Goal: Transaction & Acquisition: Purchase product/service

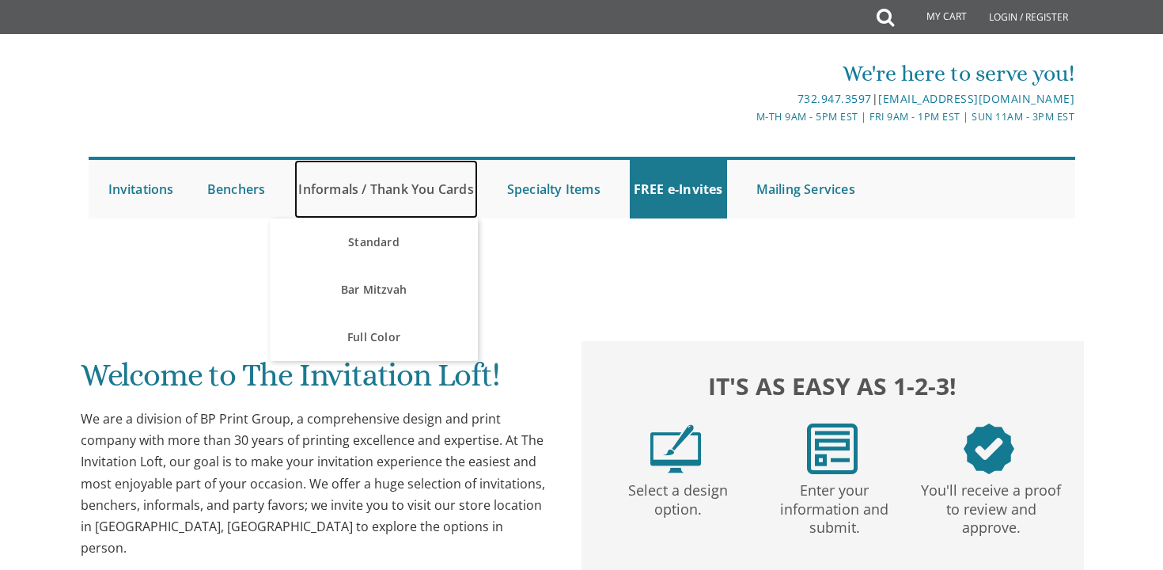
click at [387, 190] on link "Informals / Thank You Cards" at bounding box center [385, 189] width 183 height 59
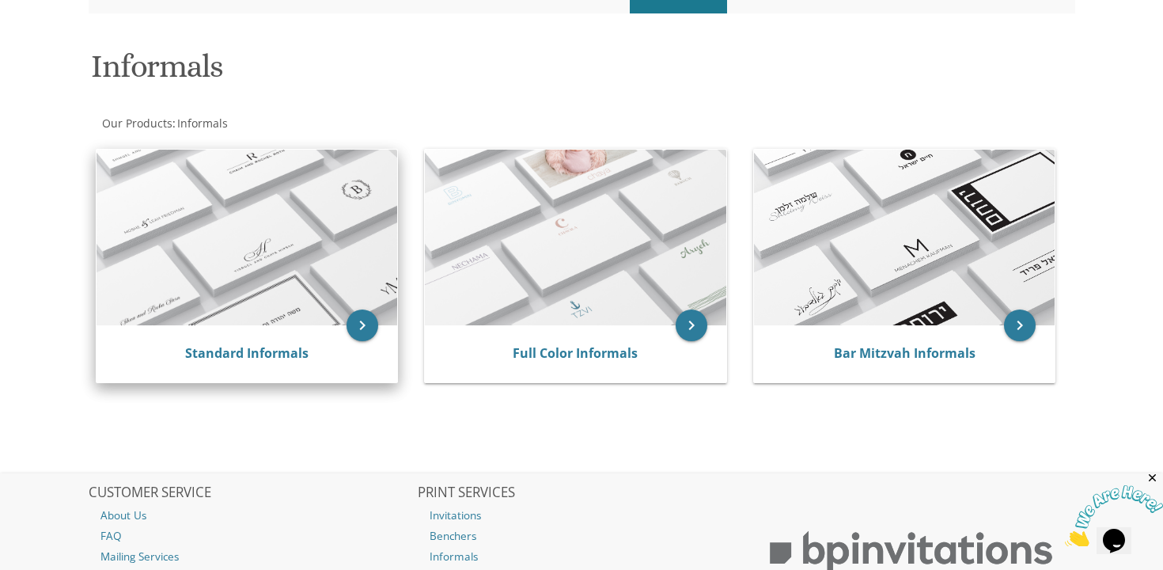
scroll to position [210, 0]
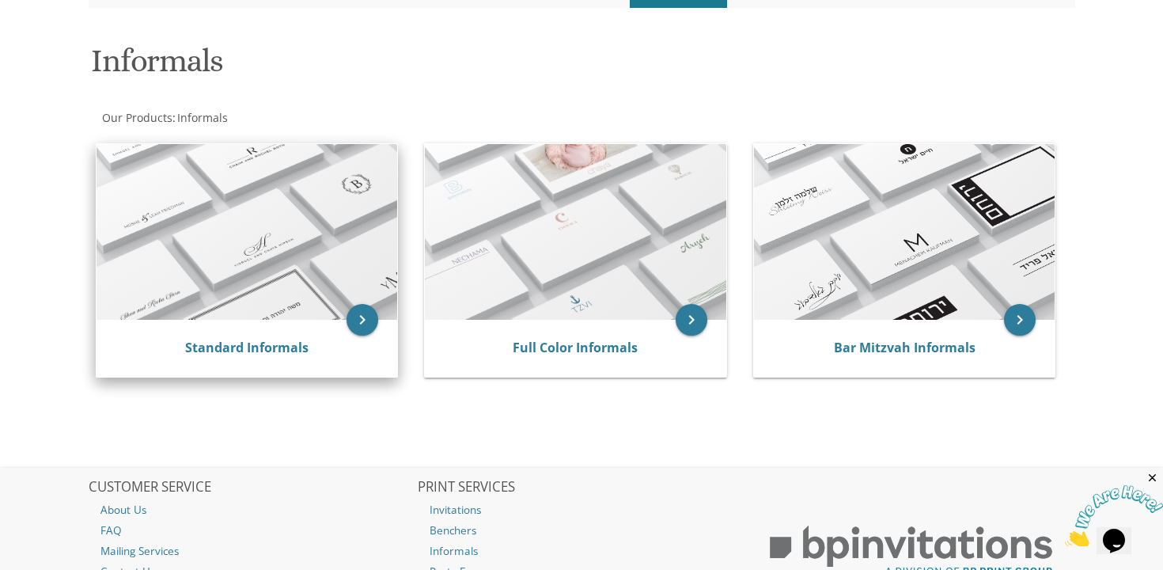
click at [240, 337] on div "Standard Informals" at bounding box center [247, 348] width 301 height 57
click at [256, 344] on link "Standard Informals" at bounding box center [246, 347] width 123 height 17
click at [364, 316] on icon "keyboard_arrow_right" at bounding box center [362, 320] width 32 height 32
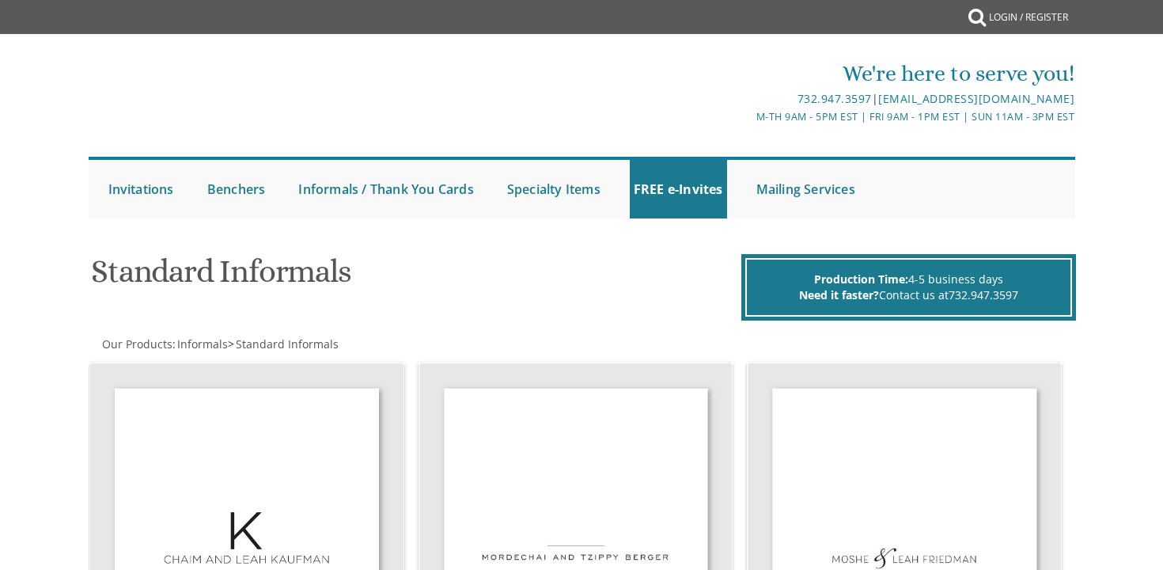
click at [527, 263] on h1 "Standard Informals" at bounding box center [413, 277] width 645 height 47
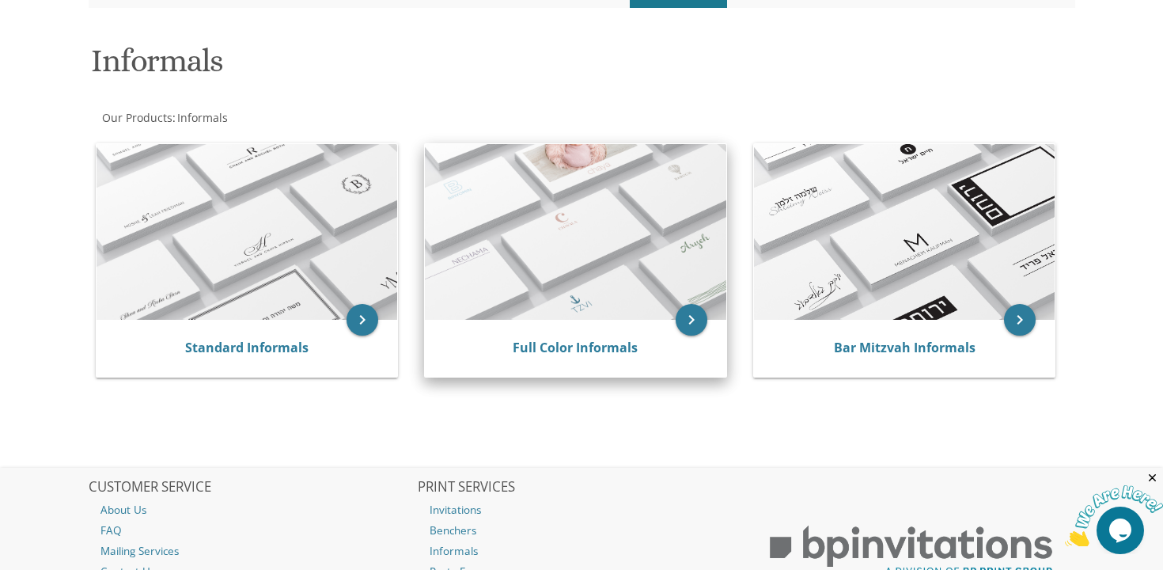
click at [655, 314] on img at bounding box center [575, 232] width 301 height 176
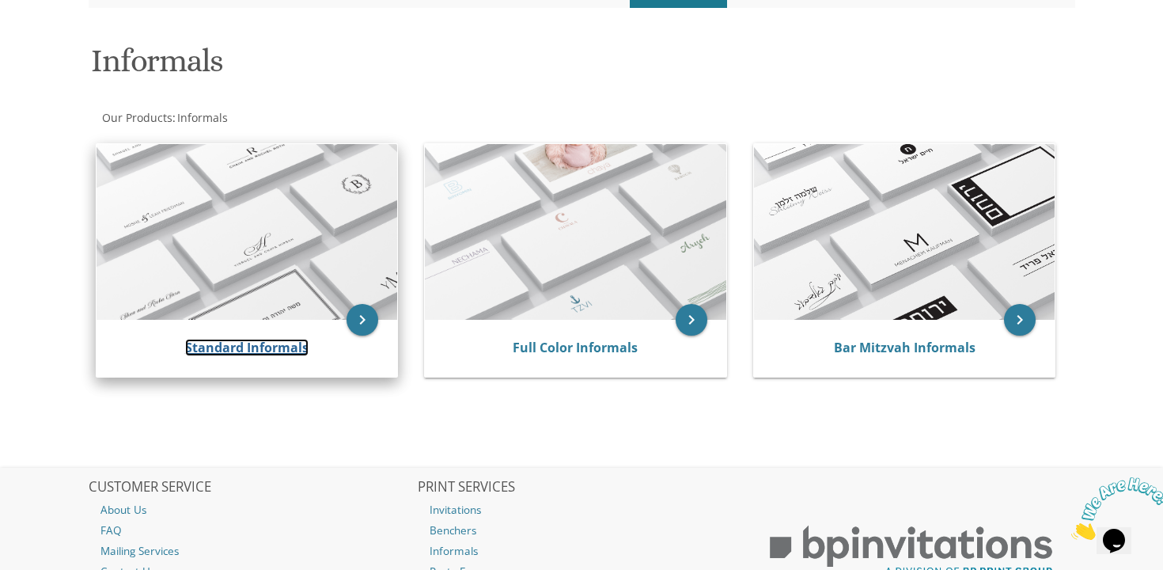
click at [277, 346] on link "Standard Informals" at bounding box center [246, 347] width 123 height 17
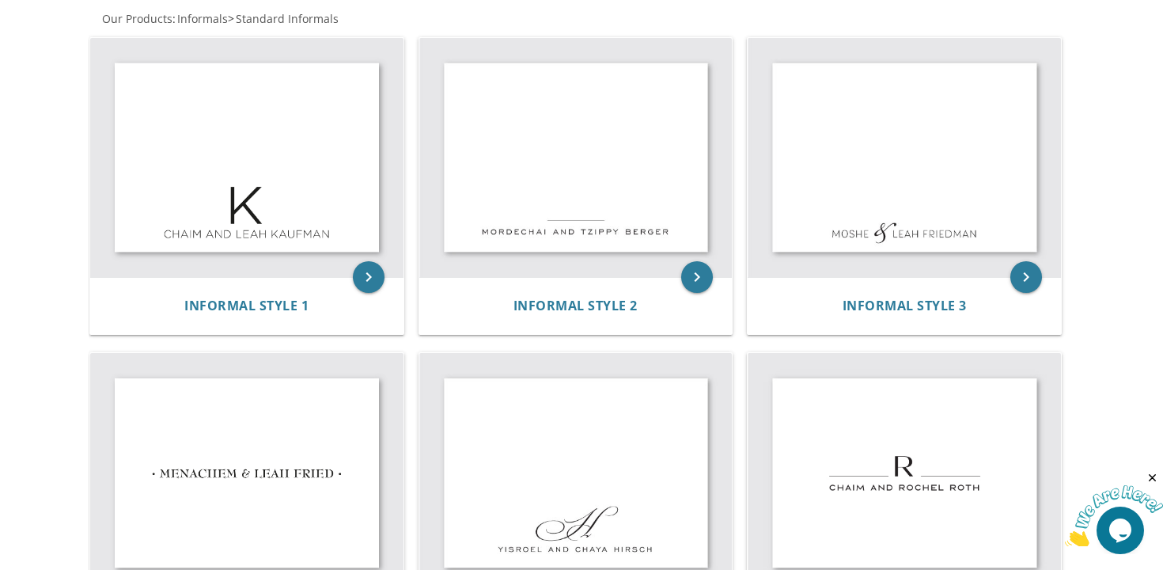
scroll to position [319, 0]
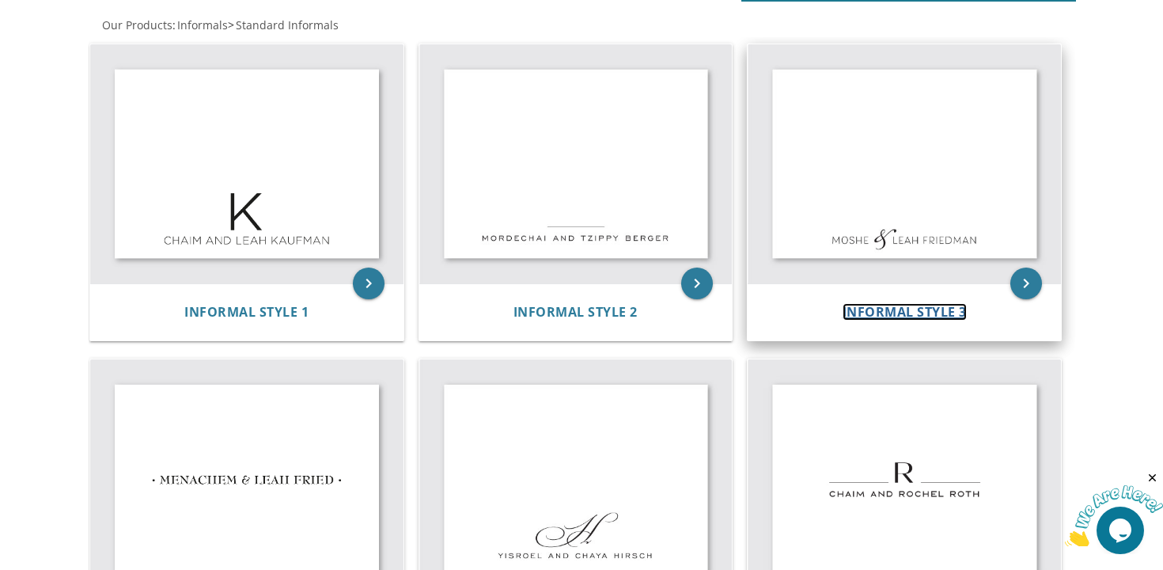
click at [857, 314] on span "Informal Style 3" at bounding box center [904, 311] width 124 height 17
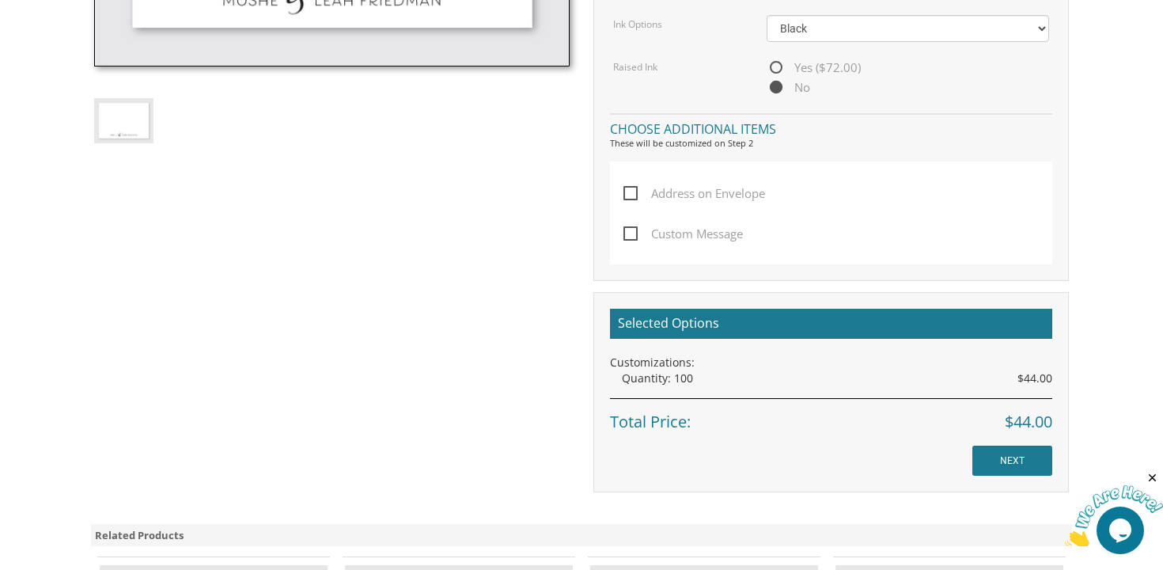
scroll to position [771, 0]
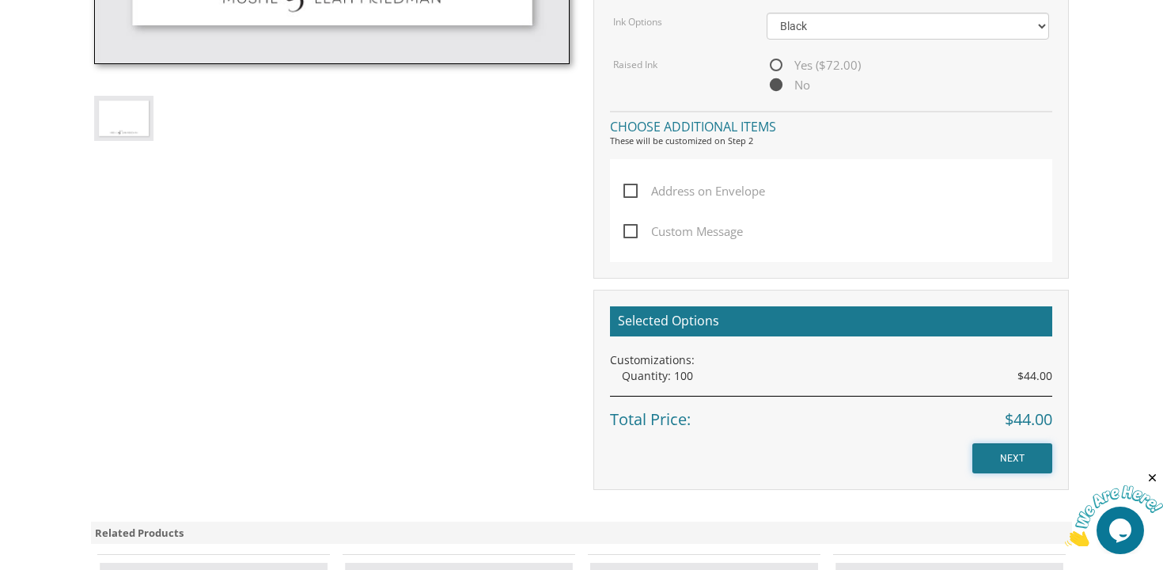
click at [995, 452] on input "NEXT" at bounding box center [1012, 458] width 80 height 30
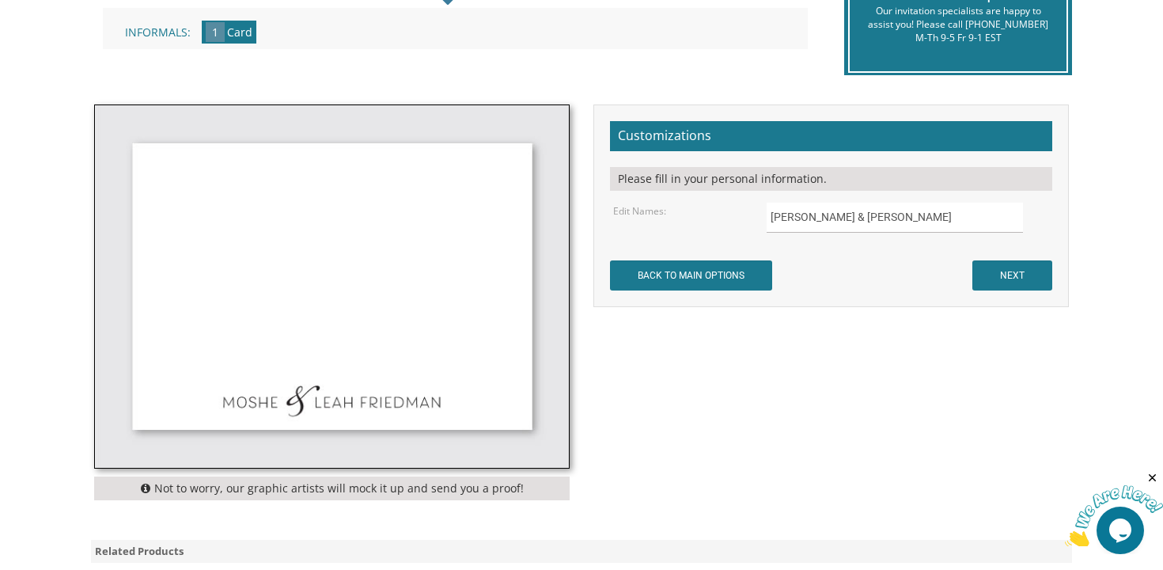
scroll to position [390, 0]
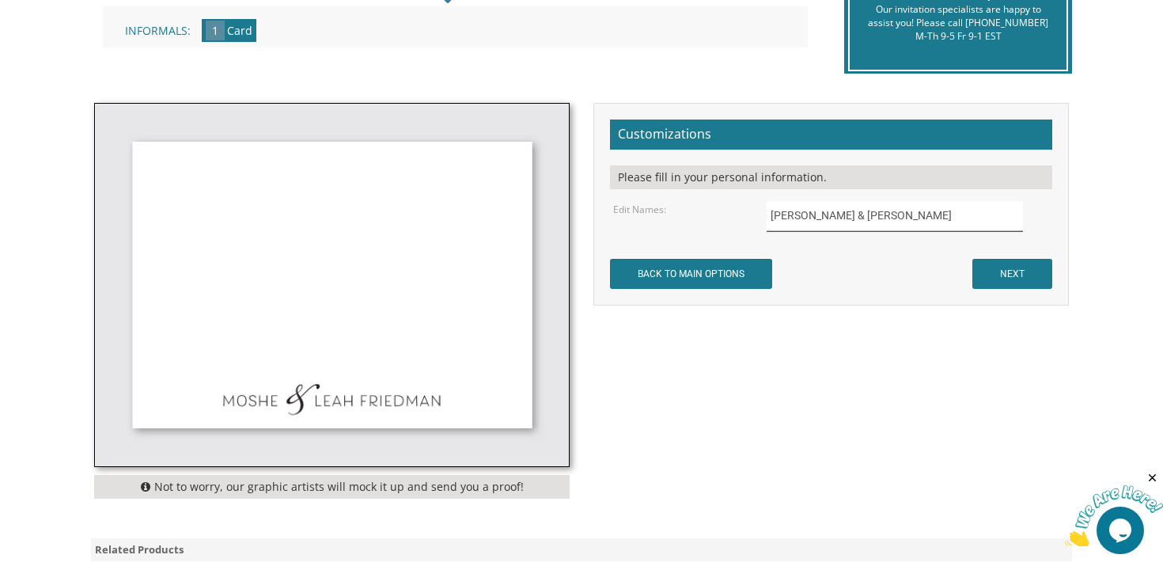
click at [818, 226] on input "Moshe & Leah Friedman" at bounding box center [895, 216] width 257 height 31
type input "Shimshy and Esther Mendelson"
click at [1009, 279] on input "NEXT" at bounding box center [1012, 274] width 80 height 30
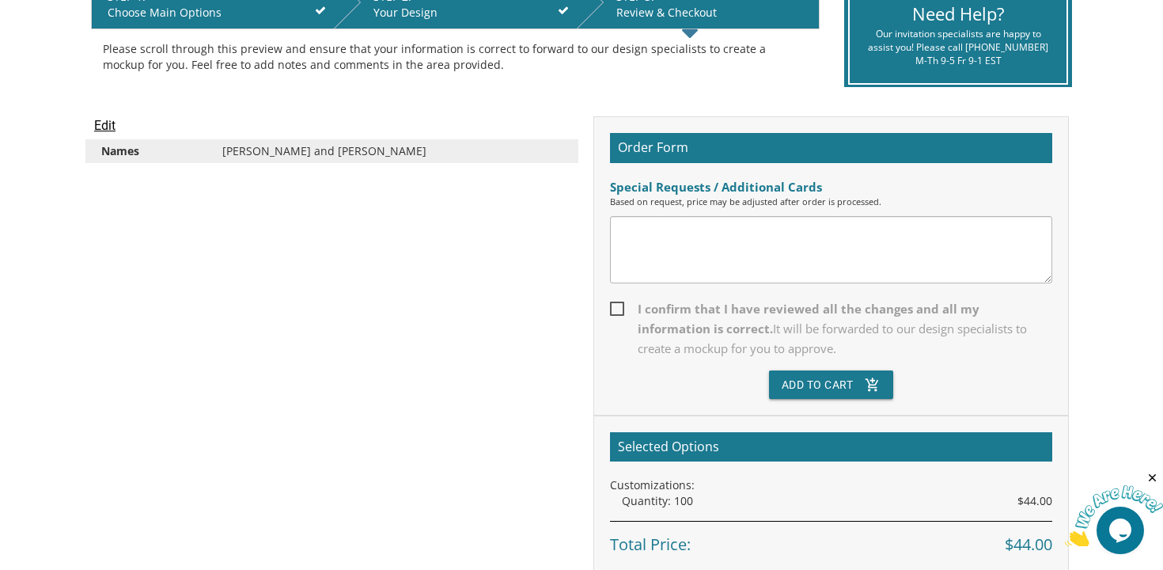
scroll to position [356, 0]
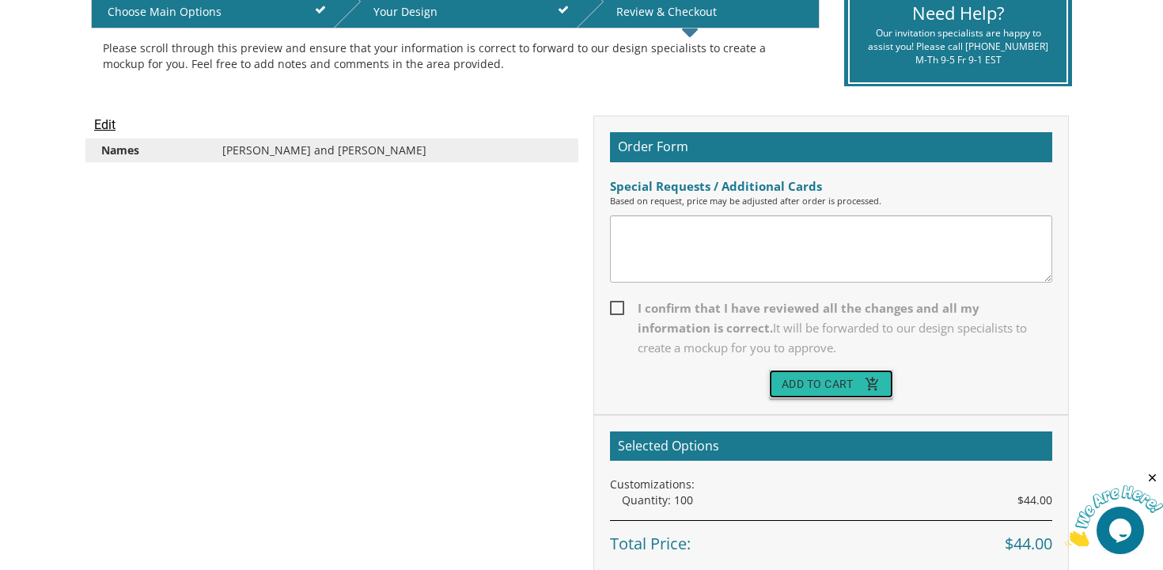
click at [814, 385] on button "Add To Cart add_shopping_cart" at bounding box center [831, 383] width 125 height 28
click at [614, 309] on span "I confirm that I have reviewed all the changes and all my information is correc…" at bounding box center [831, 327] width 442 height 59
click at [614, 309] on input "I confirm that I have reviewed all the changes and all my information is correc…" at bounding box center [615, 306] width 10 height 10
checkbox input "true"
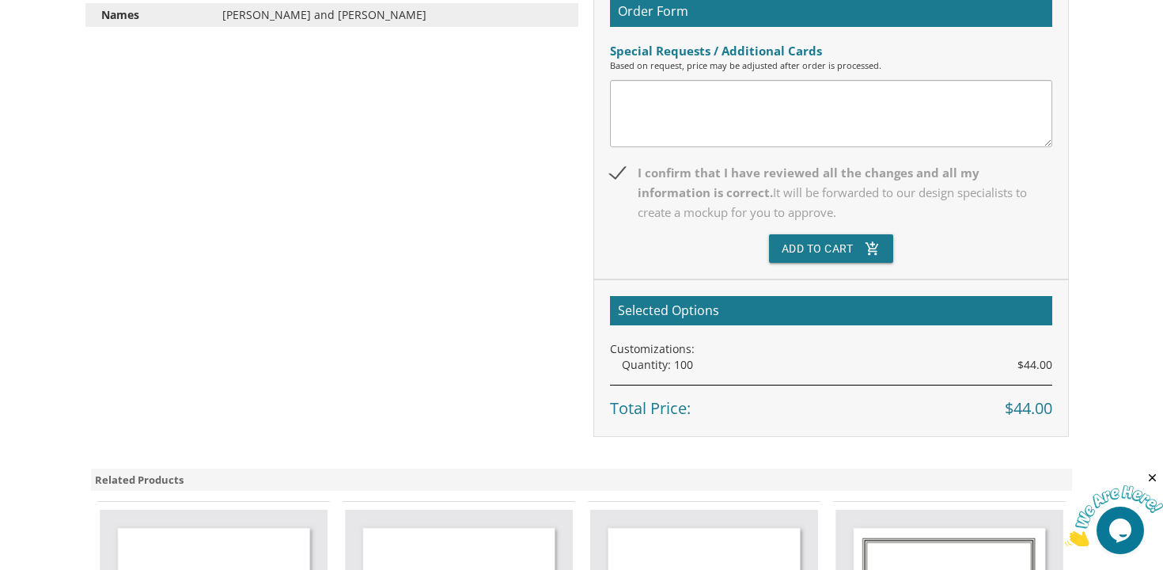
scroll to position [499, 0]
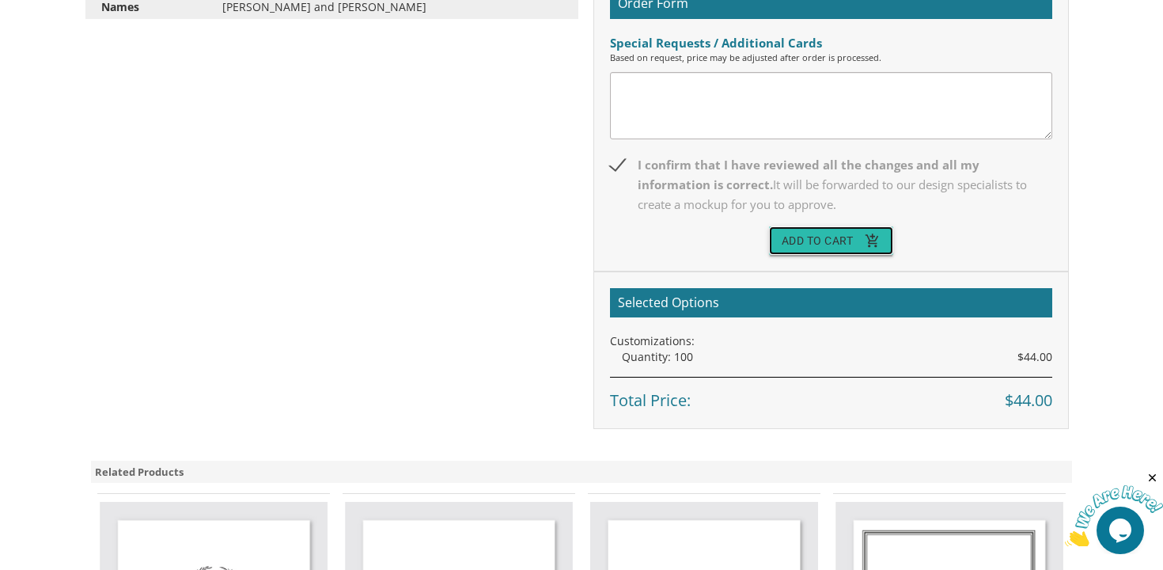
click at [808, 237] on button "Add To Cart add_shopping_cart" at bounding box center [831, 240] width 125 height 28
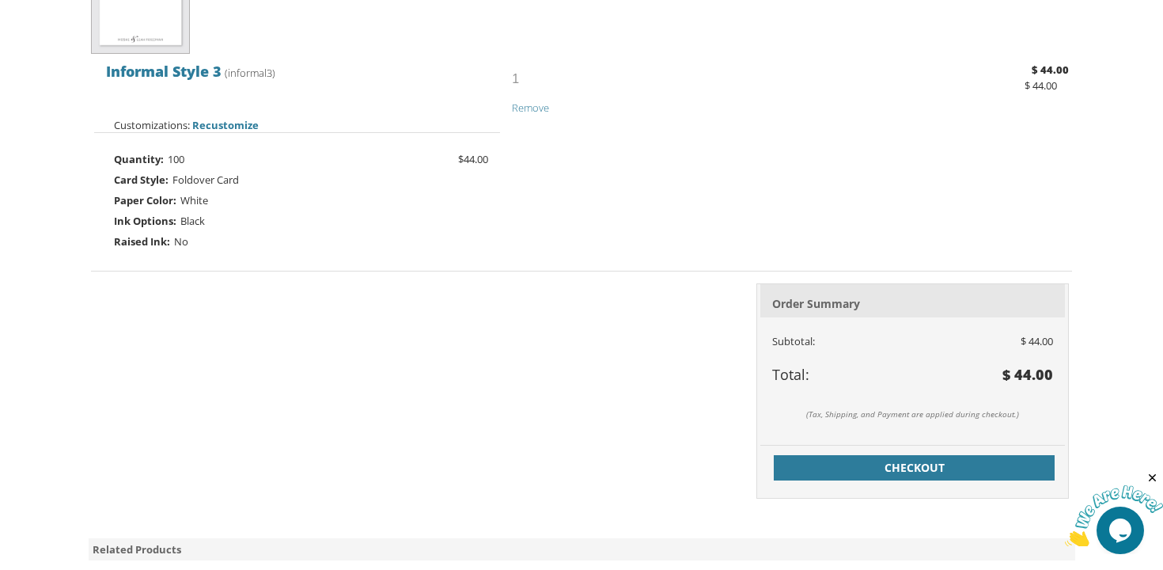
scroll to position [441, 0]
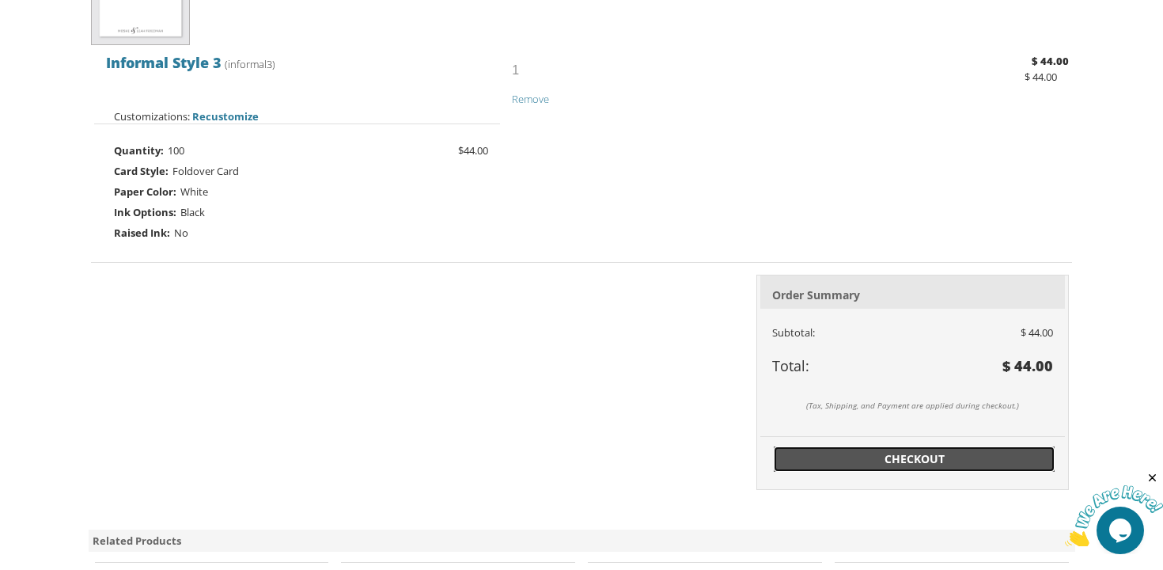
click at [813, 458] on span "Checkout" at bounding box center [914, 459] width 263 height 16
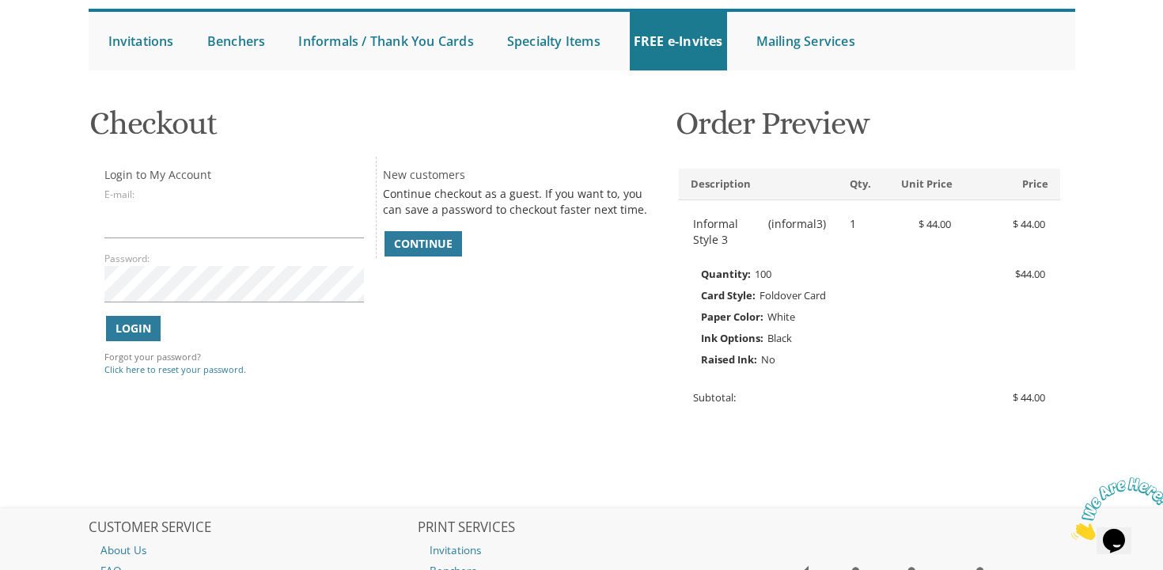
scroll to position [164, 0]
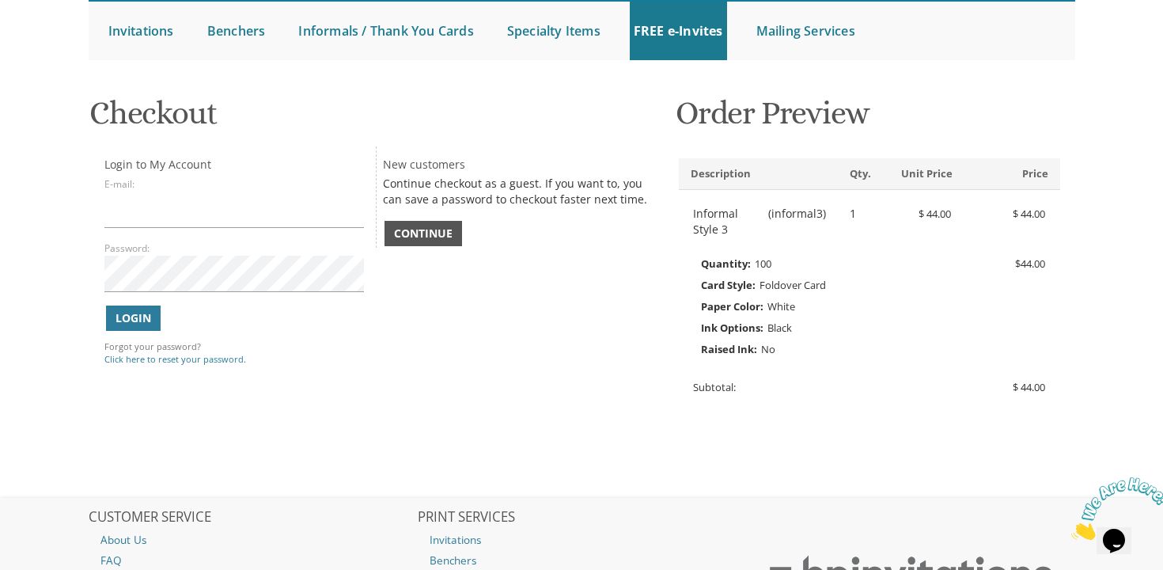
click at [422, 239] on span "Continue" at bounding box center [423, 233] width 59 height 16
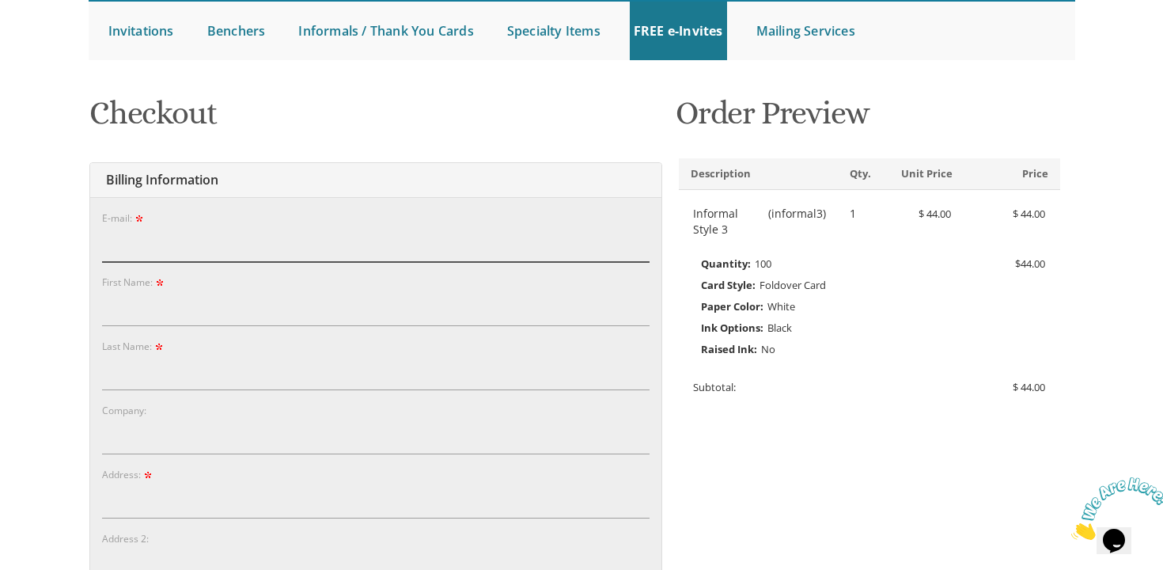
click at [305, 236] on input "E-mail:" at bounding box center [375, 243] width 547 height 36
type input "esherman5402@gmail.com"
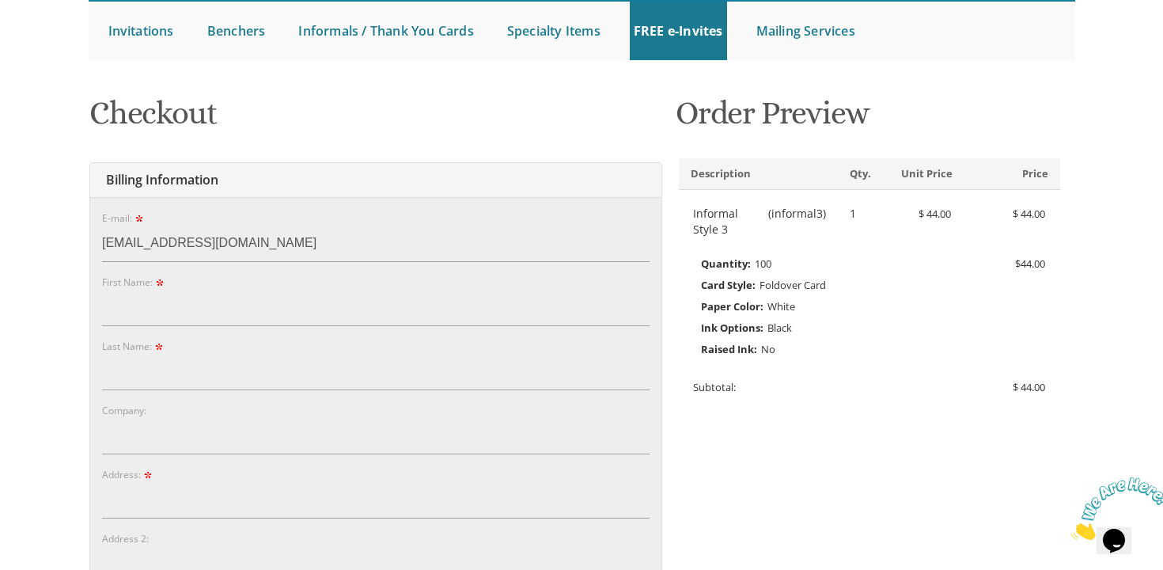
click at [248, 278] on div "First Name:" at bounding box center [375, 300] width 547 height 52
click at [204, 293] on input "First Name:" at bounding box center [375, 308] width 547 height 36
type input "[PERSON_NAME]"
click at [164, 361] on input "Last Name:" at bounding box center [375, 372] width 547 height 36
type input "M"
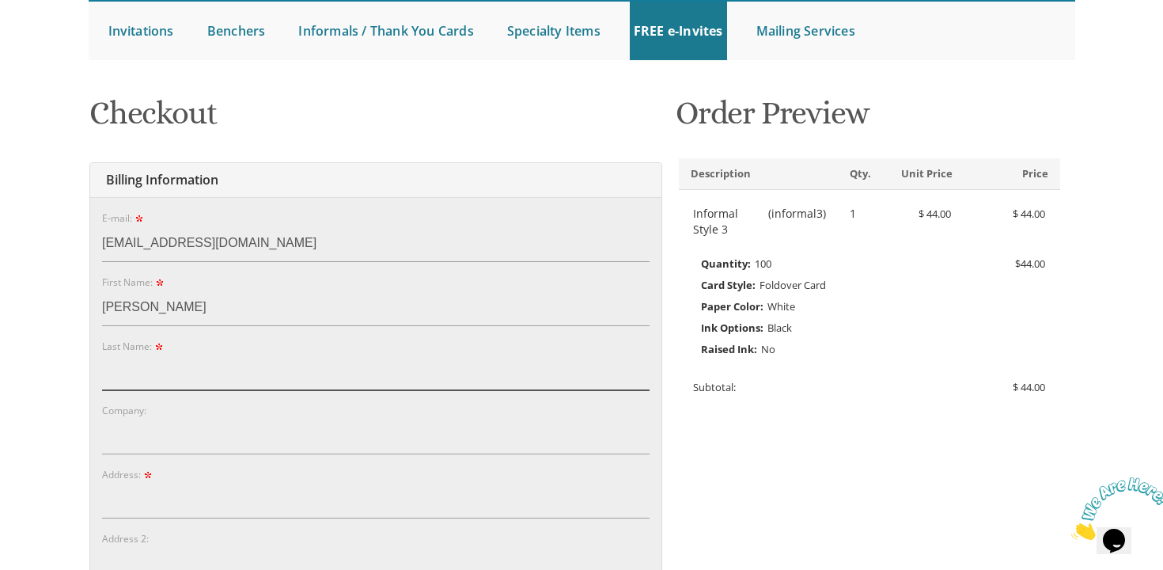
type input "e"
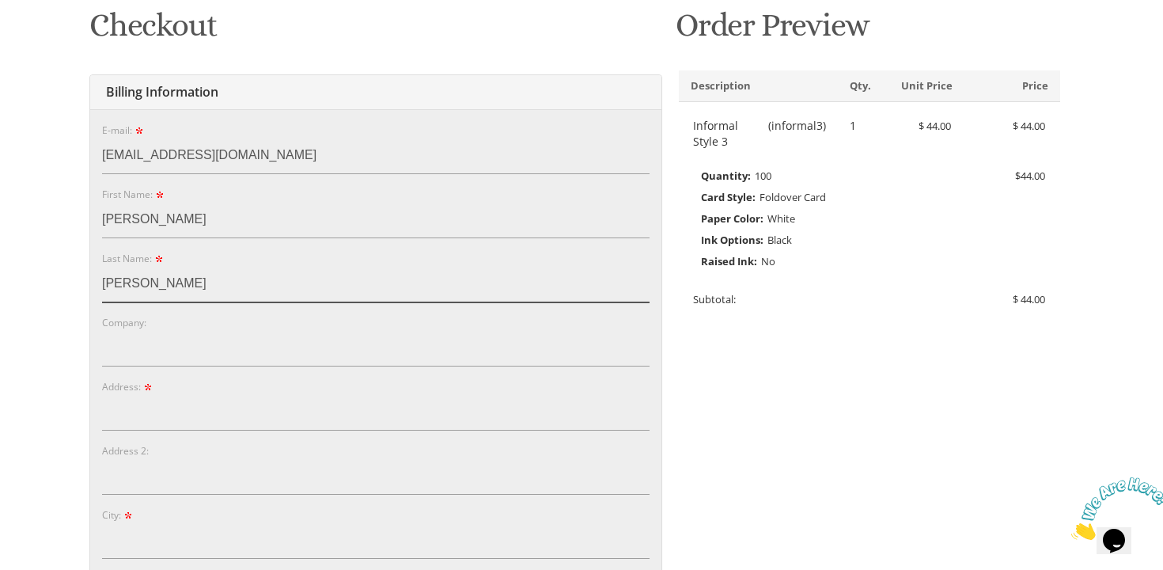
scroll to position [256, 0]
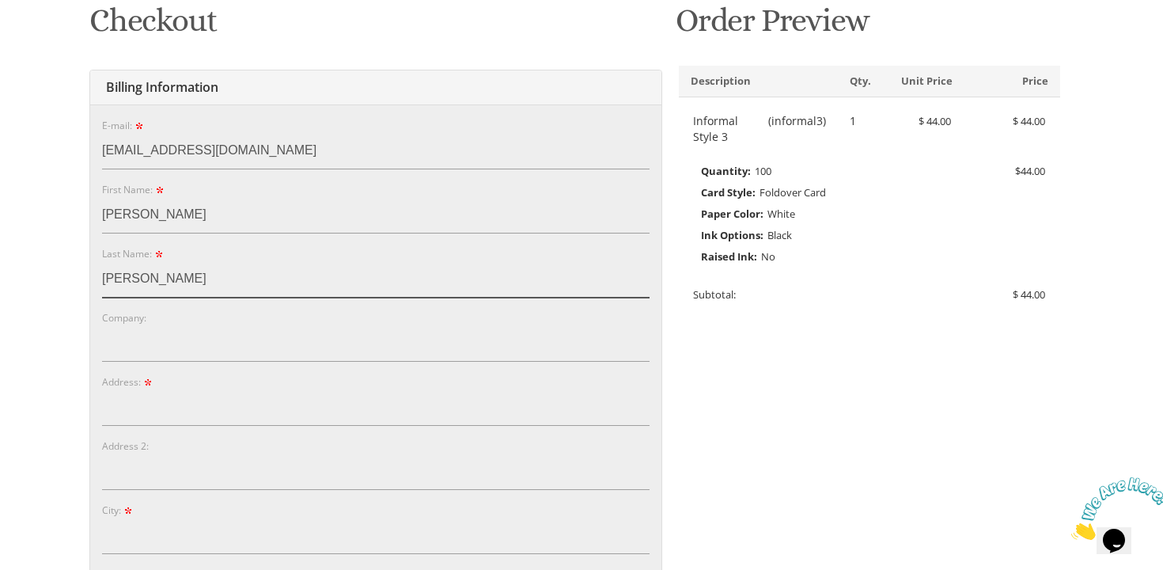
type input "Mendelson"
click at [96, 411] on div "E-mail: esherman5402@gmail.com Password: Password Confirm: First Name: Esther L…" at bounding box center [375, 511] width 571 height 815
click at [128, 412] on input "Address:" at bounding box center [375, 407] width 547 height 36
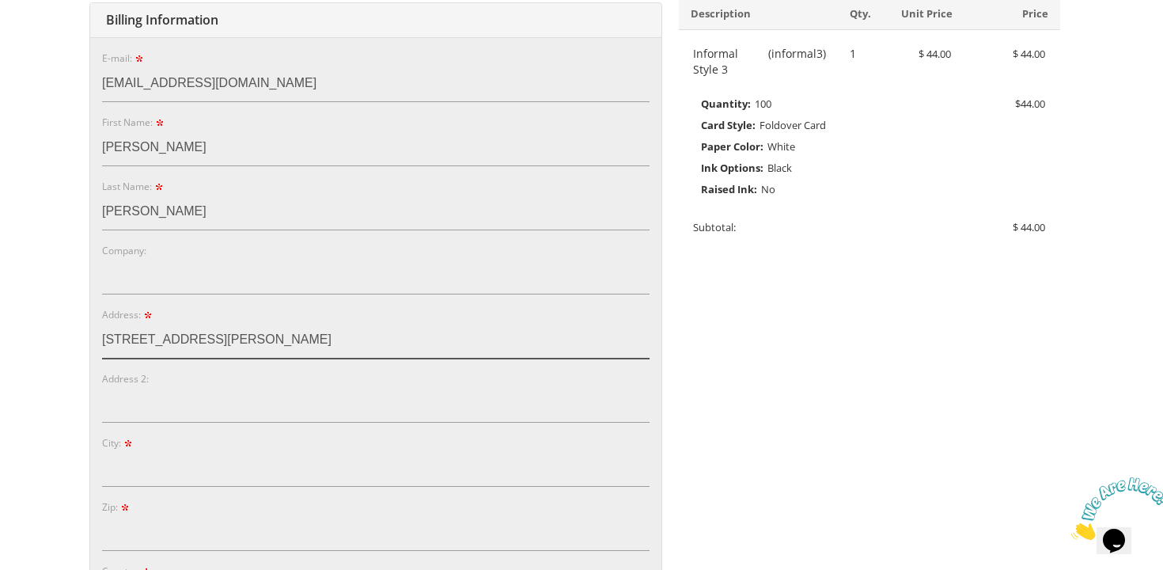
scroll to position [344, 0]
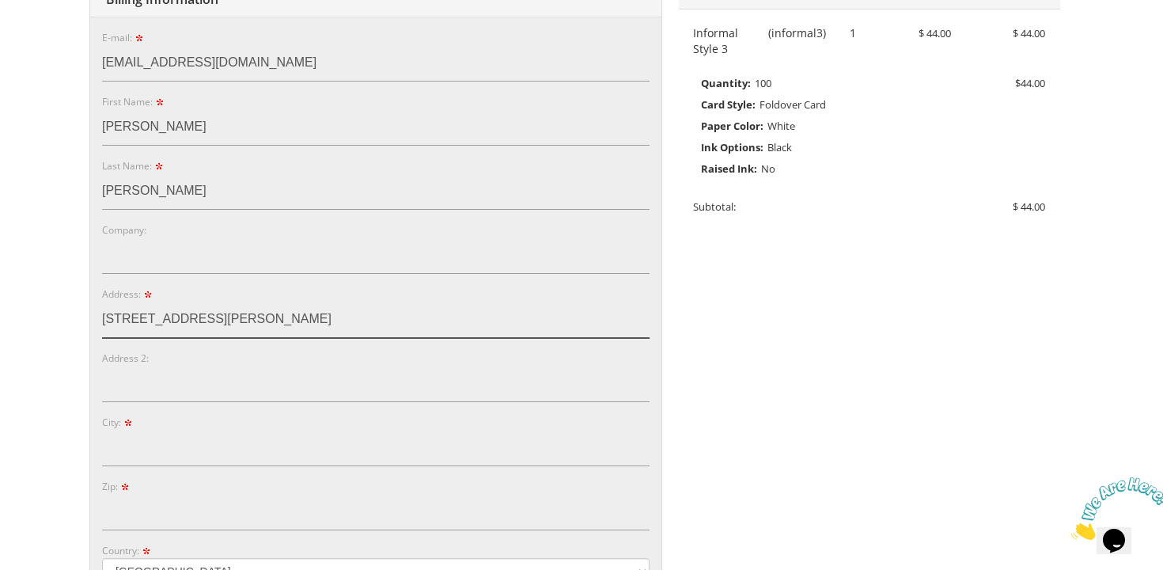
type input "779A Marlin Avenue"
click at [95, 452] on div "E-mail: esherman5402@gmail.com Password: Password Confirm: First Name: Esther L…" at bounding box center [375, 424] width 571 height 815
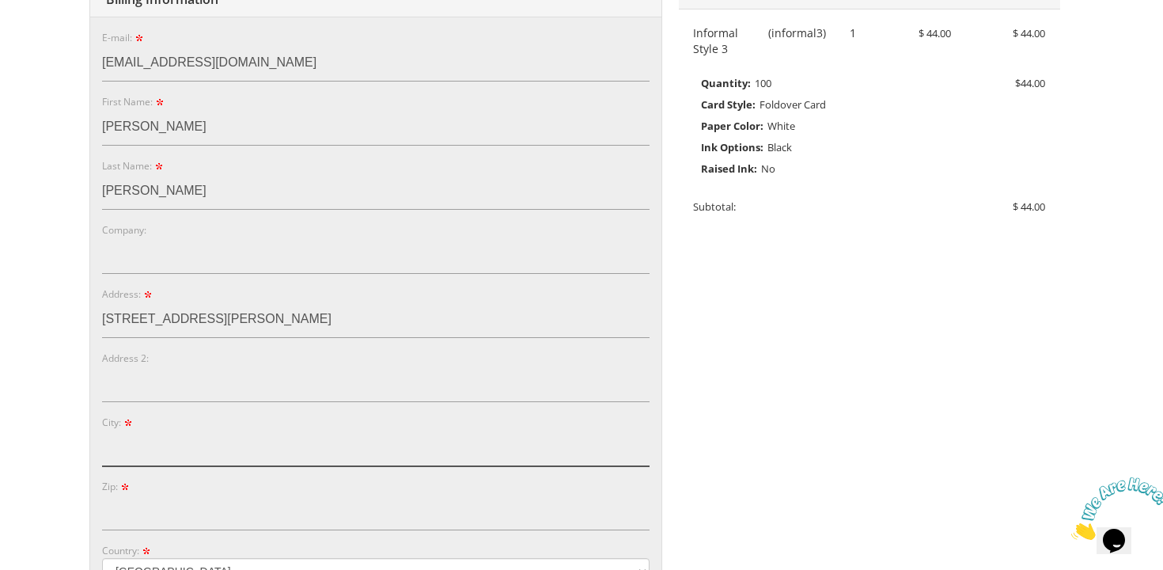
click at [121, 450] on input "City:" at bounding box center [375, 448] width 547 height 36
click at [137, 450] on input "City:" at bounding box center [375, 448] width 547 height 36
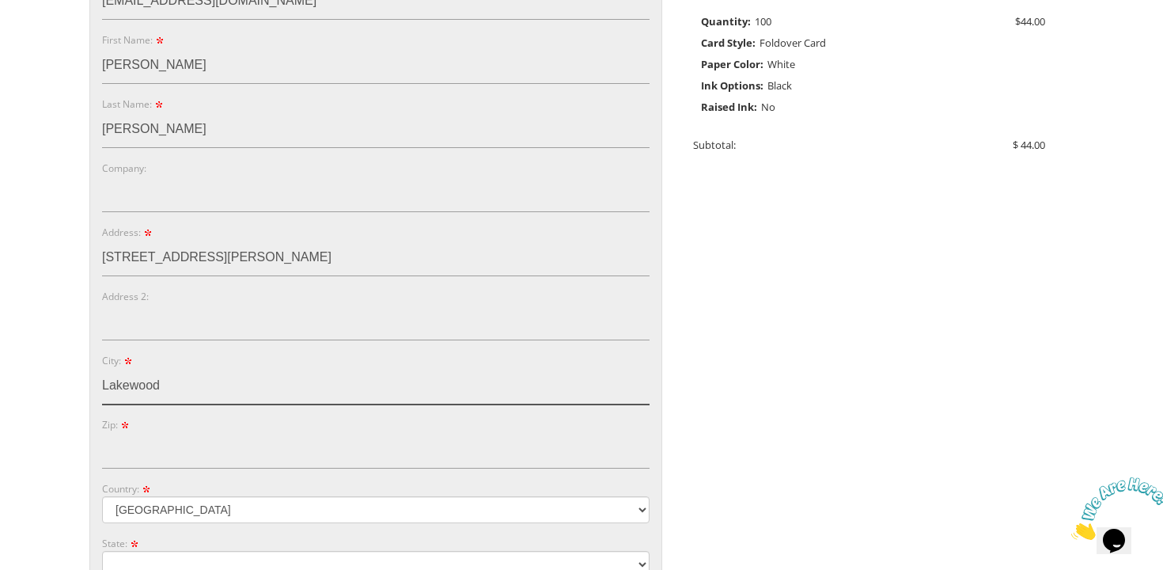
scroll to position [409, 0]
type input "Lakewood"
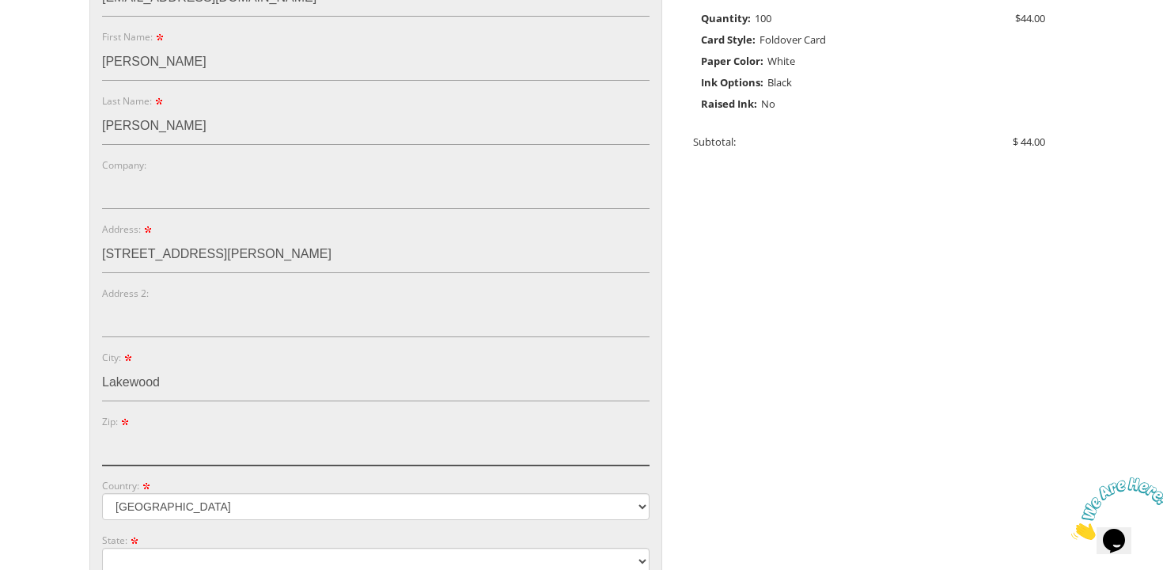
click at [127, 452] on input "Zip:" at bounding box center [375, 447] width 547 height 36
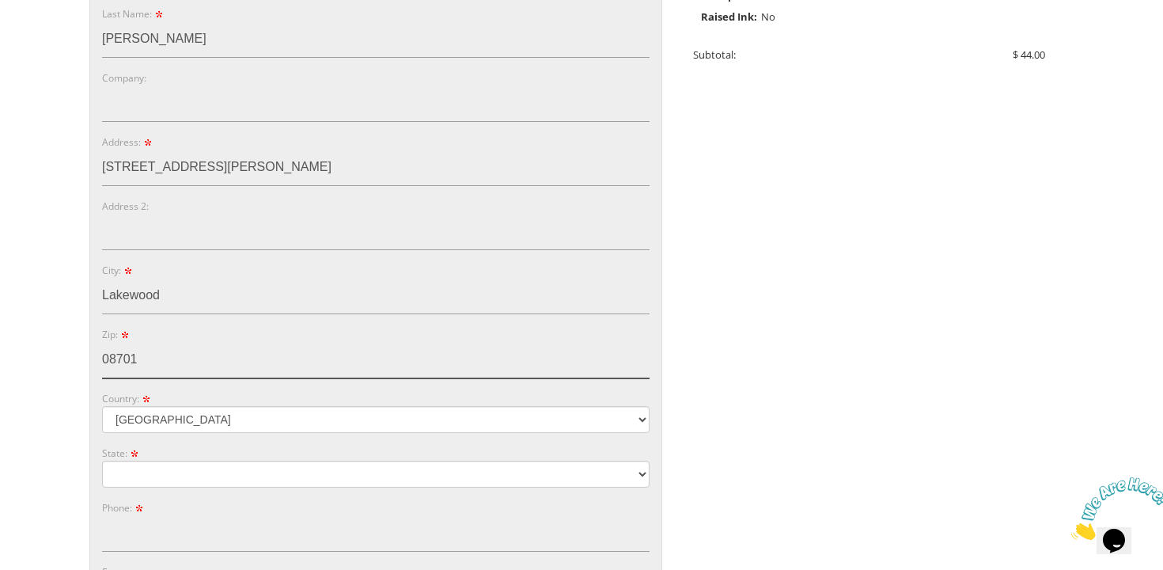
scroll to position [506, 0]
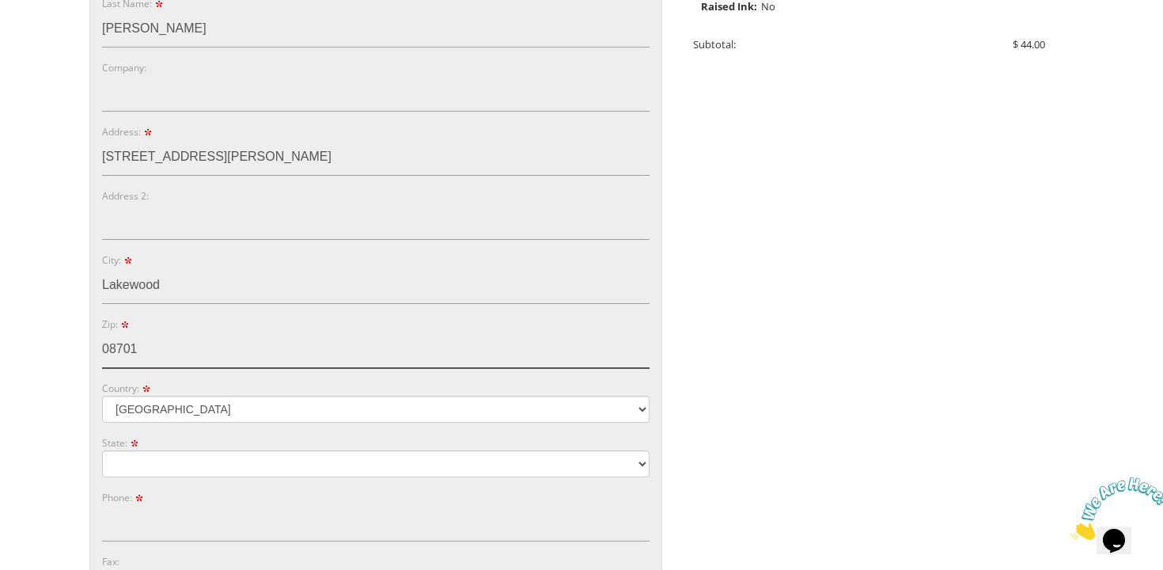
type input "08701"
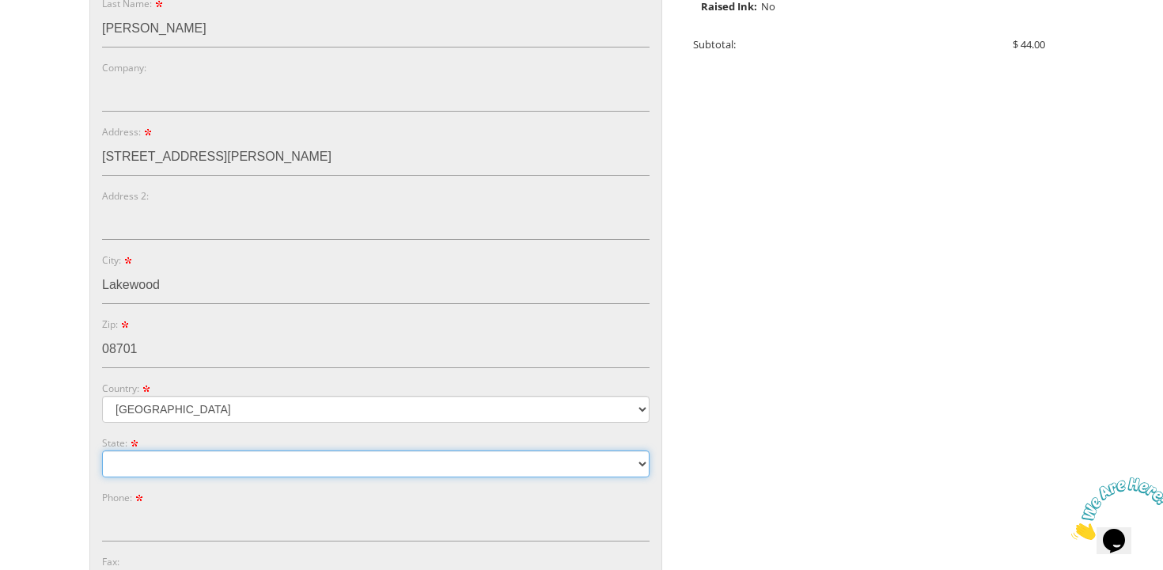
click at [127, 475] on select "Alabama Alaska Guam" at bounding box center [375, 463] width 547 height 27
select select "NJ"
click at [102, 450] on select "Alabama Alaska Guam" at bounding box center [375, 463] width 547 height 27
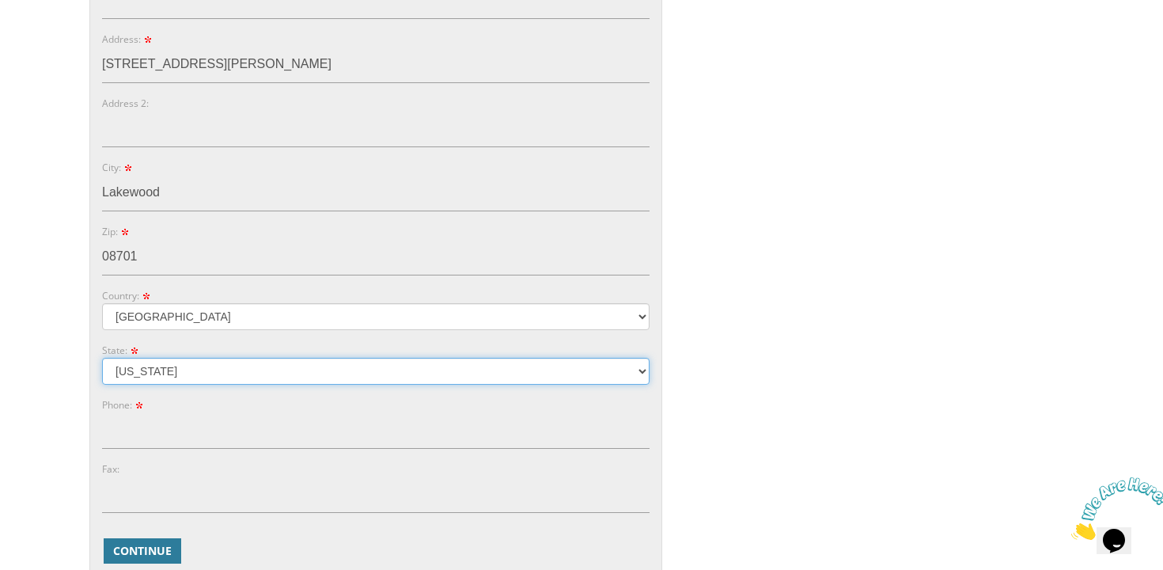
scroll to position [600, 0]
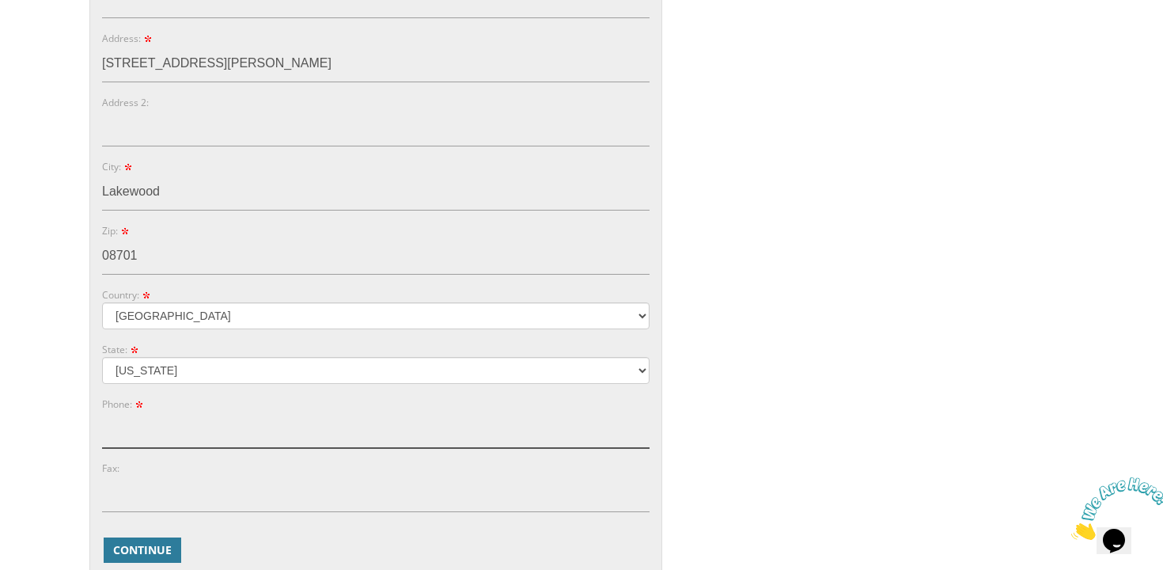
click at [127, 437] on input "Phone:" at bounding box center [375, 429] width 547 height 36
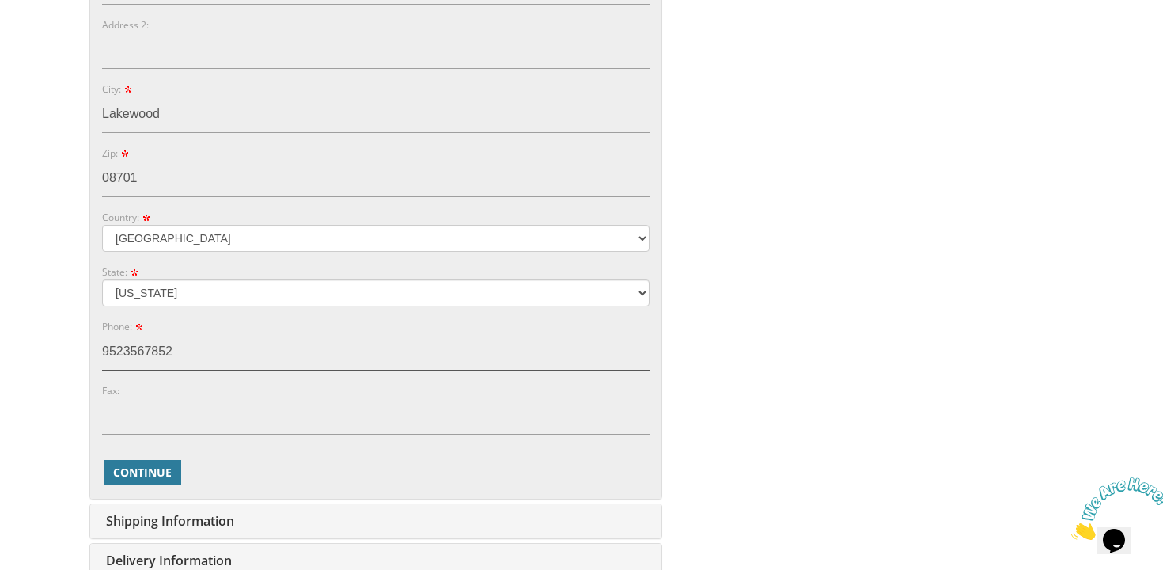
scroll to position [698, 0]
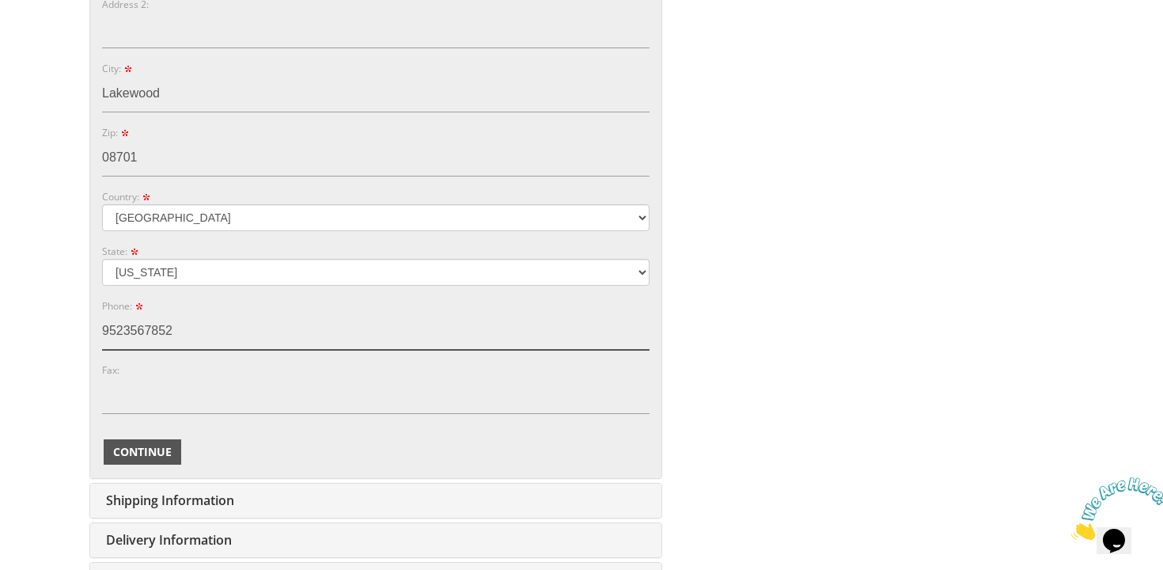
type input "9523567852"
click at [128, 457] on span "Continue" at bounding box center [142, 452] width 59 height 16
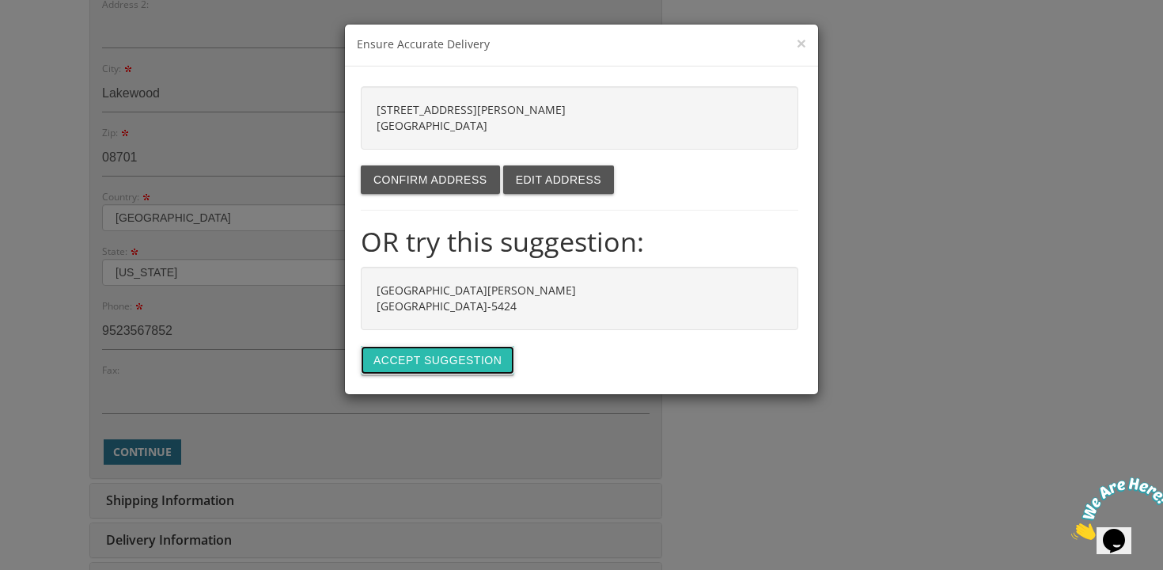
click at [391, 358] on button "Accept suggestion" at bounding box center [437, 360] width 153 height 28
type input "[GEOGRAPHIC_DATA][PERSON_NAME]"
type input "LAKEWOOD"
type input "08701-5424"
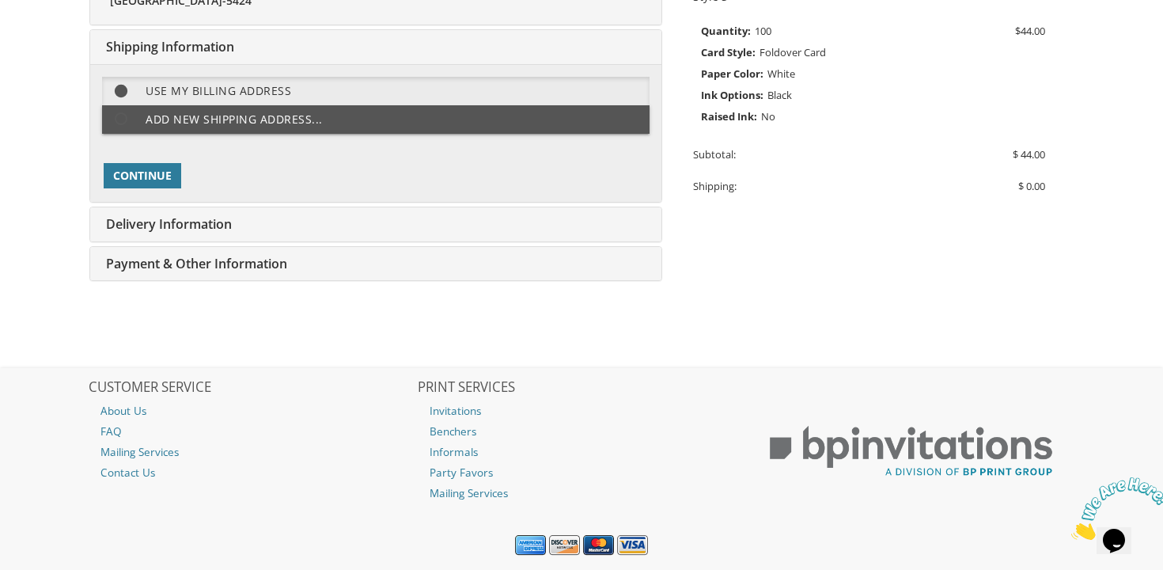
scroll to position [396, 0]
click at [145, 172] on span "Continue" at bounding box center [142, 176] width 59 height 16
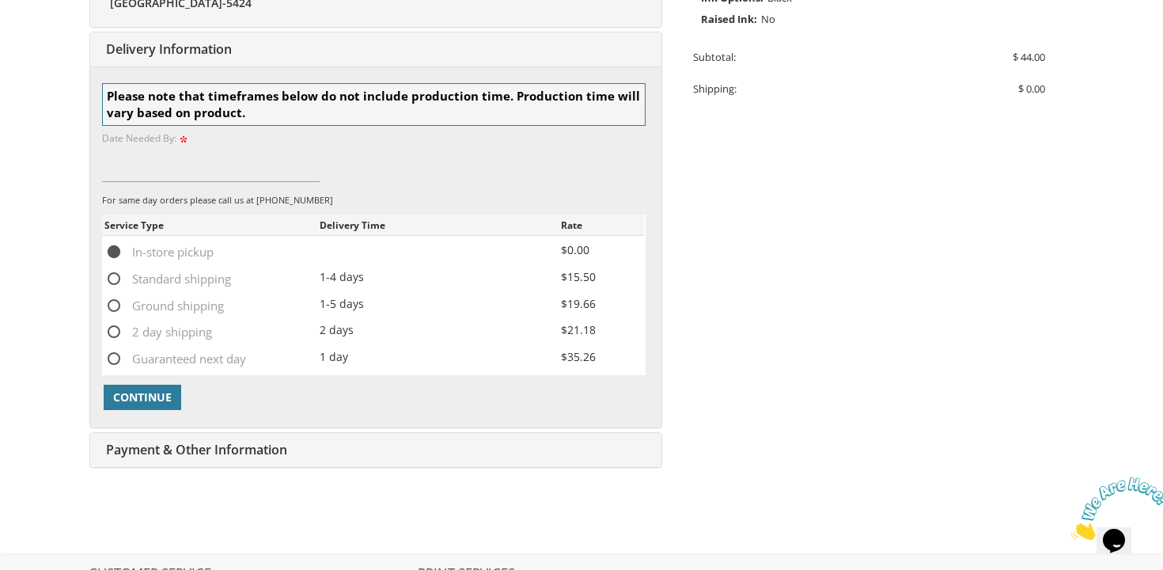
scroll to position [496, 0]
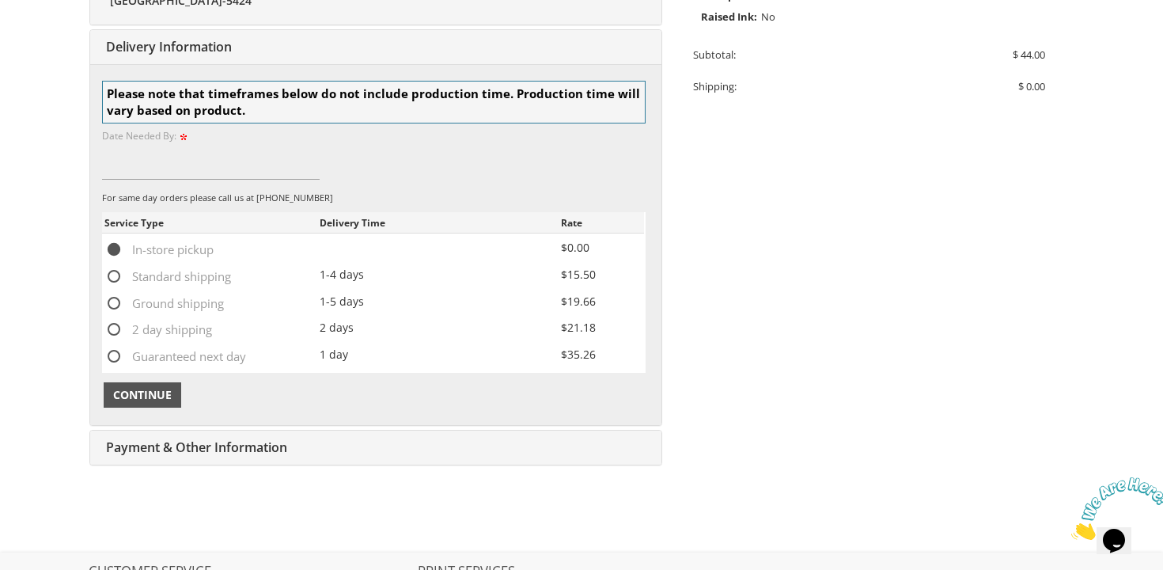
click at [163, 392] on span "Continue" at bounding box center [142, 395] width 59 height 16
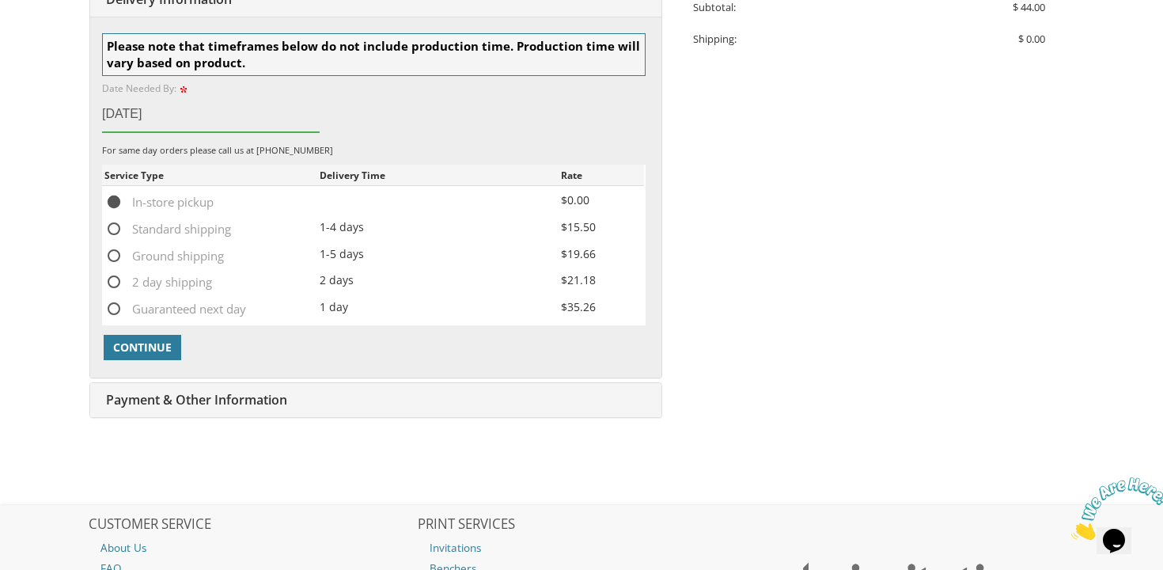
scroll to position [555, 0]
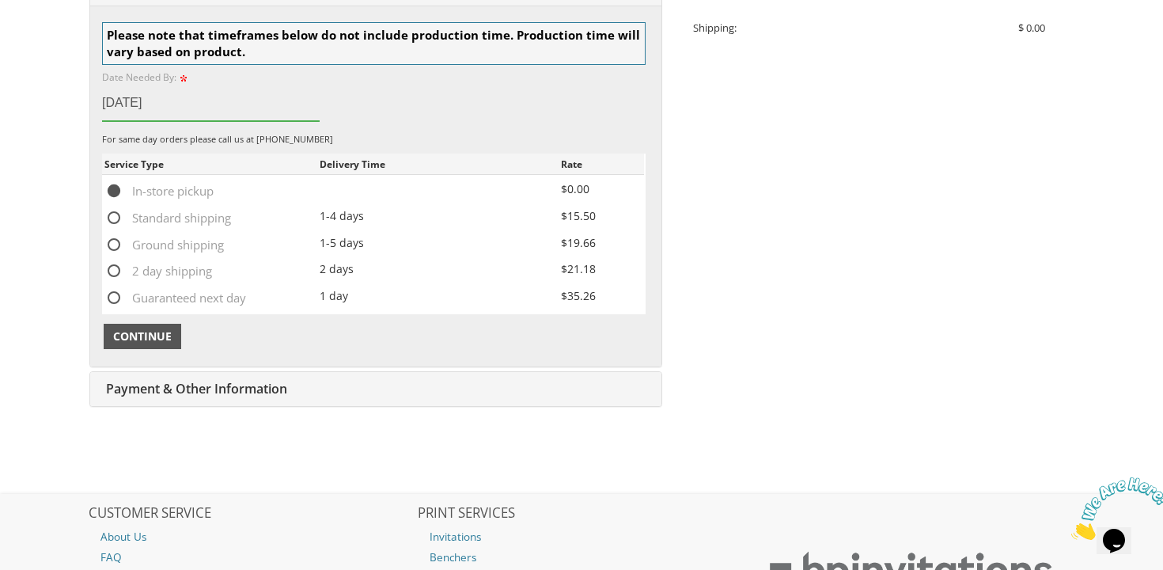
click at [122, 333] on span "Continue" at bounding box center [142, 336] width 59 height 16
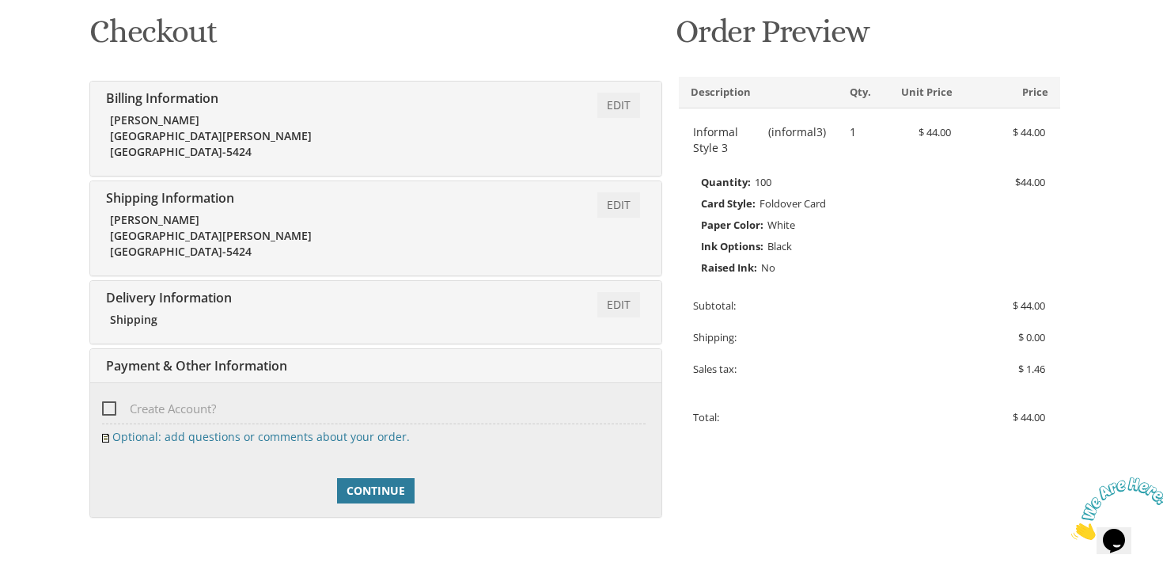
scroll to position [231, 0]
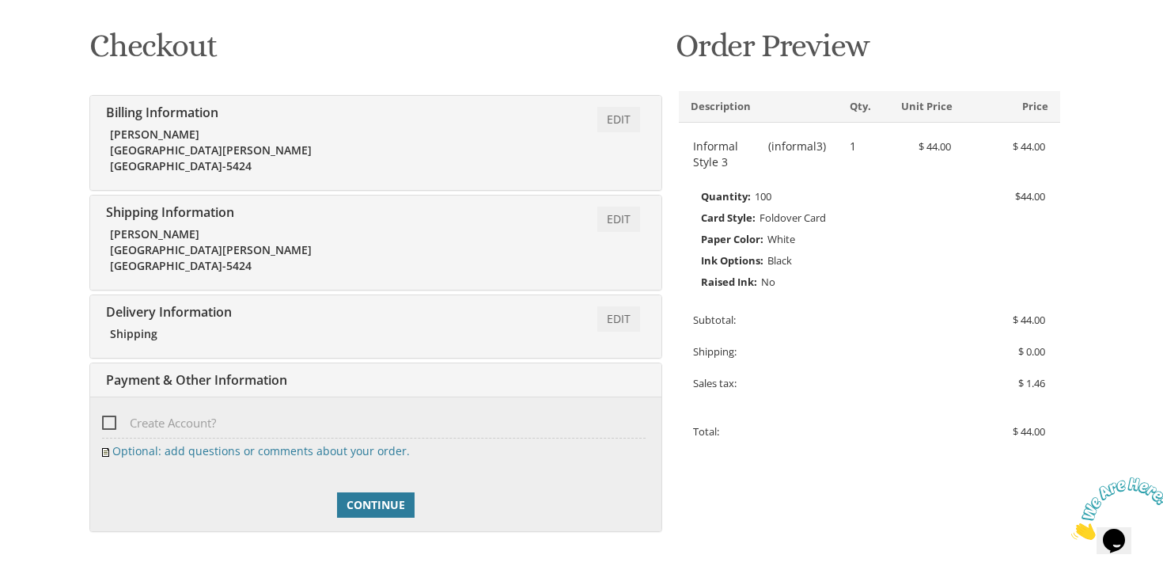
click at [177, 327] on div "Shipping" at bounding box center [247, 334] width 274 height 16
click at [612, 318] on link "Edit" at bounding box center [618, 318] width 43 height 25
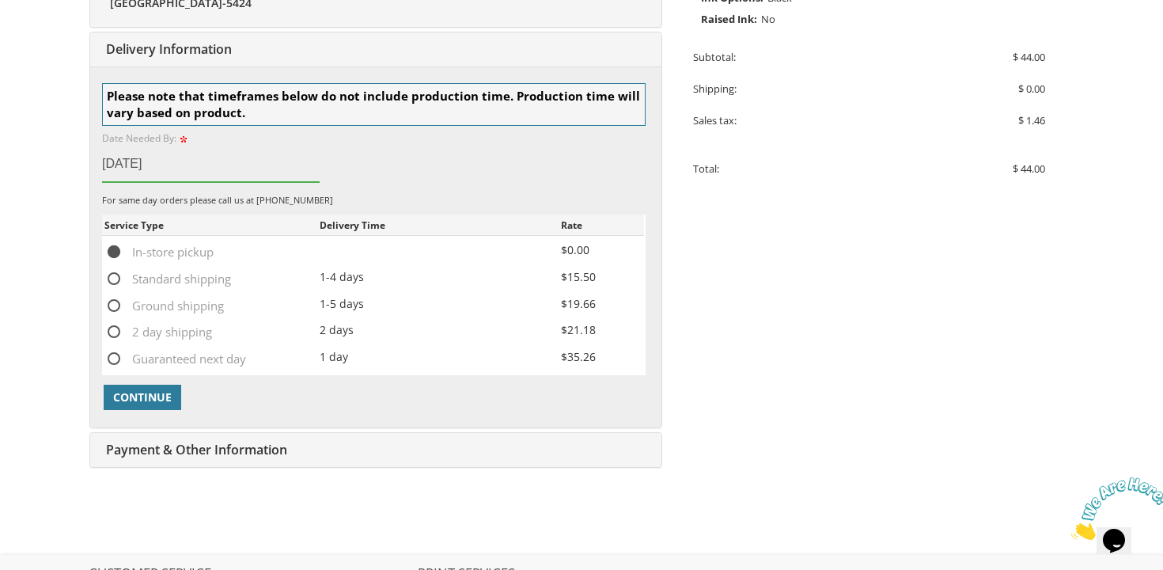
scroll to position [496, 0]
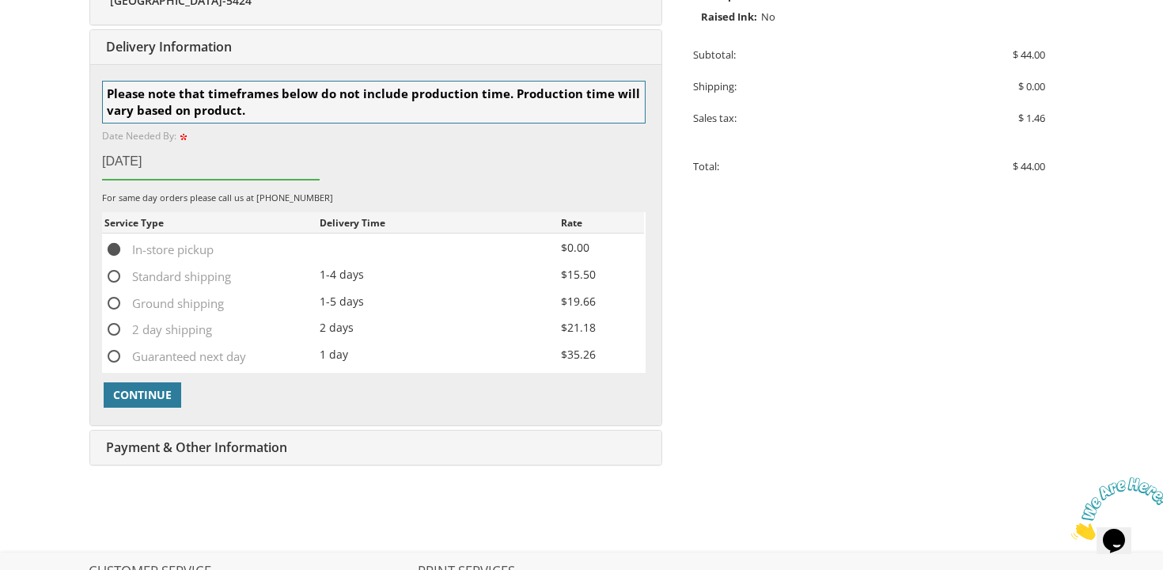
drag, startPoint x: 248, startPoint y: 165, endPoint x: 93, endPoint y: 157, distance: 155.2
click at [93, 157] on div "Loading shipping options, please wait....... Please note that timeframes below …" at bounding box center [375, 244] width 571 height 361
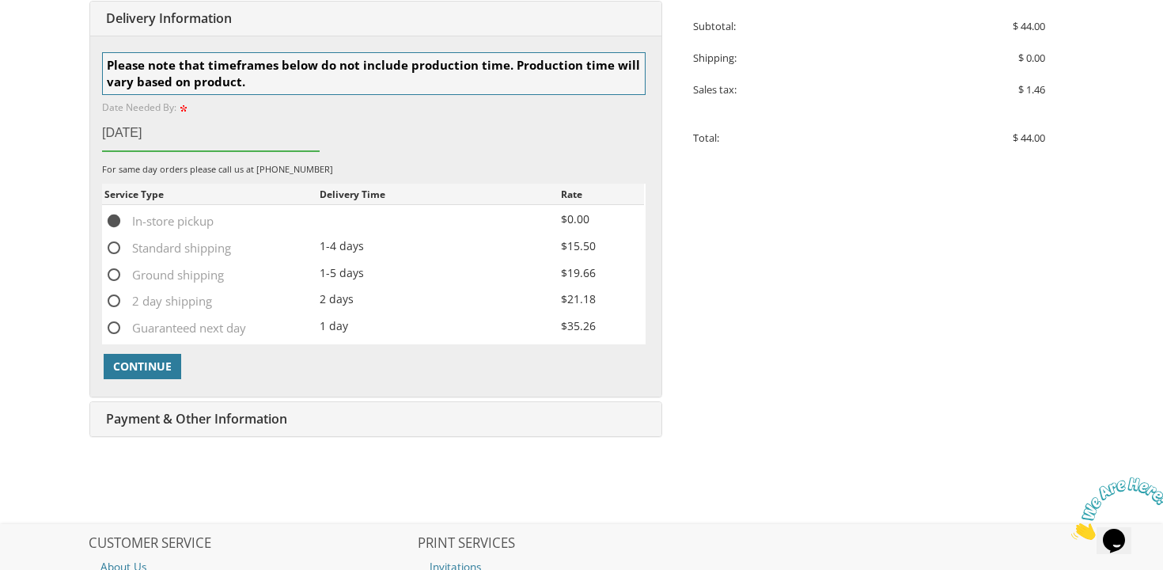
scroll to position [528, 0]
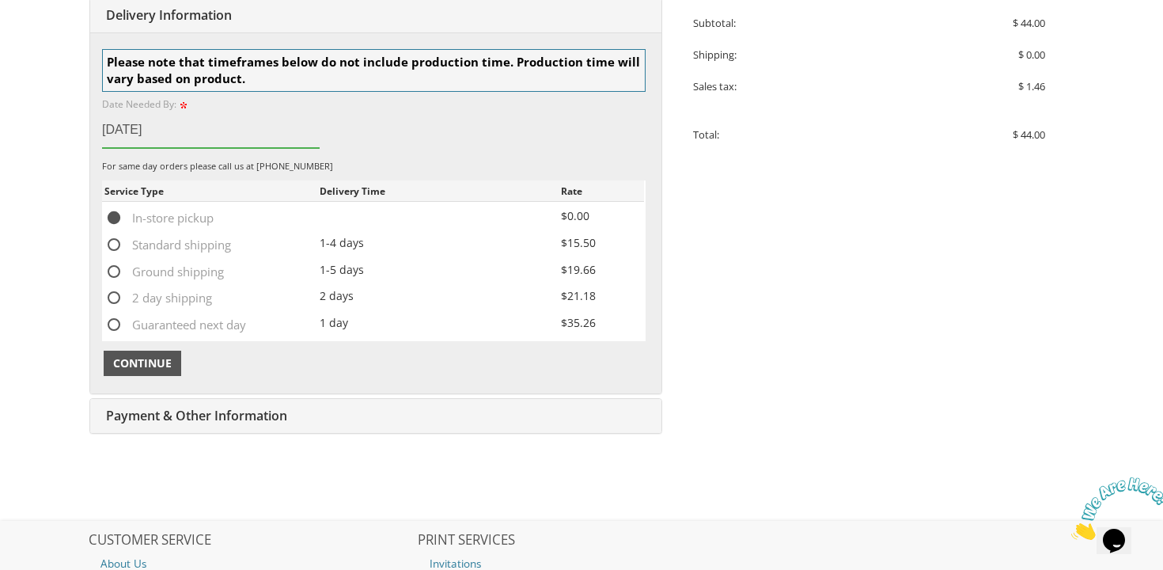
type input "September 3rd, 2025"
click at [159, 367] on span "Continue" at bounding box center [142, 363] width 59 height 16
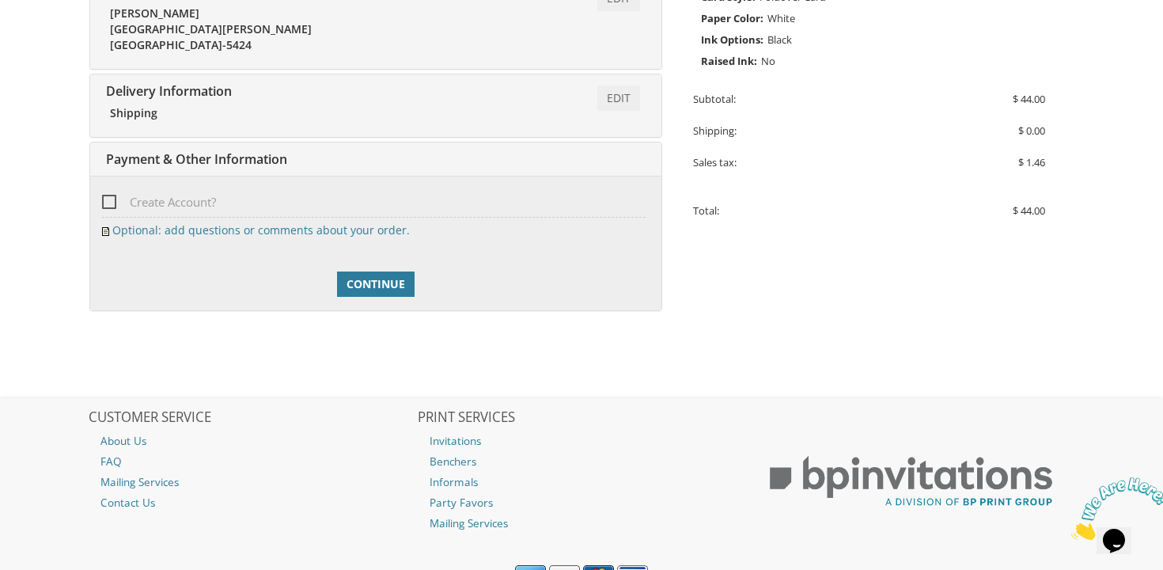
scroll to position [433, 0]
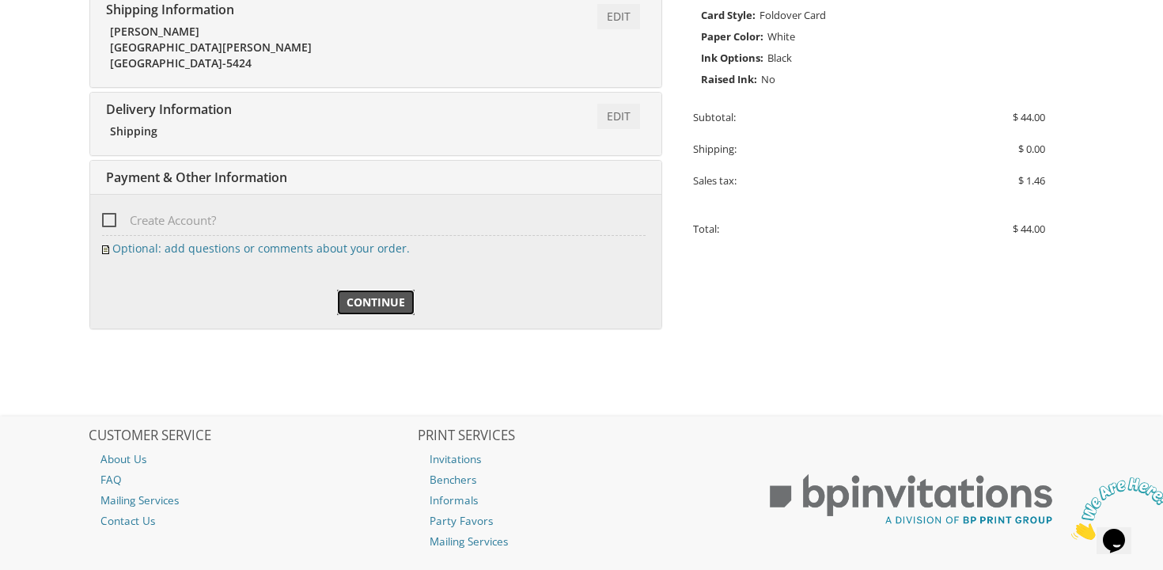
click at [366, 307] on span "Continue" at bounding box center [375, 302] width 59 height 16
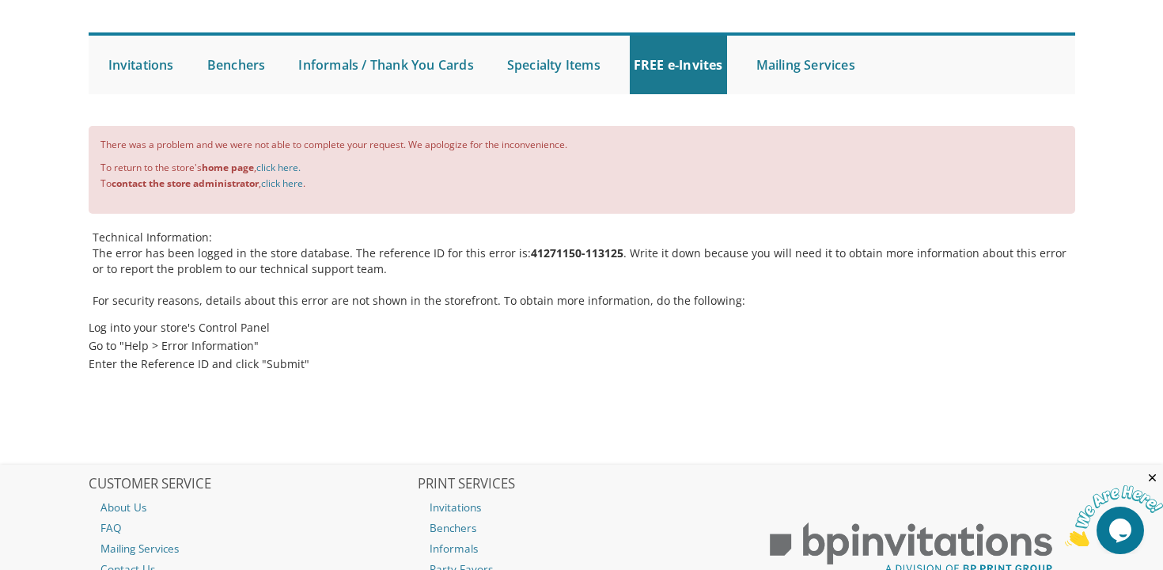
scroll to position [114, 0]
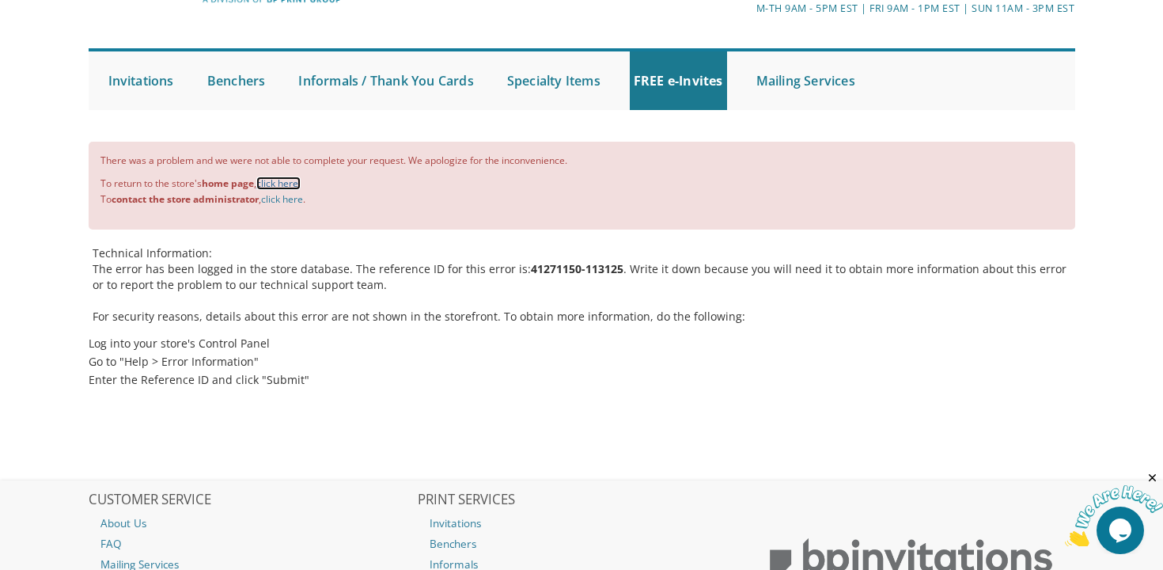
click at [279, 182] on link "click here." at bounding box center [278, 182] width 44 height 13
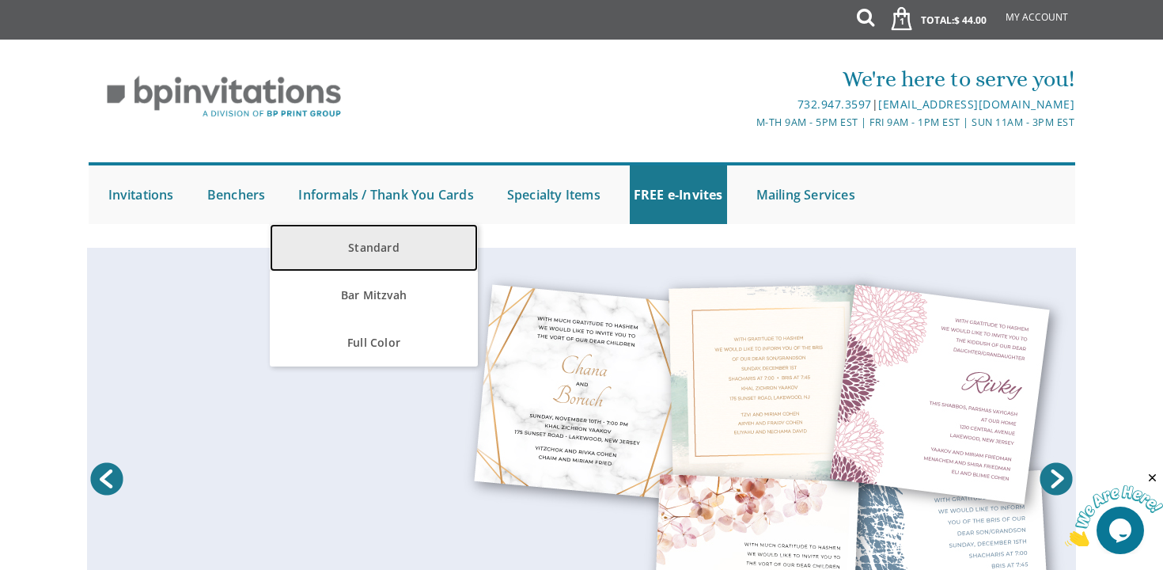
click at [399, 244] on link "Standard" at bounding box center [374, 247] width 208 height 47
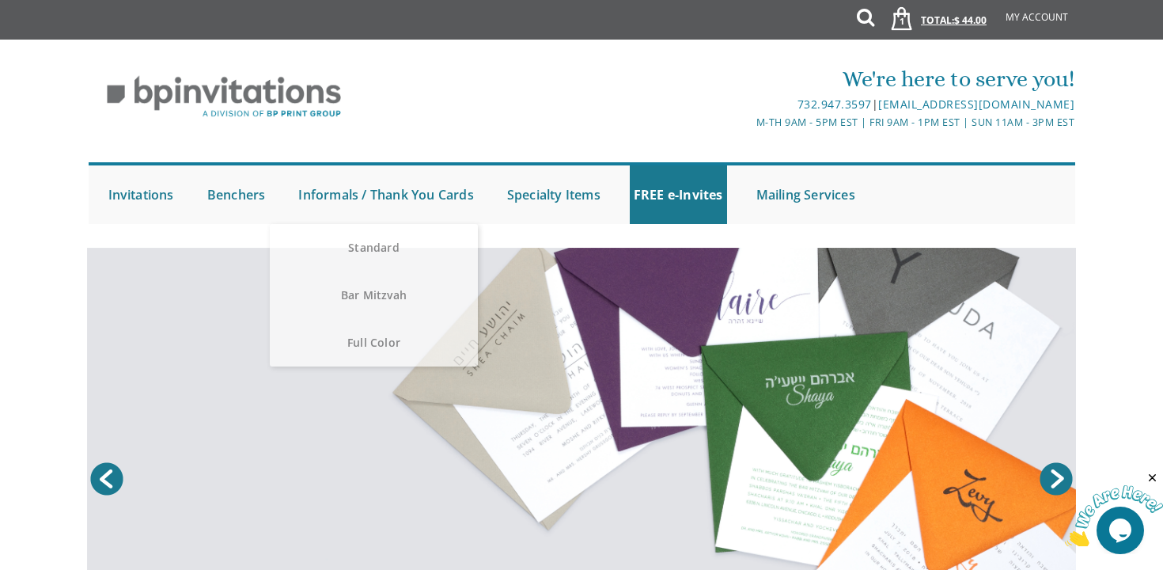
click at [896, 15] on span "1" at bounding box center [901, 21] width 17 height 13
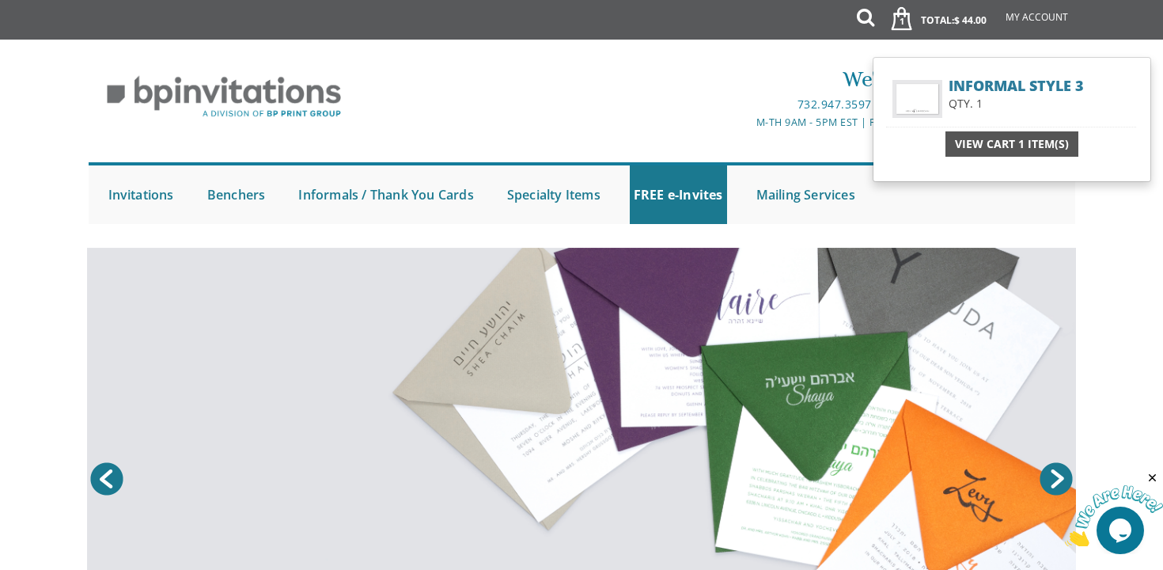
click at [987, 144] on span "View Cart 1 Item(s)" at bounding box center [1012, 144] width 114 height 16
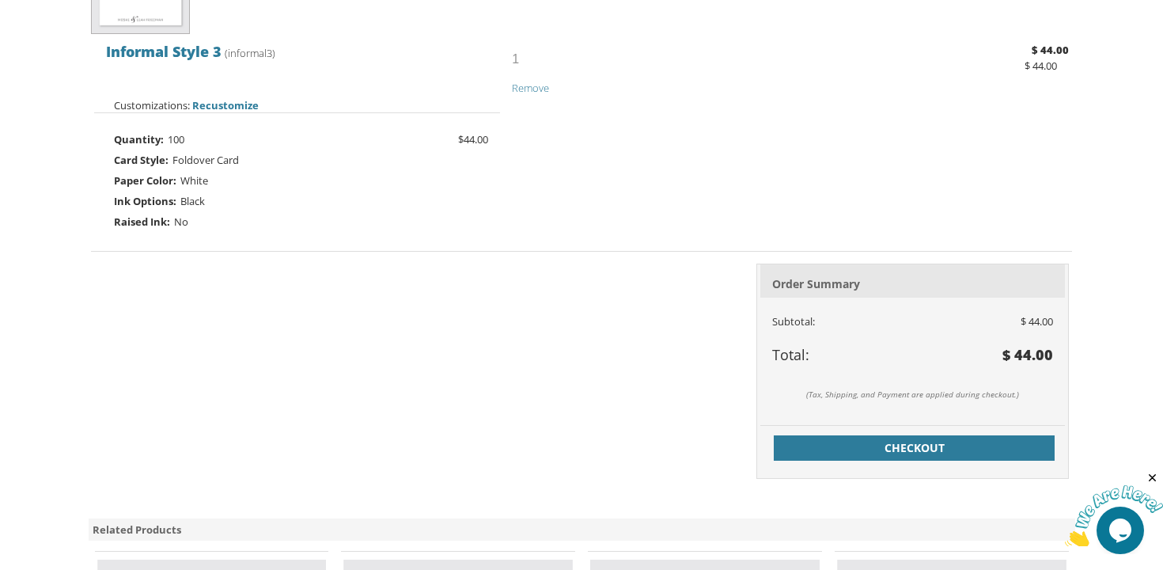
scroll to position [468, 0]
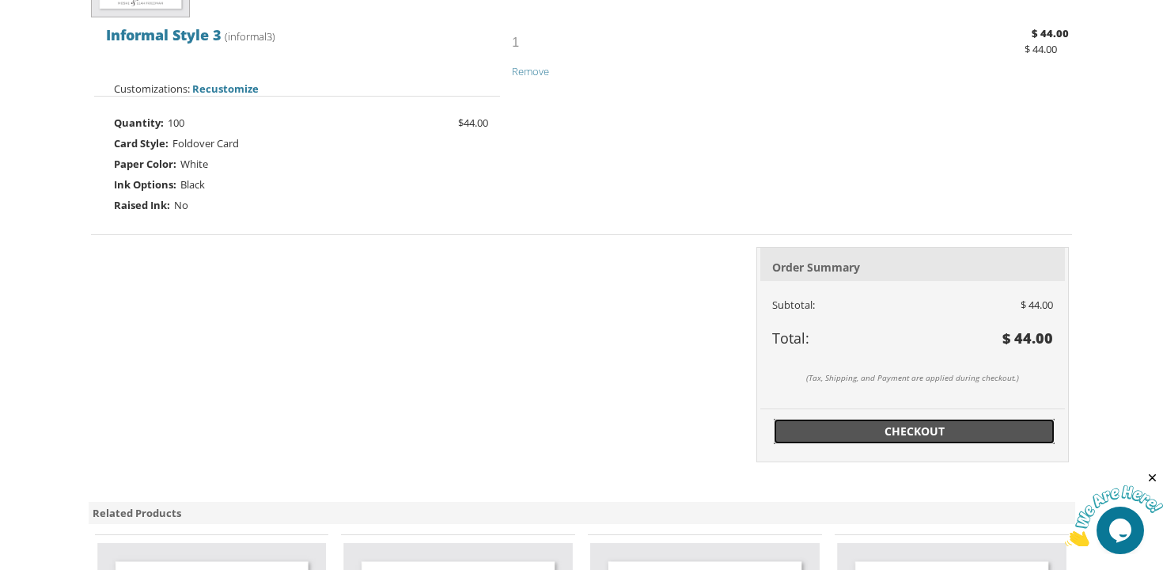
click at [901, 430] on span "Checkout" at bounding box center [914, 431] width 263 height 16
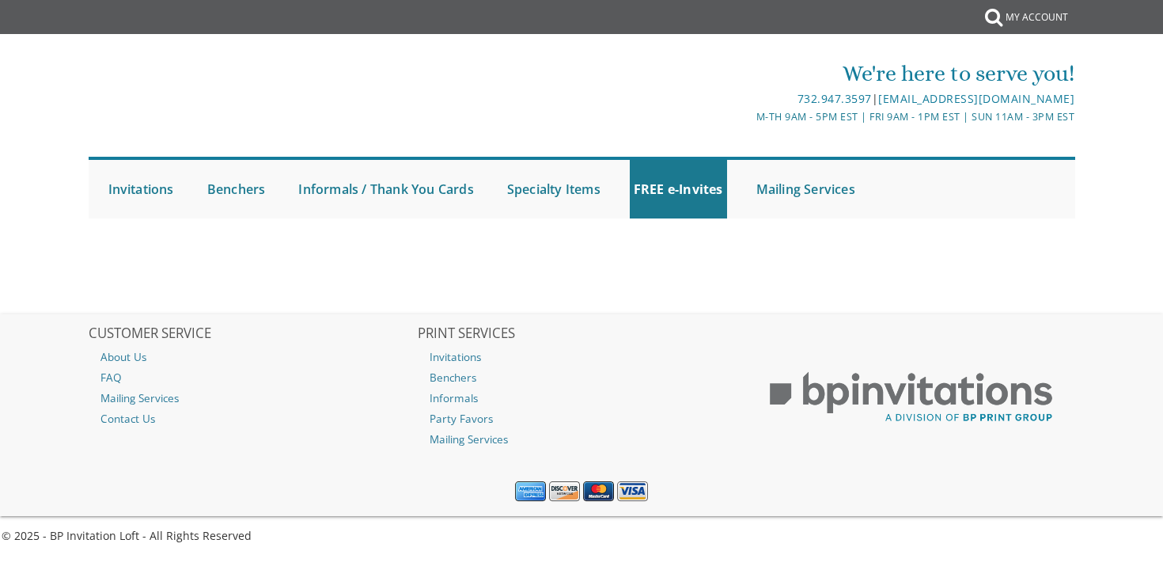
select select
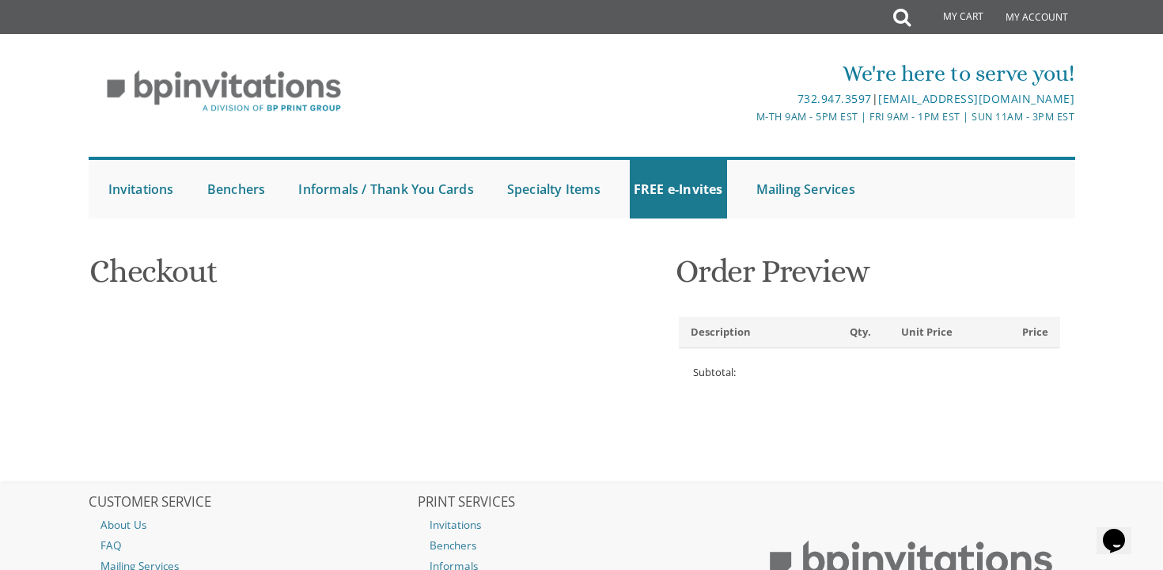
type input "[EMAIL_ADDRESS][DOMAIN_NAME]"
type input "[PERSON_NAME]"
type input "779A MARLIN AVE"
type input "LAKEWOOD"
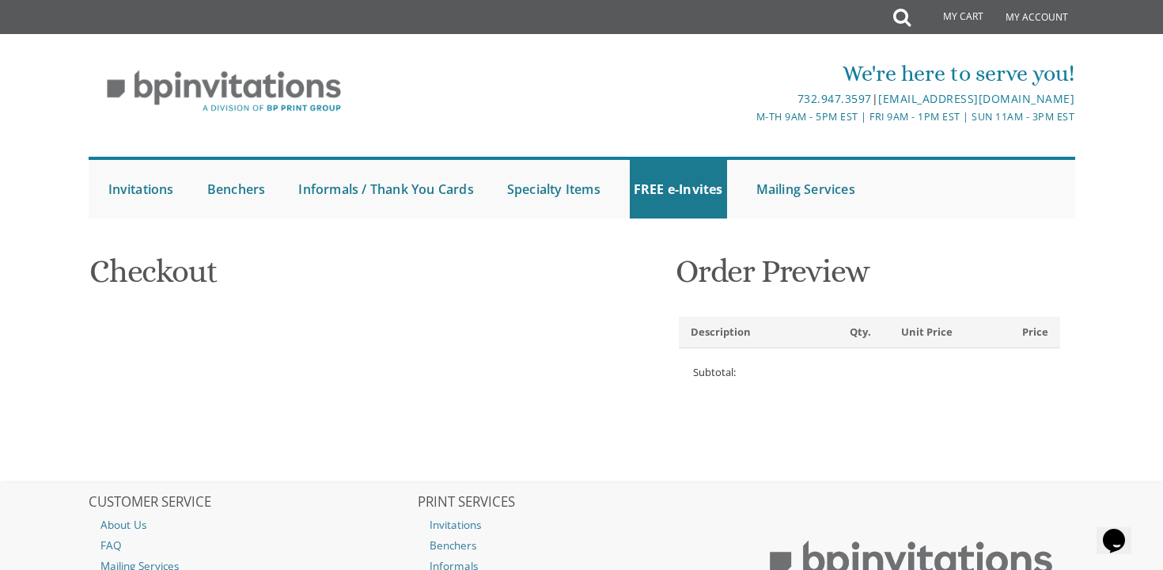
type input "08701-5424"
select select "US"
select select "NJ"
type input "9523567852"
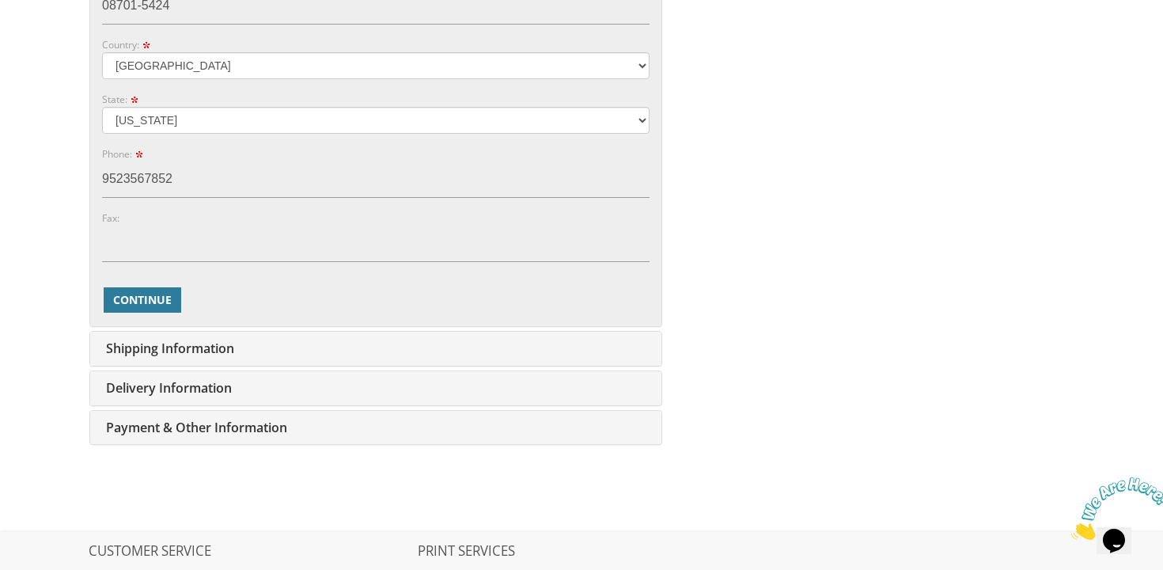
scroll to position [859, 0]
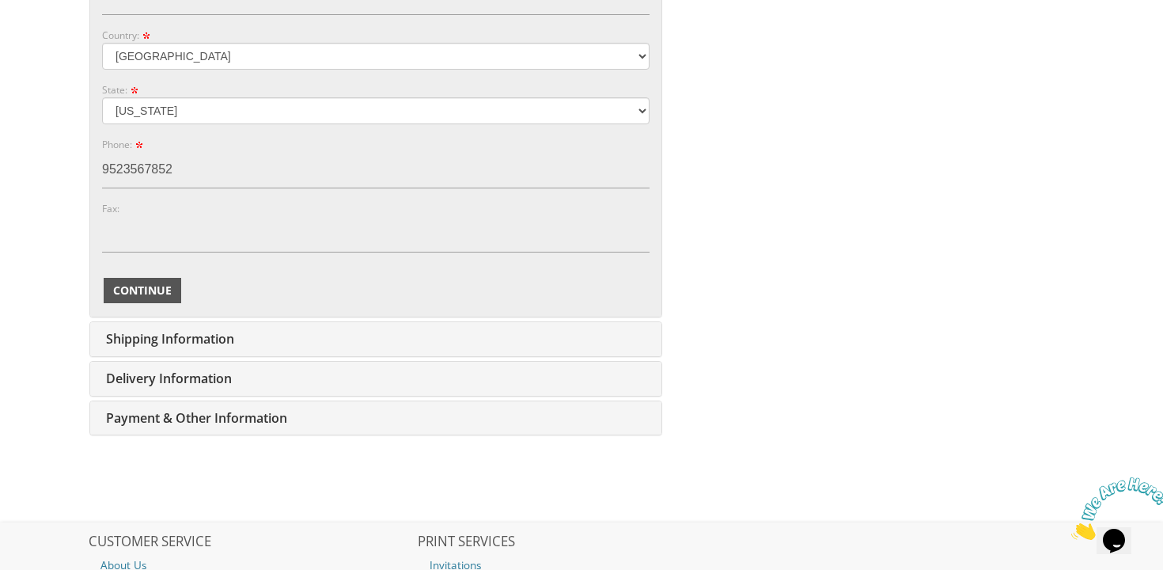
click at [162, 292] on span "Continue" at bounding box center [142, 290] width 59 height 16
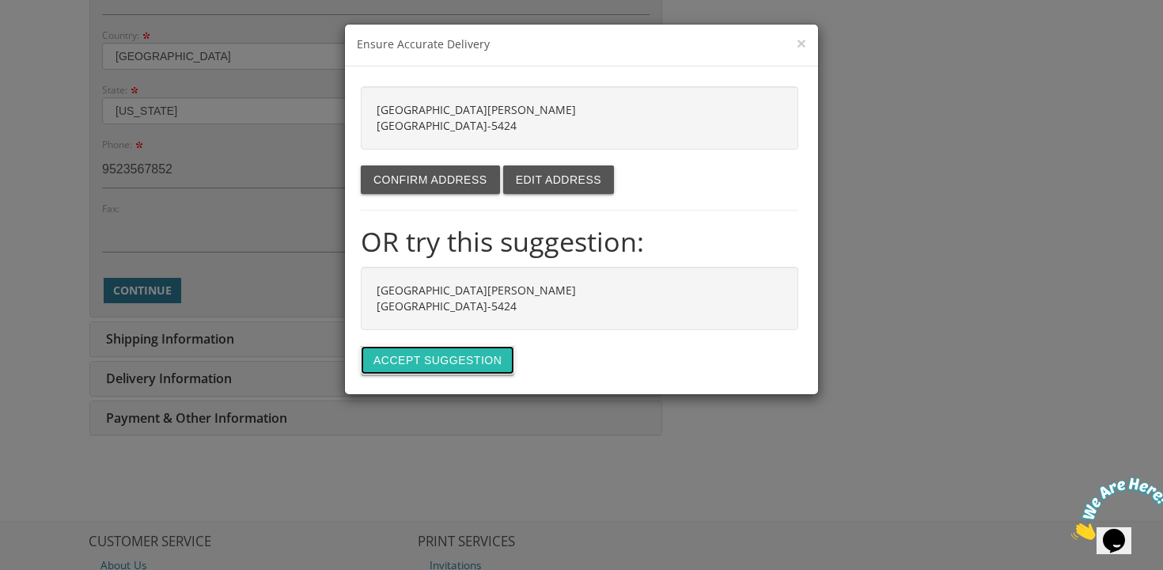
click at [377, 350] on button "Accept suggestion" at bounding box center [437, 360] width 153 height 28
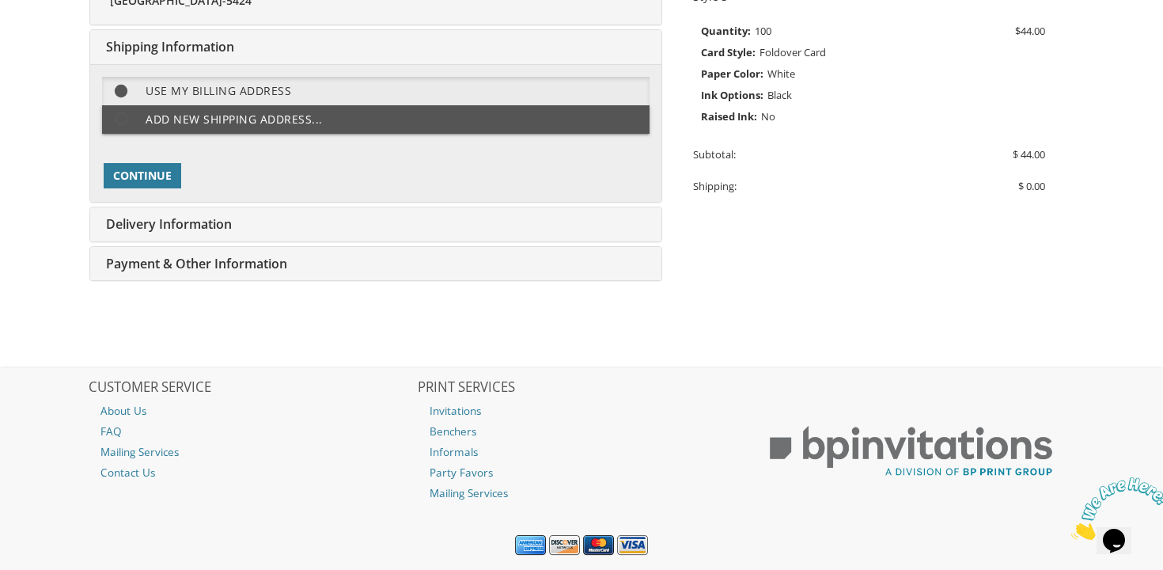
scroll to position [396, 0]
click at [145, 176] on span "Continue" at bounding box center [142, 176] width 59 height 16
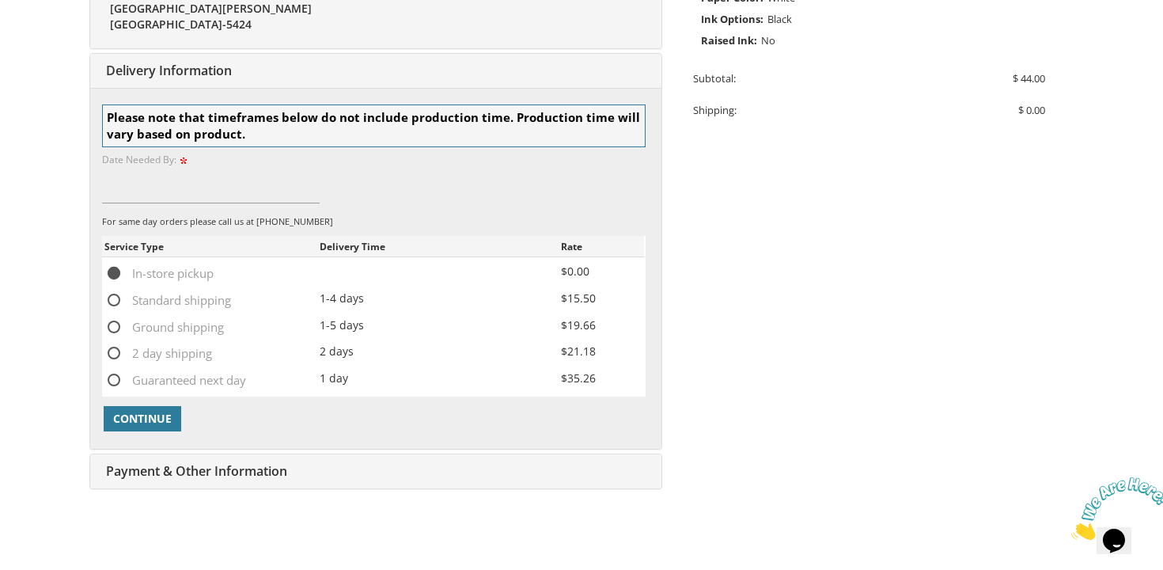
scroll to position [496, 0]
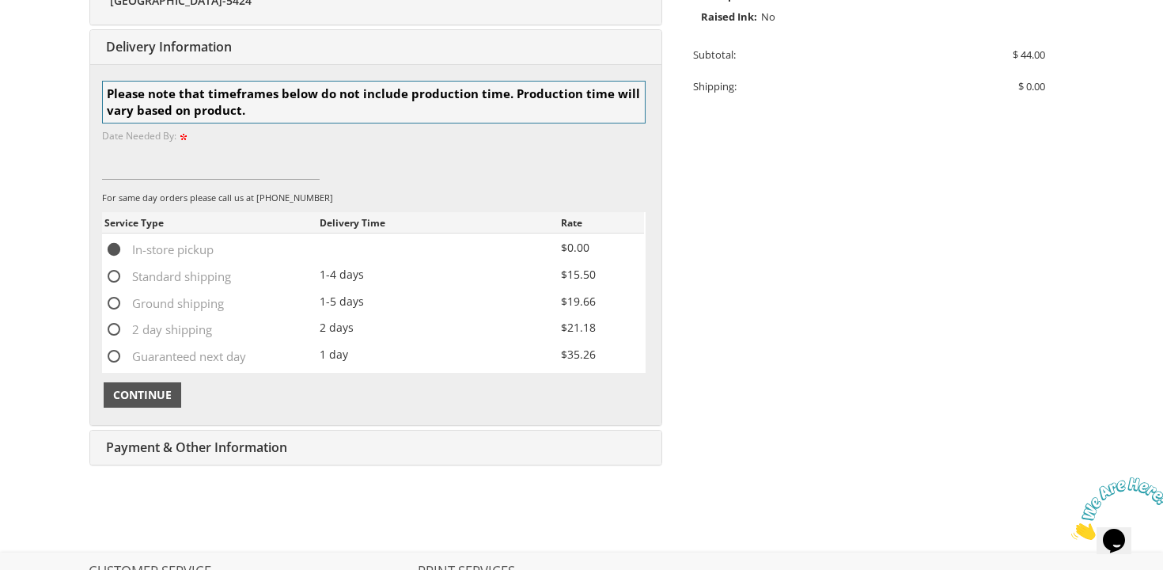
click at [132, 401] on span "Continue" at bounding box center [142, 395] width 59 height 16
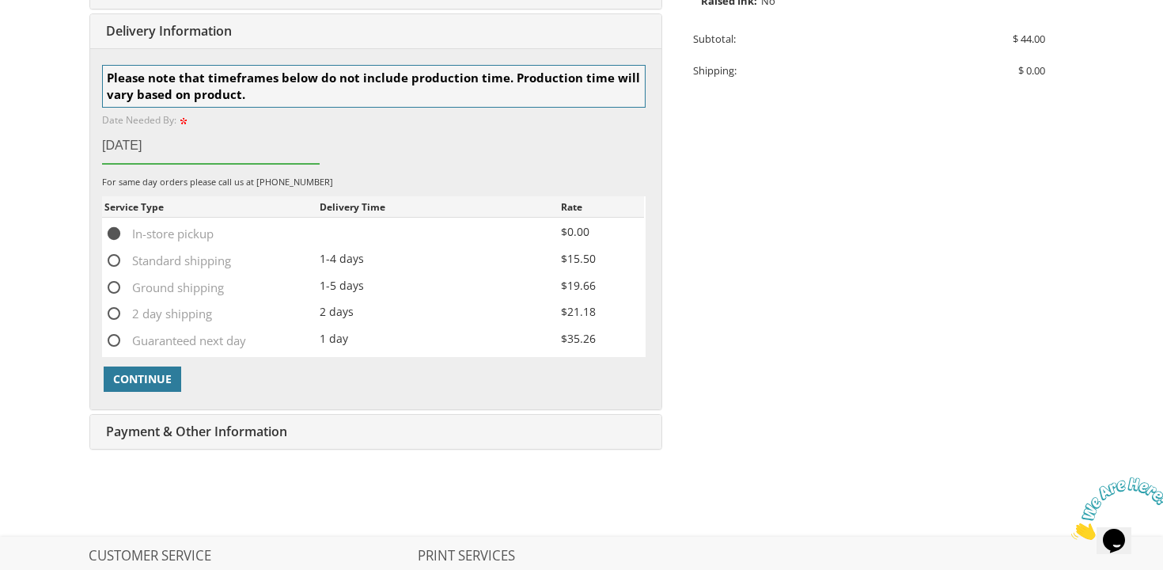
scroll to position [526, 0]
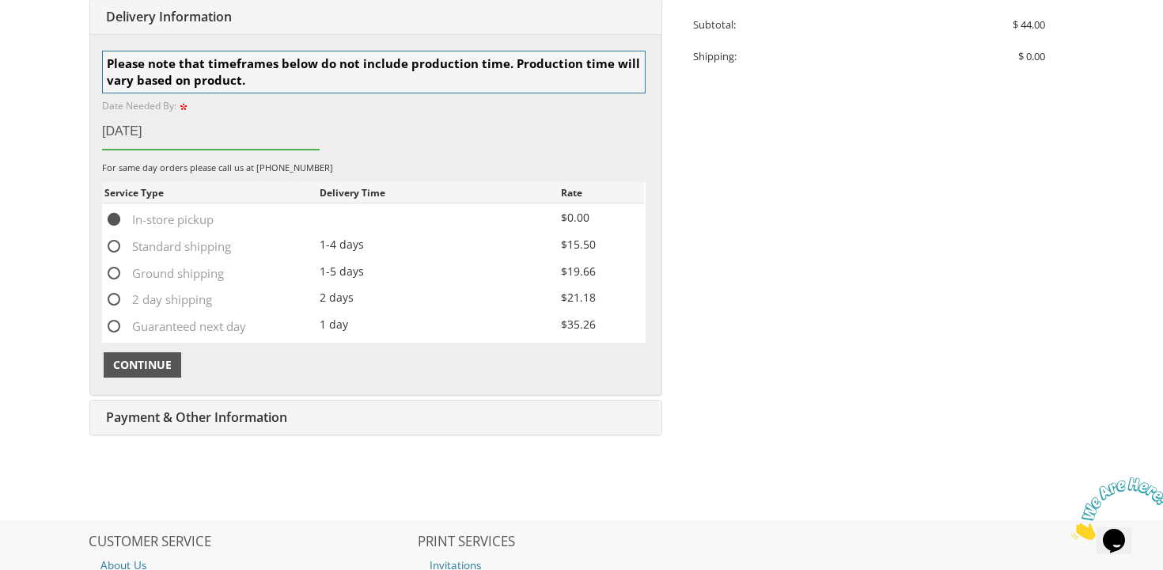
type input "Sep 3rd 2025"
click at [138, 361] on span "Continue" at bounding box center [142, 365] width 59 height 16
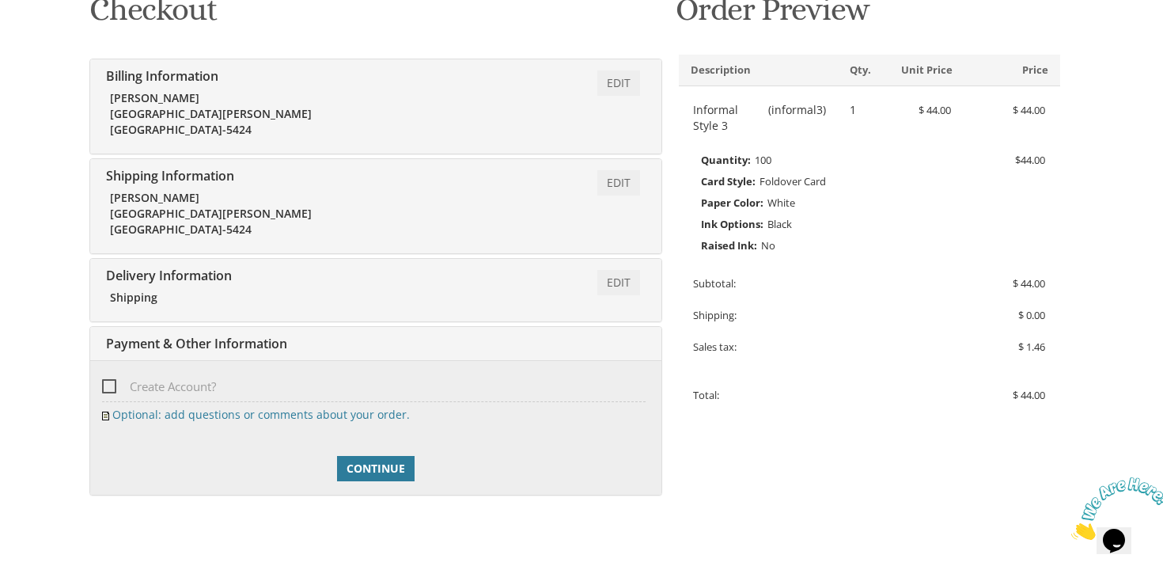
scroll to position [273, 0]
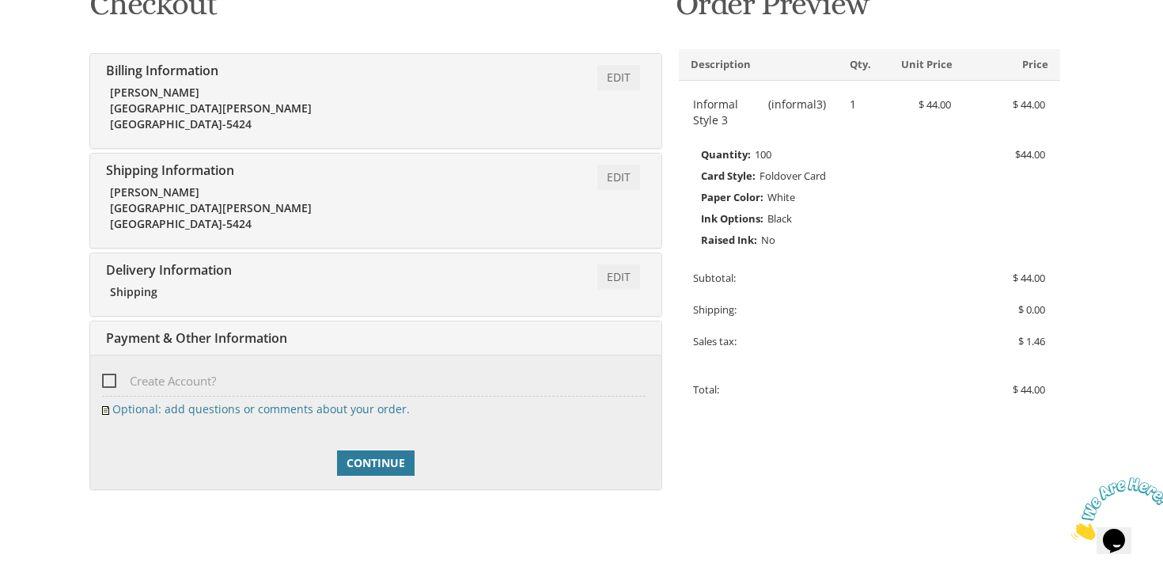
click at [106, 381] on span "Create Account?" at bounding box center [159, 381] width 114 height 20
click at [106, 381] on input "Create Account?" at bounding box center [107, 379] width 10 height 10
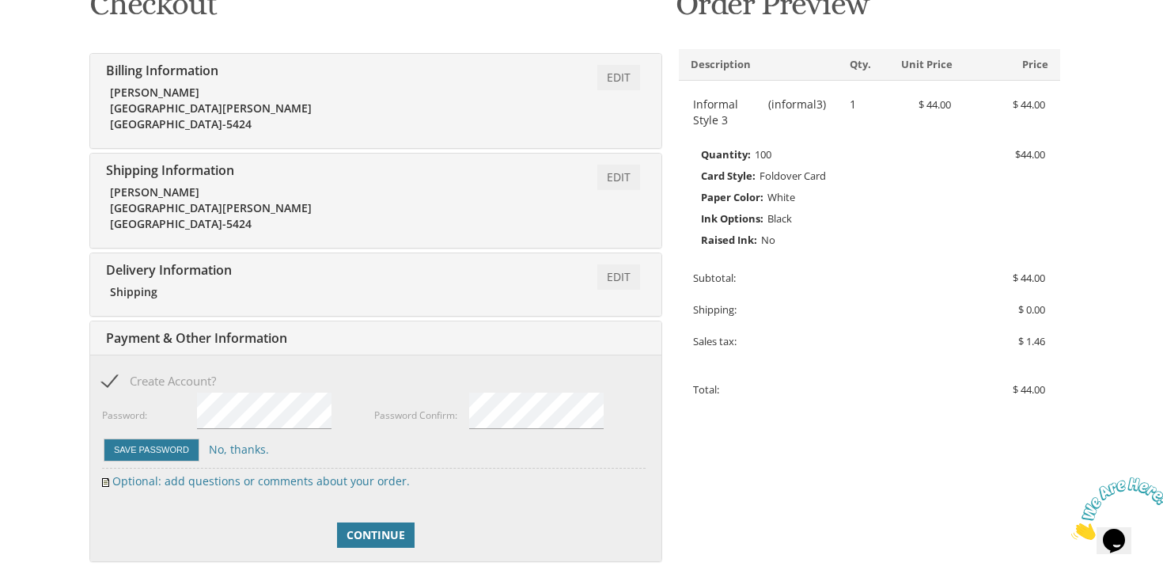
click at [112, 380] on span "Create Account?" at bounding box center [159, 381] width 114 height 20
click at [112, 380] on input "Create Account?" at bounding box center [107, 379] width 10 height 10
checkbox input "false"
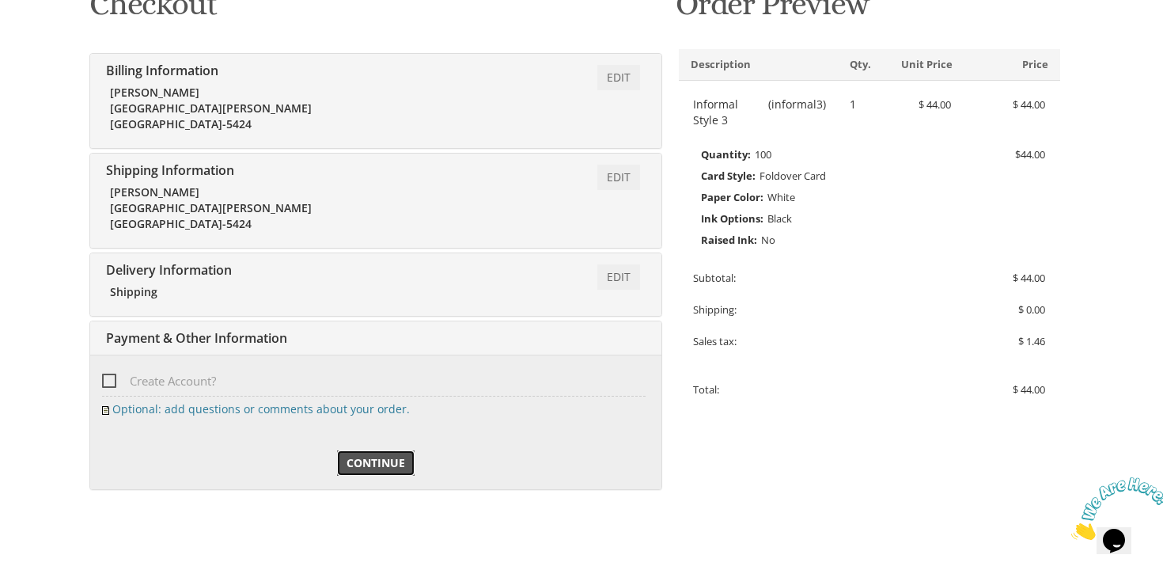
click at [357, 465] on span "Continue" at bounding box center [375, 463] width 59 height 16
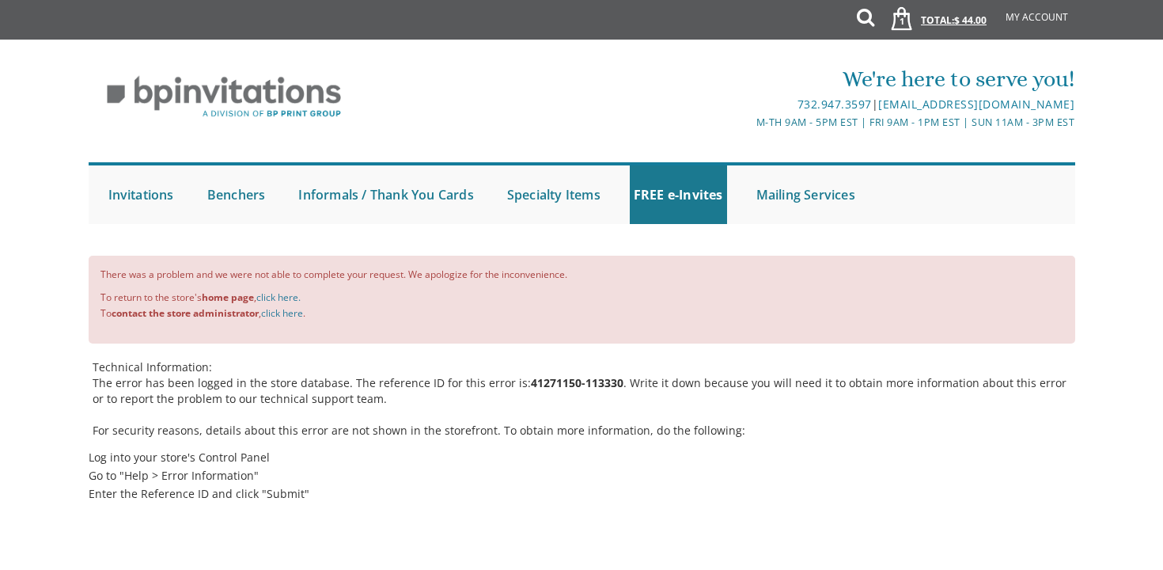
click at [942, 20] on link "1 Total: $ 44.00 $ 44.00" at bounding box center [934, 27] width 122 height 55
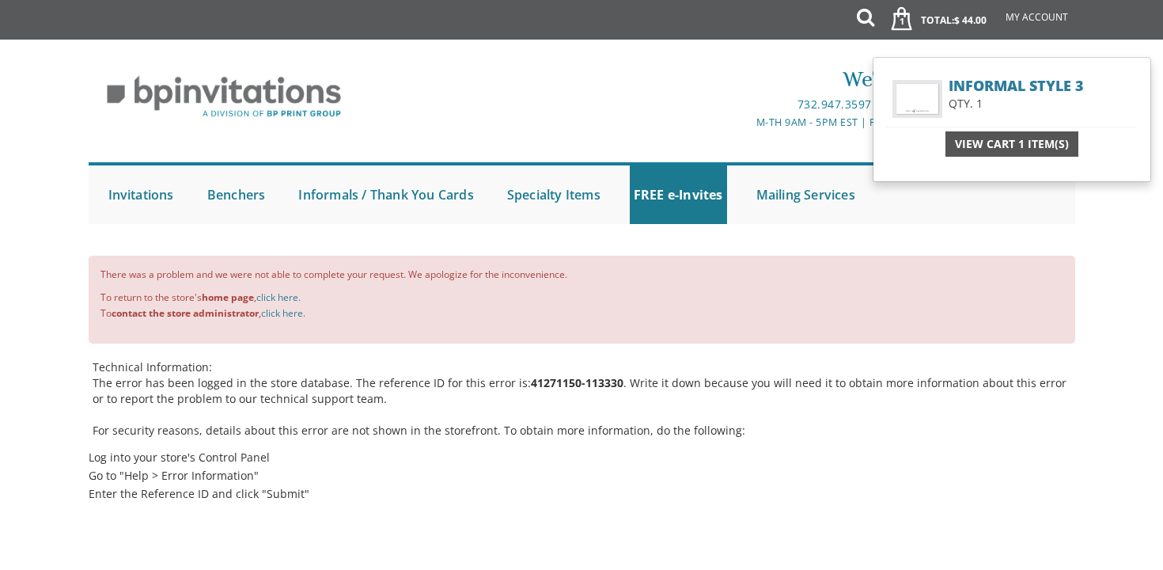
click at [1000, 142] on span "View Cart 1 Item(s)" at bounding box center [1012, 144] width 114 height 16
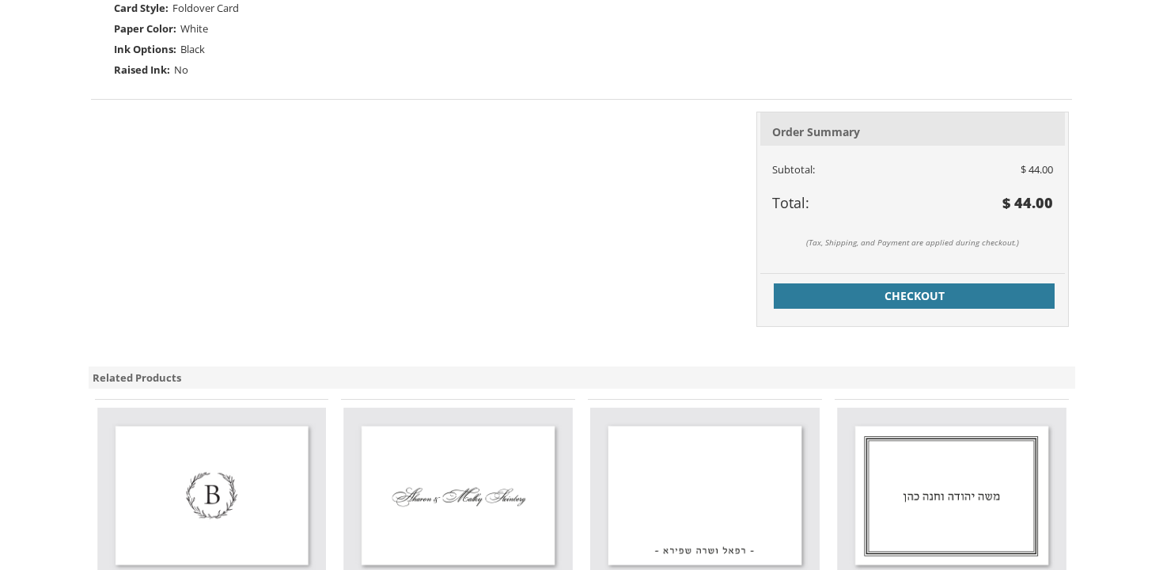
scroll to position [575, 0]
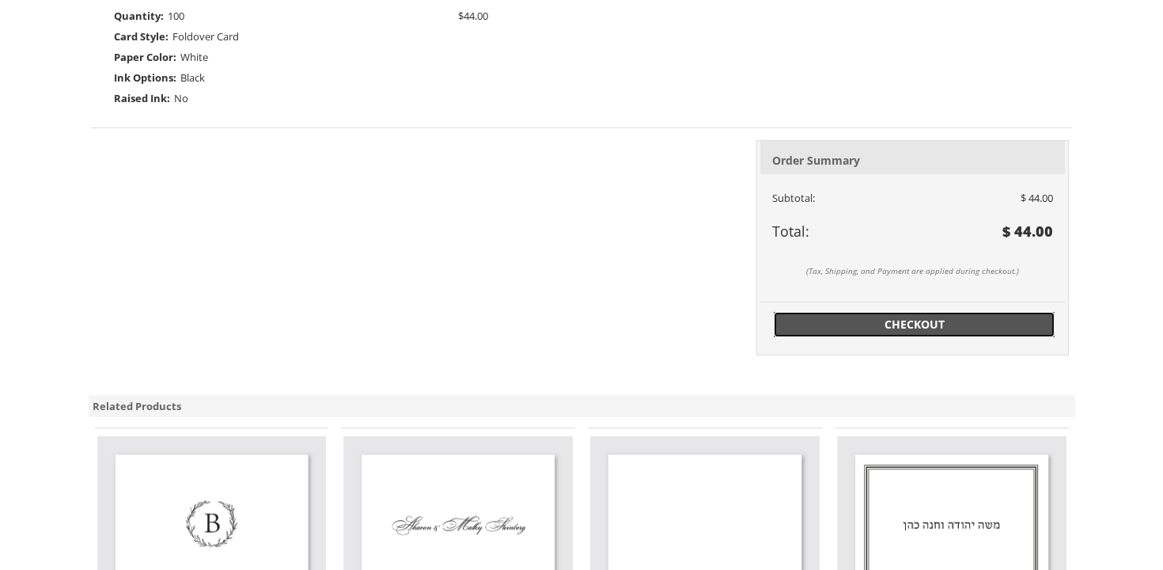
click at [785, 320] on span "Checkout" at bounding box center [914, 324] width 263 height 16
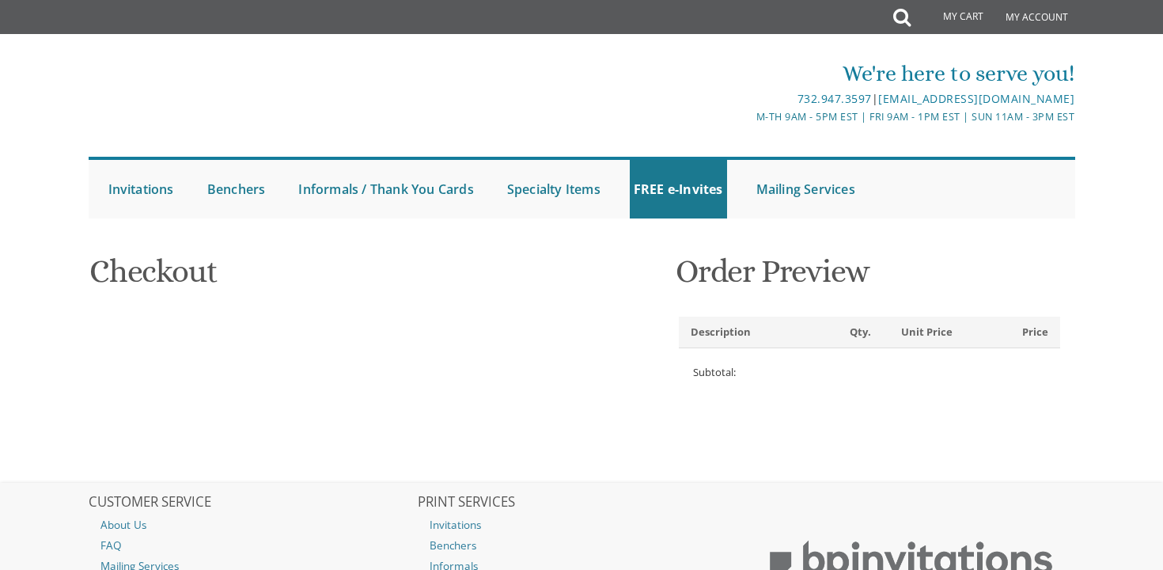
select select
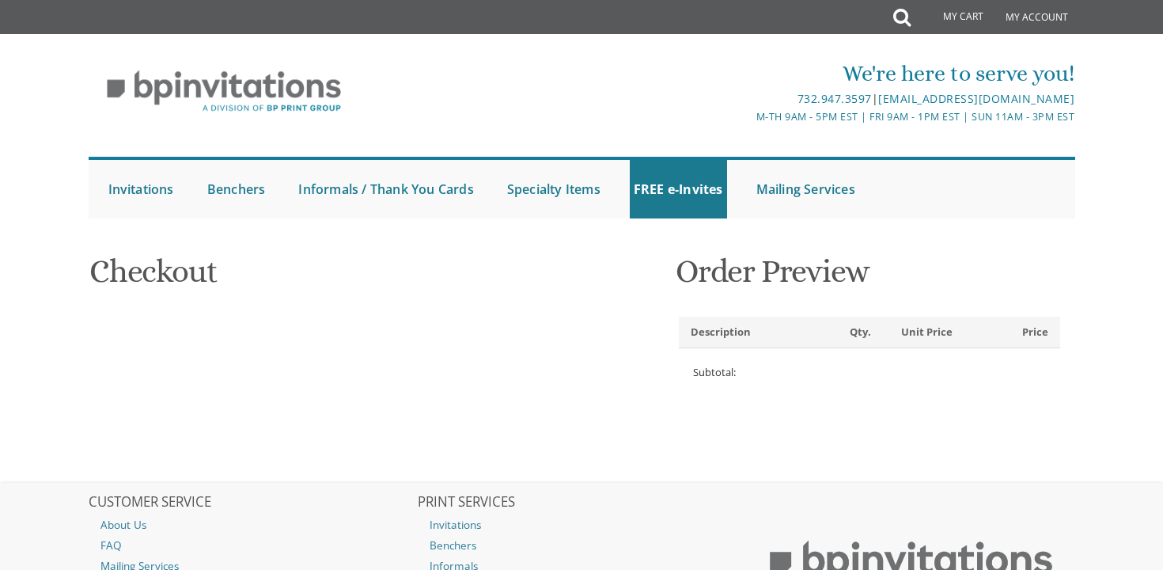
type input "[EMAIL_ADDRESS][DOMAIN_NAME]"
type input "[PERSON_NAME]"
type input "Mendelson"
type input "[GEOGRAPHIC_DATA][PERSON_NAME]"
type input "LAKEWOOD"
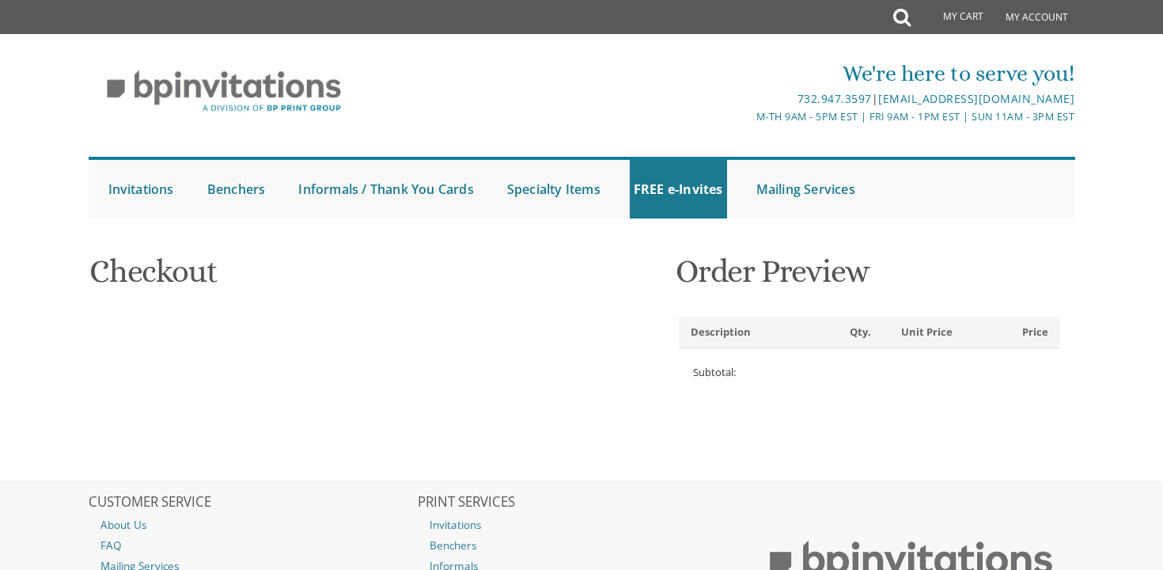
type input "08701-5424"
select select "US"
select select "NJ"
type input "9523567852"
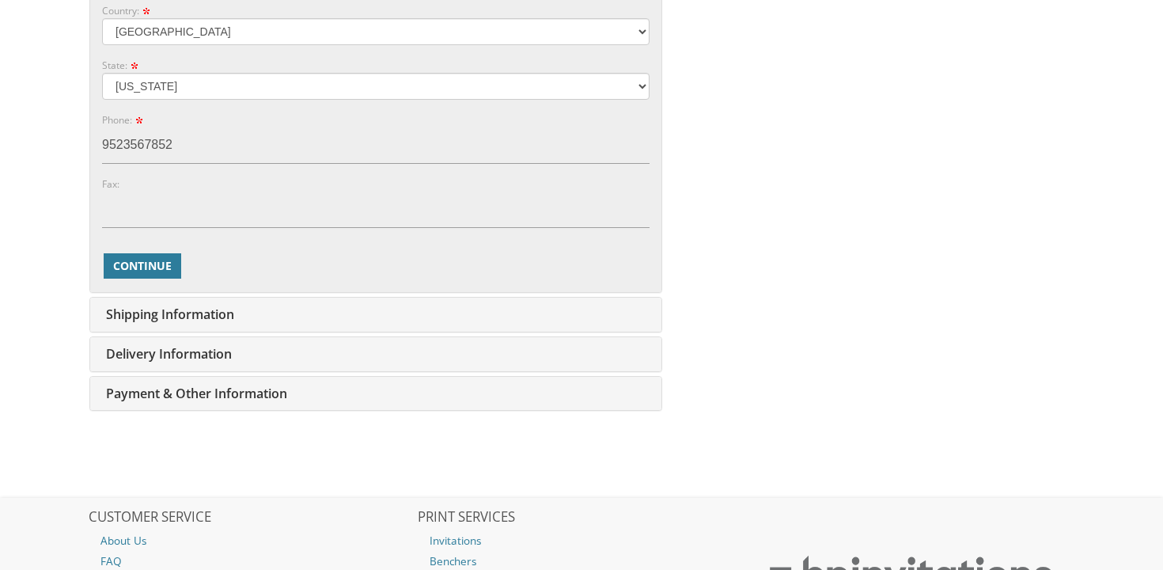
scroll to position [944, 0]
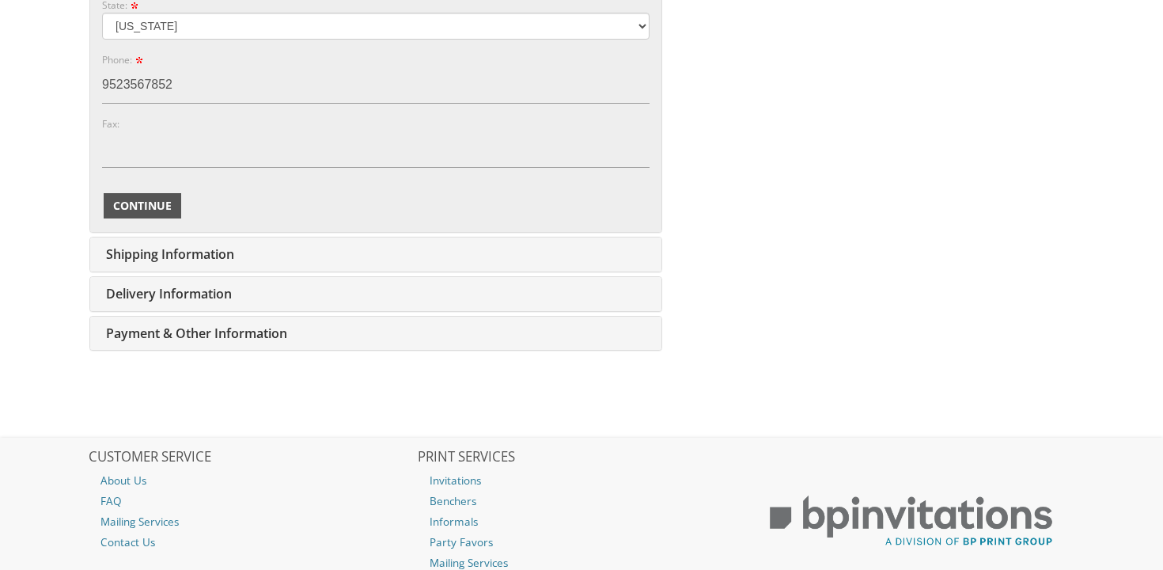
click at [108, 212] on button "Continue" at bounding box center [143, 205] width 78 height 25
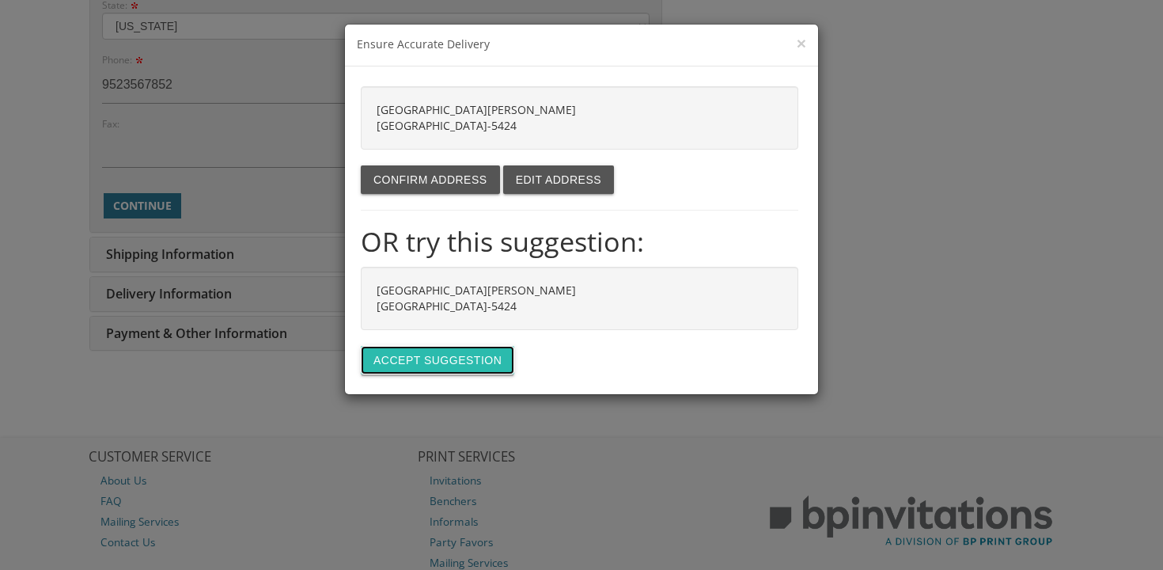
click at [403, 353] on button "Accept suggestion" at bounding box center [437, 360] width 153 height 28
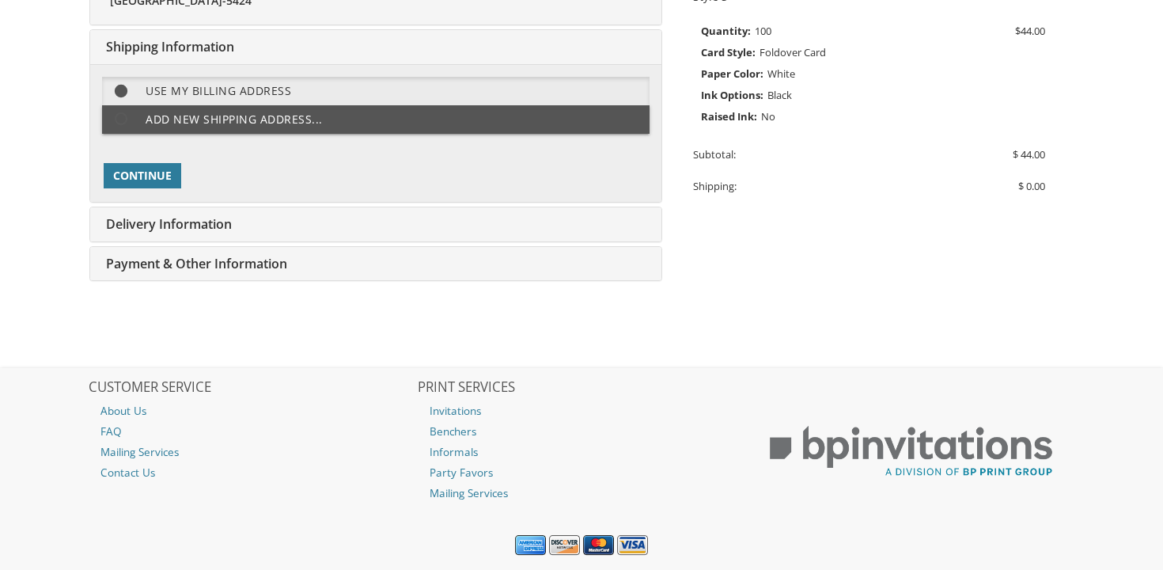
scroll to position [396, 0]
click at [135, 177] on span "Continue" at bounding box center [142, 176] width 59 height 16
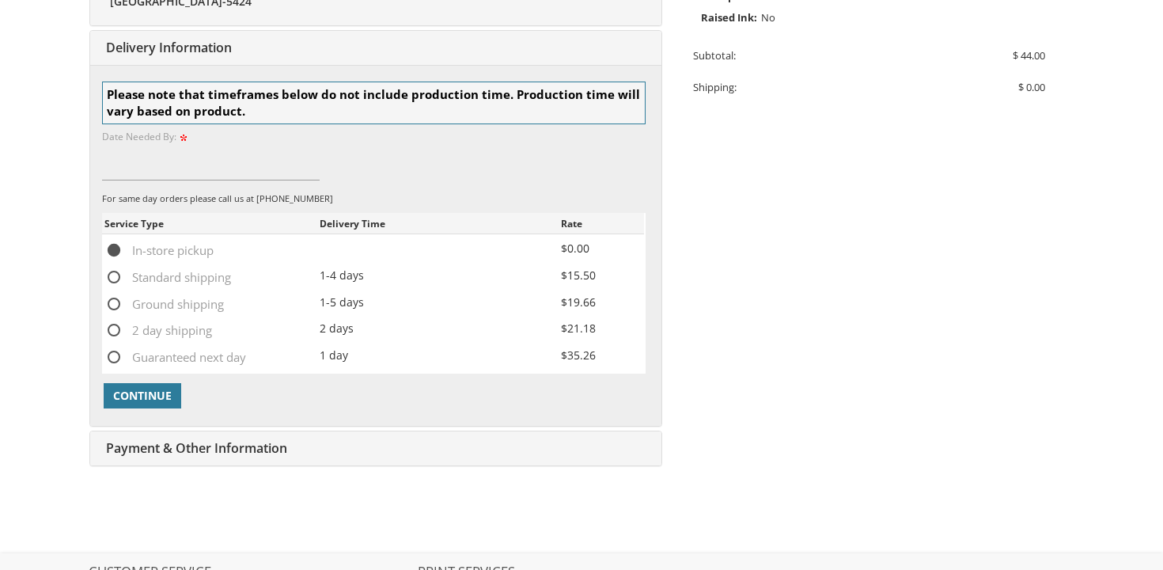
scroll to position [496, 0]
click at [144, 168] on input at bounding box center [211, 161] width 218 height 36
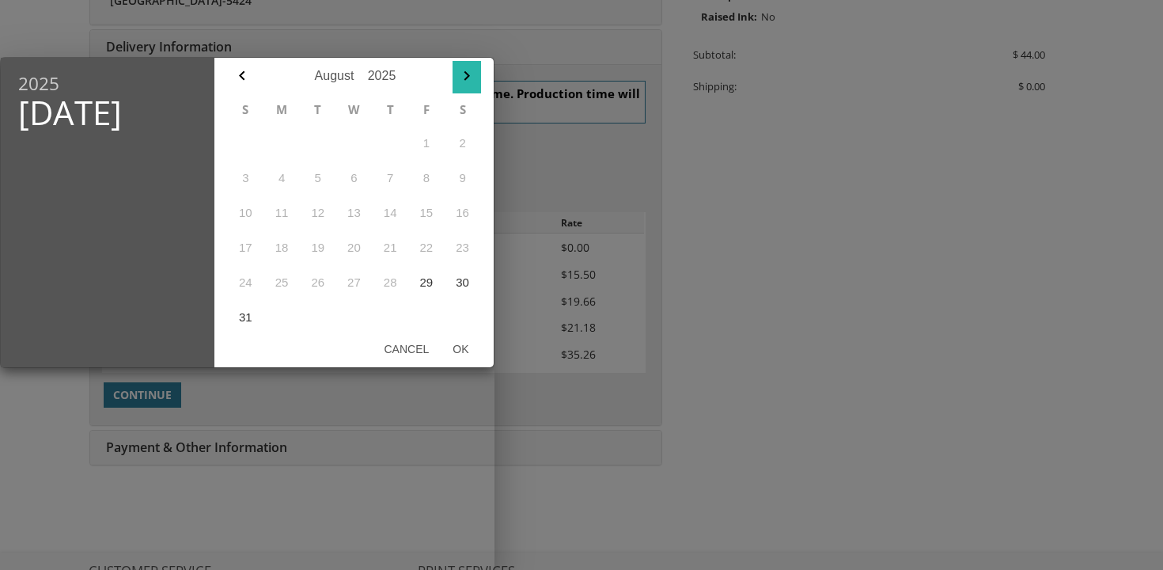
click at [466, 70] on icon "button" at bounding box center [466, 75] width 19 height 19
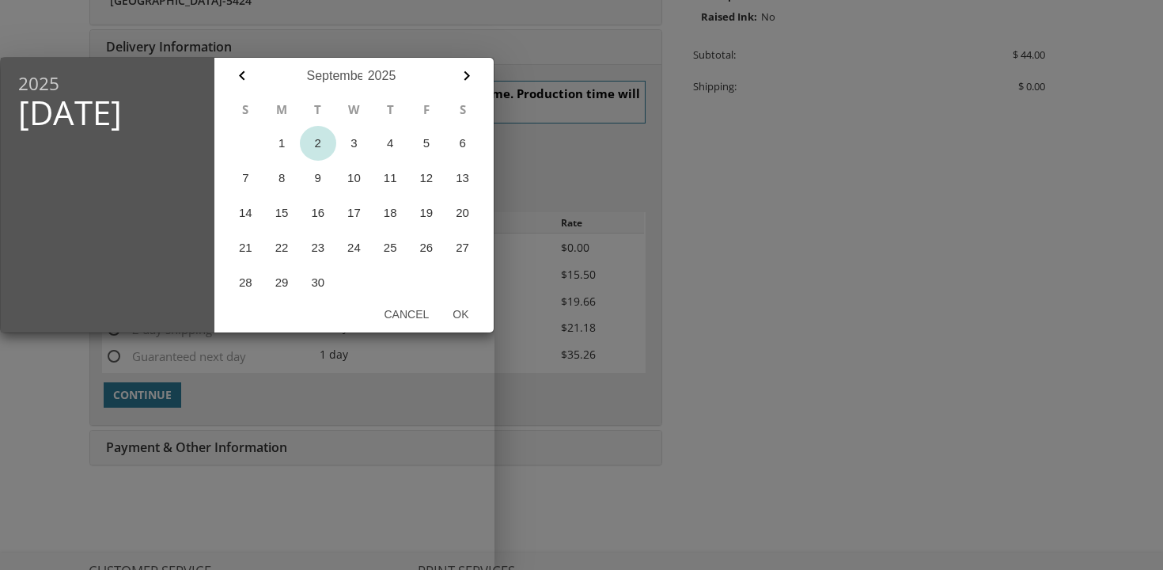
click at [314, 145] on button "2" at bounding box center [318, 143] width 36 height 35
click at [470, 313] on button "Ok" at bounding box center [461, 314] width 40 height 28
type input "Sep 02, 2025"
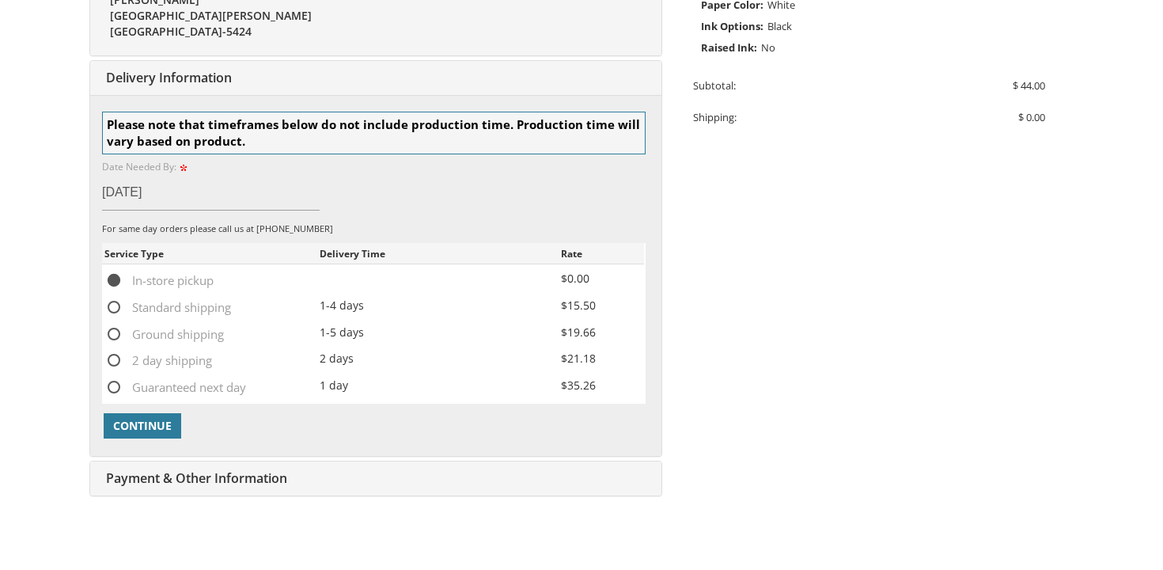
scroll to position [459, 0]
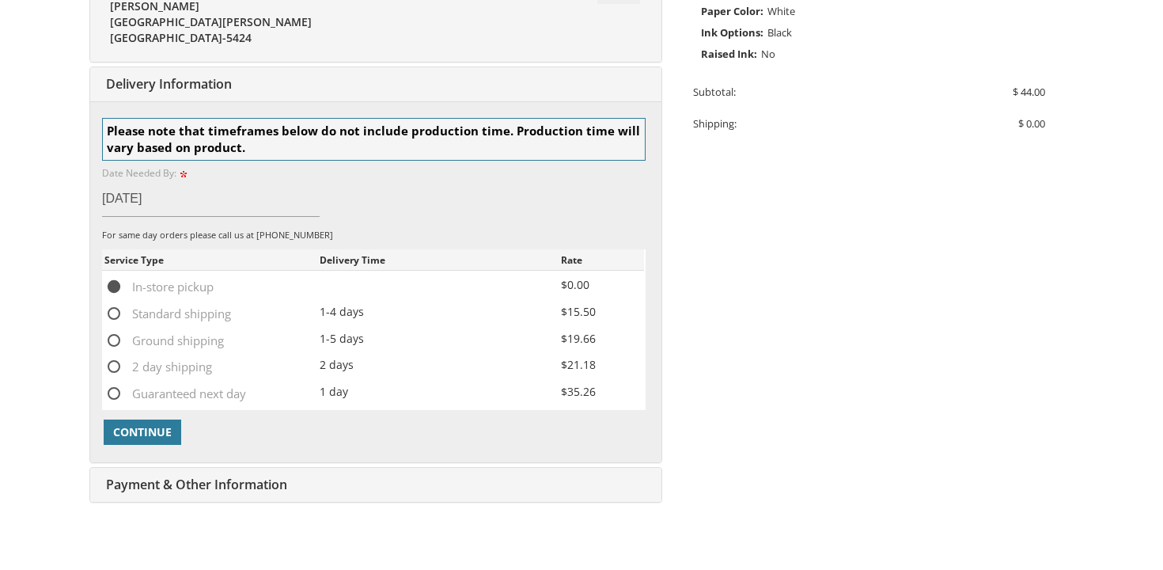
click at [151, 415] on div at bounding box center [373, 414] width 543 height 8
click at [138, 429] on span "Continue" at bounding box center [142, 432] width 59 height 16
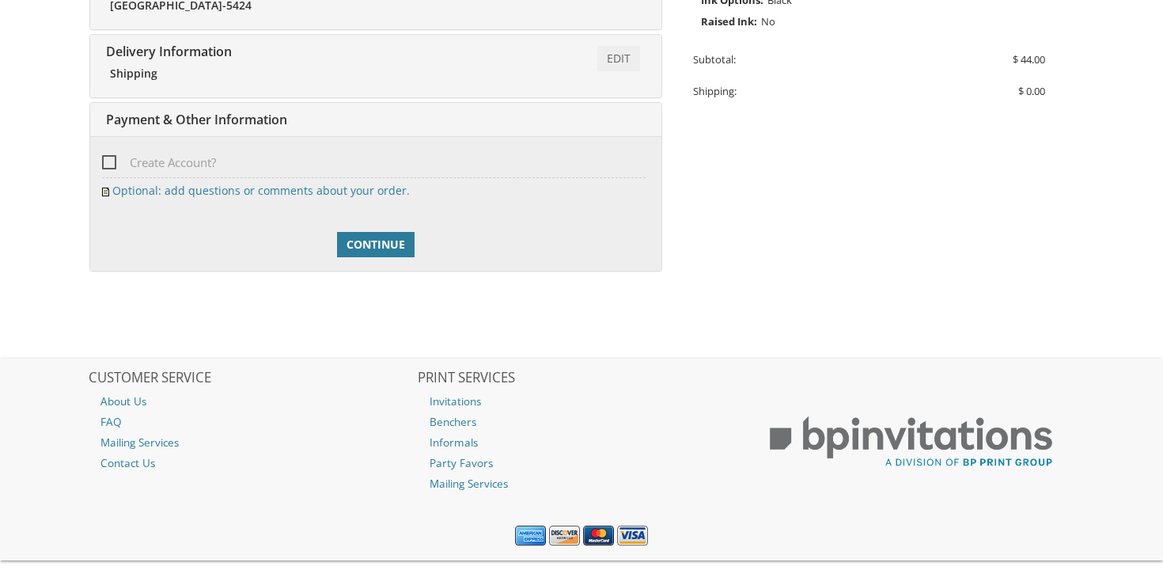
scroll to position [524, 0]
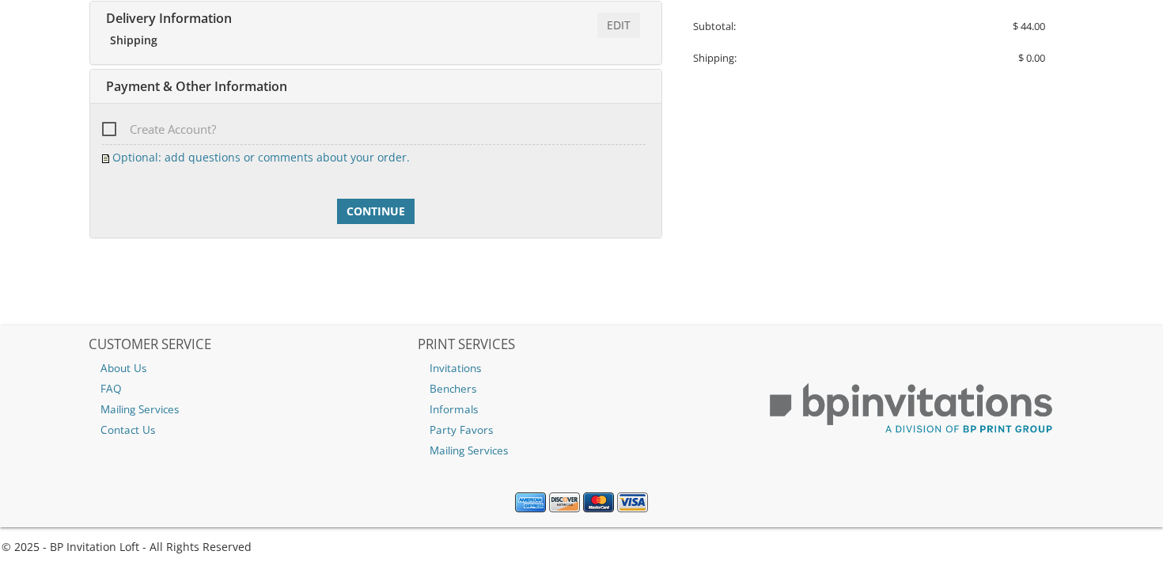
click at [108, 125] on span "Create Account?" at bounding box center [159, 129] width 114 height 20
click at [108, 125] on input "Create Account?" at bounding box center [107, 128] width 10 height 10
checkbox input "true"
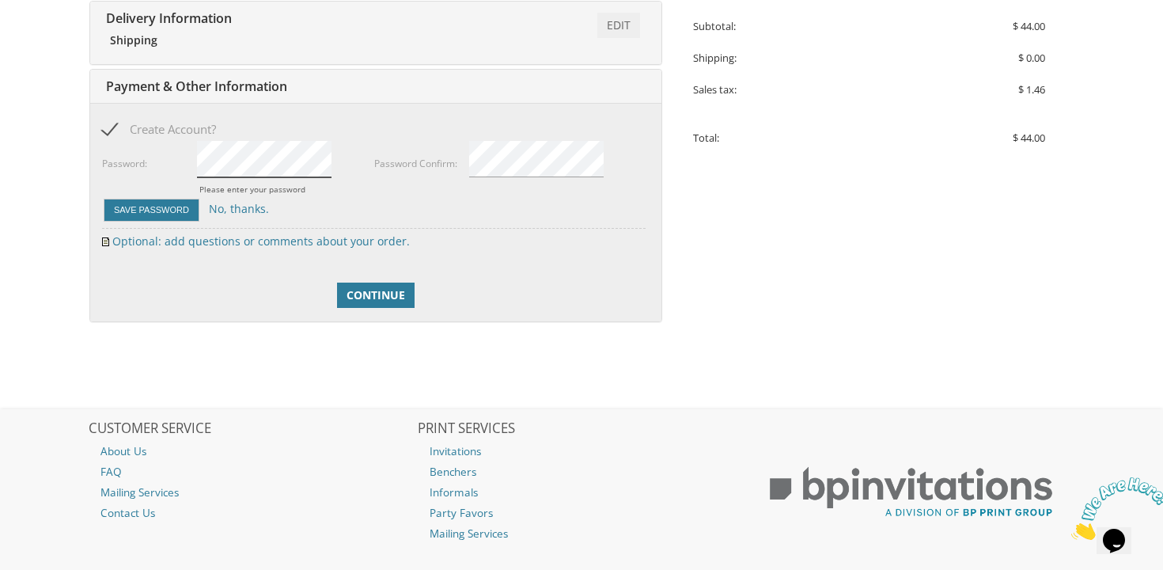
scroll to position [0, 0]
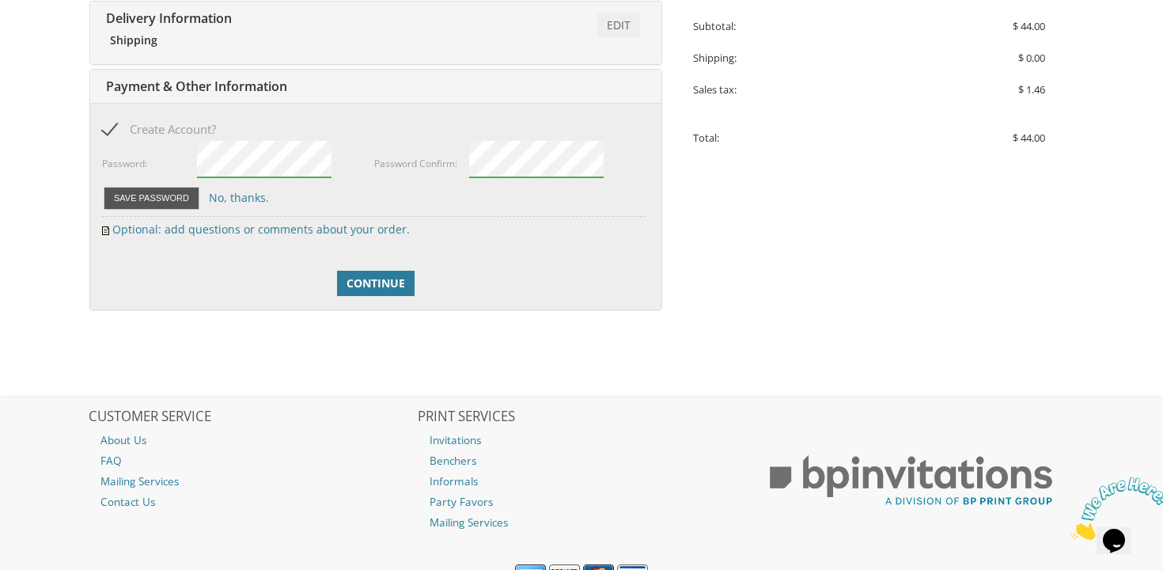
click at [173, 199] on button "Save Password" at bounding box center [152, 198] width 96 height 23
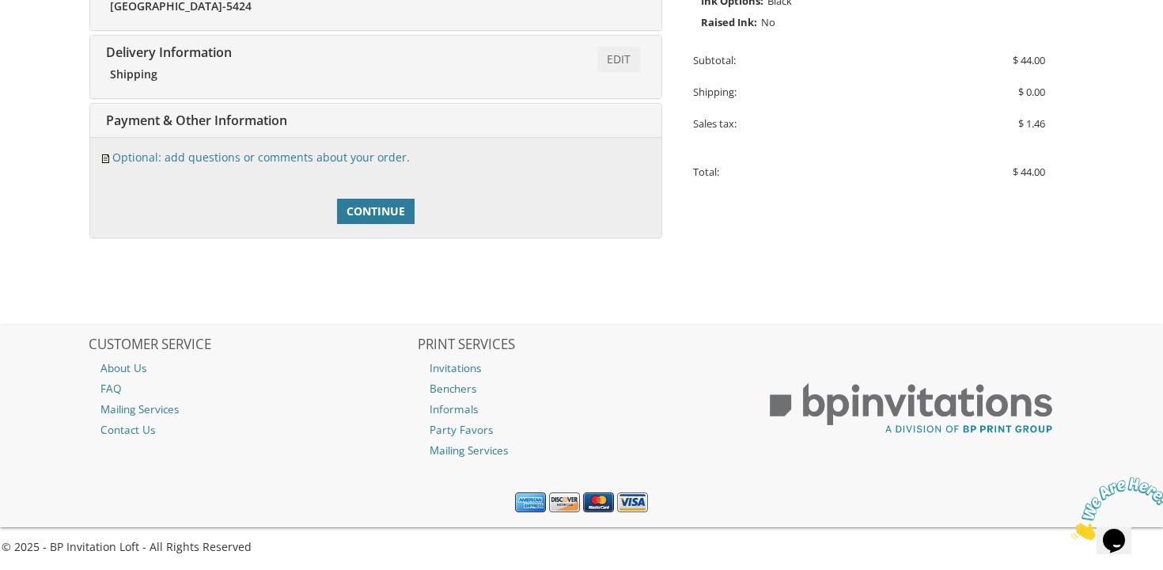
scroll to position [509, 0]
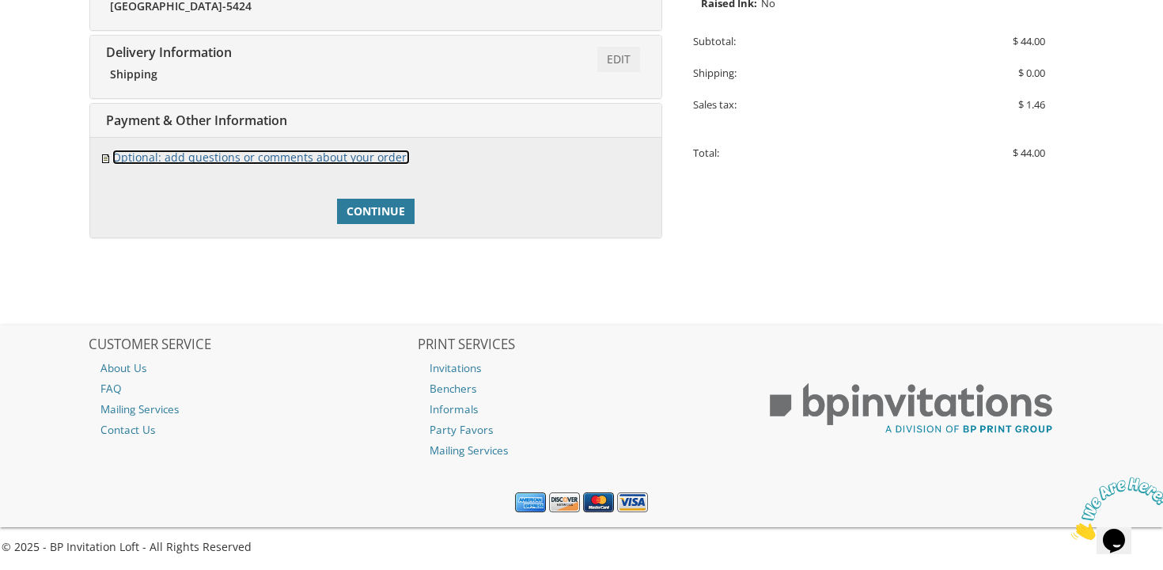
click at [273, 156] on link "Optional: add questions or comments about your order." at bounding box center [260, 157] width 297 height 15
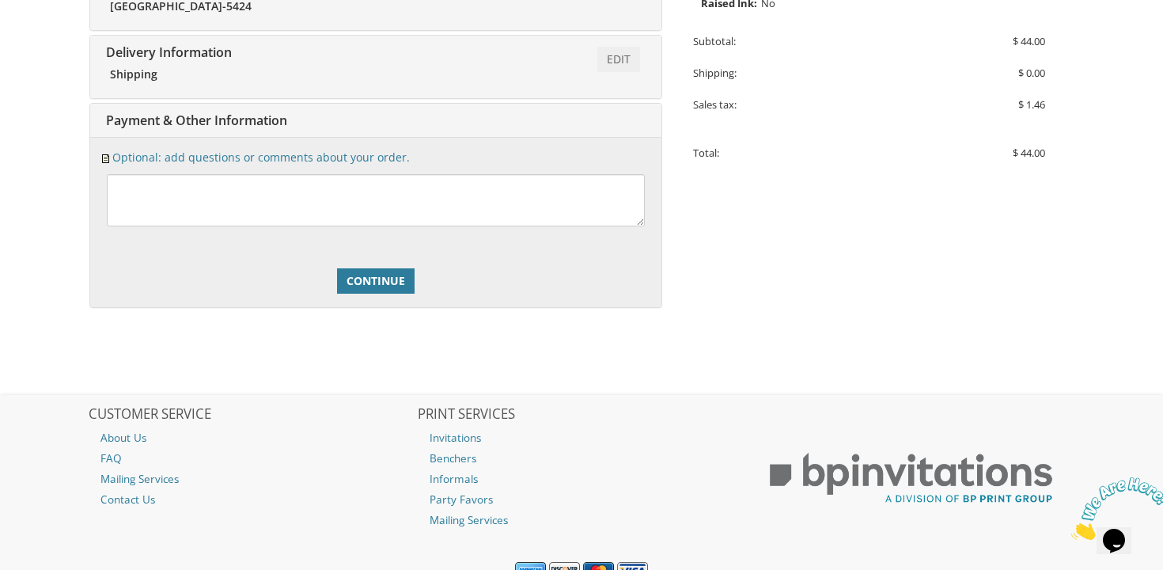
click at [377, 302] on div "Create Account? Add a password for quicker checkout and access to more features…" at bounding box center [375, 222] width 571 height 170
click at [361, 278] on span "Continue" at bounding box center [375, 281] width 59 height 16
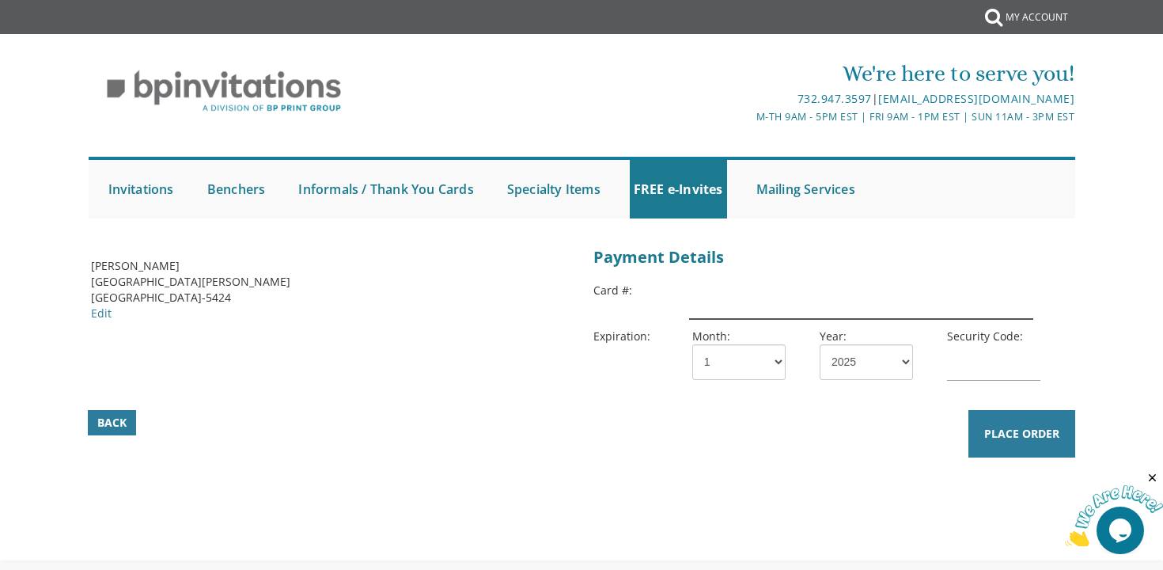
click at [710, 307] on input "text" at bounding box center [861, 300] width 344 height 36
type input "[CREDIT_CARD_NUMBER]"
select select "26"
click at [962, 370] on input "text" at bounding box center [993, 362] width 93 height 36
click at [793, 293] on input "[CREDIT_CARD_NUMBER]" at bounding box center [861, 300] width 344 height 36
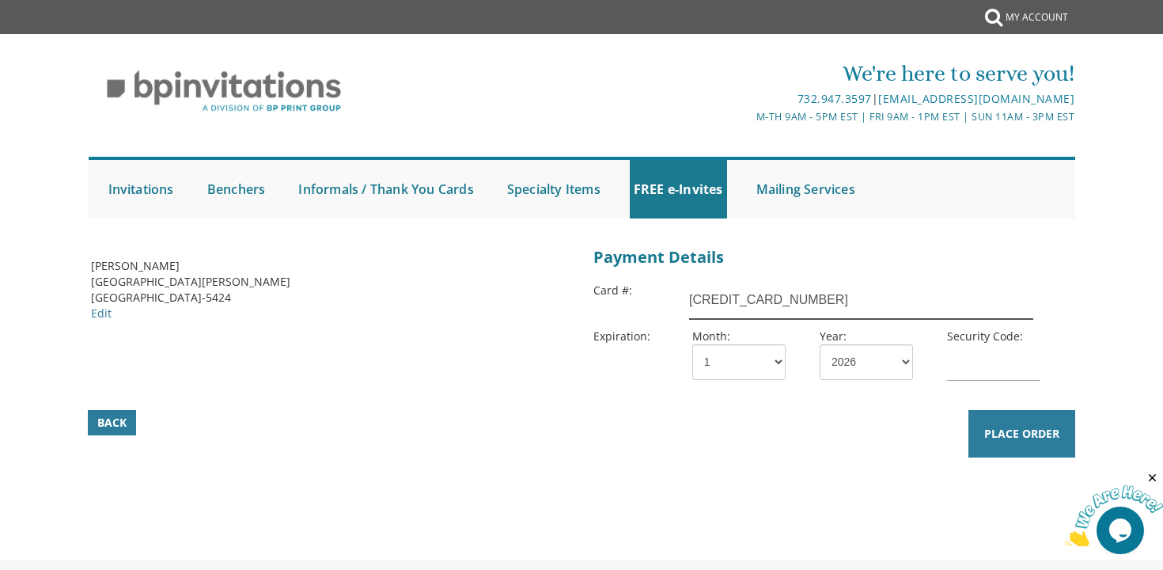
click at [793, 293] on input "[CREDIT_CARD_NUMBER]" at bounding box center [861, 300] width 344 height 36
click at [719, 313] on input "text" at bounding box center [861, 300] width 344 height 36
type input "[CREDIT_CARD_NUMBER]"
click at [944, 357] on div "Security Code:" at bounding box center [998, 357] width 127 height 59
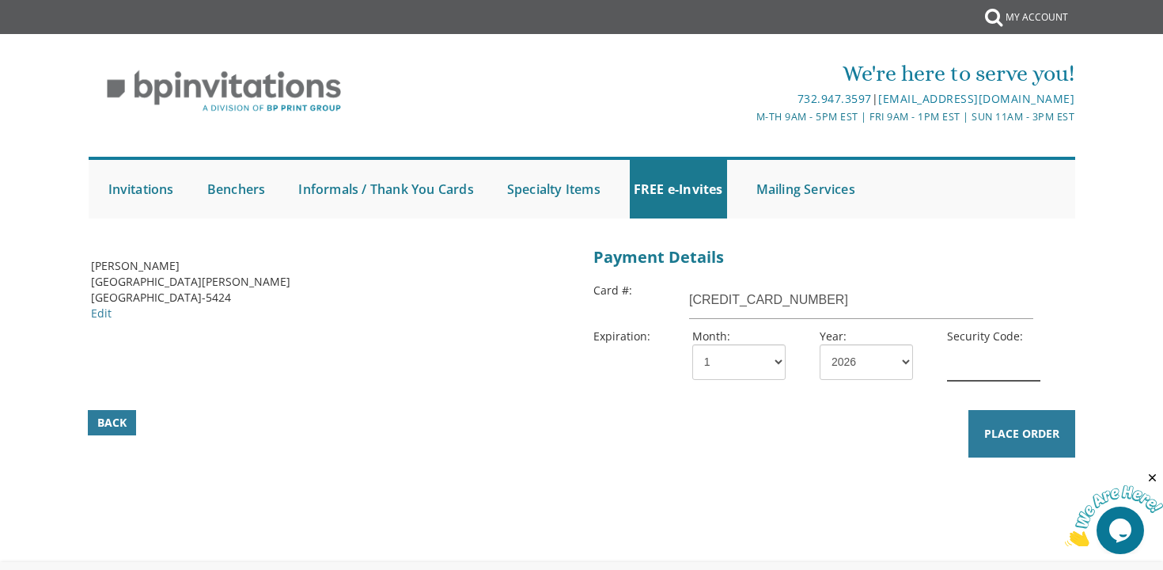
click at [971, 363] on input "text" at bounding box center [993, 362] width 93 height 36
type input "521"
click at [1053, 430] on span "Place Order" at bounding box center [1021, 434] width 75 height 16
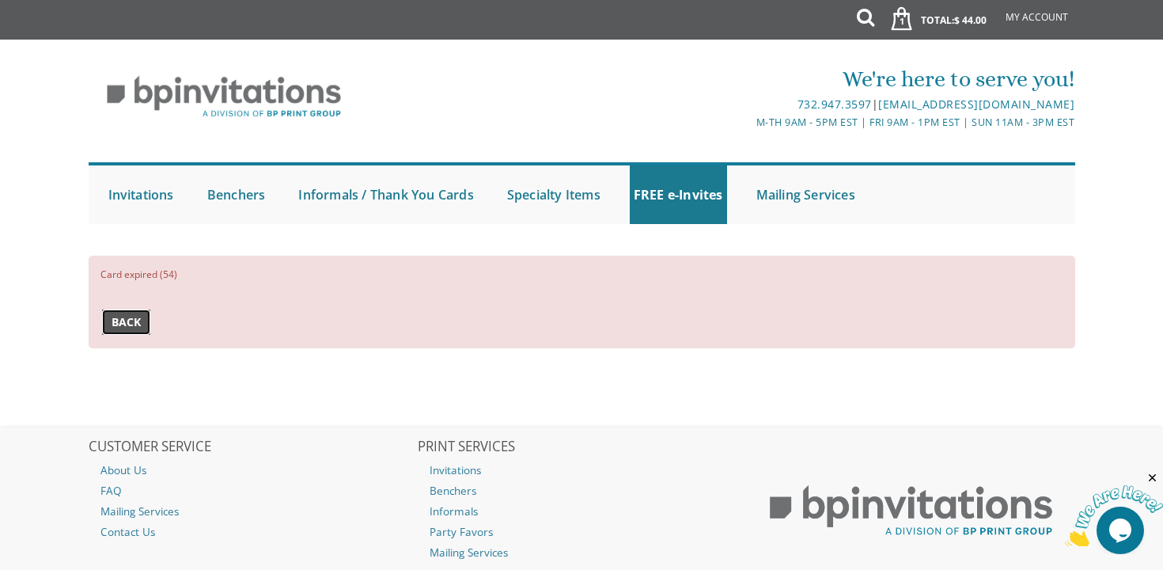
click at [136, 321] on span "Back" at bounding box center [126, 322] width 29 height 16
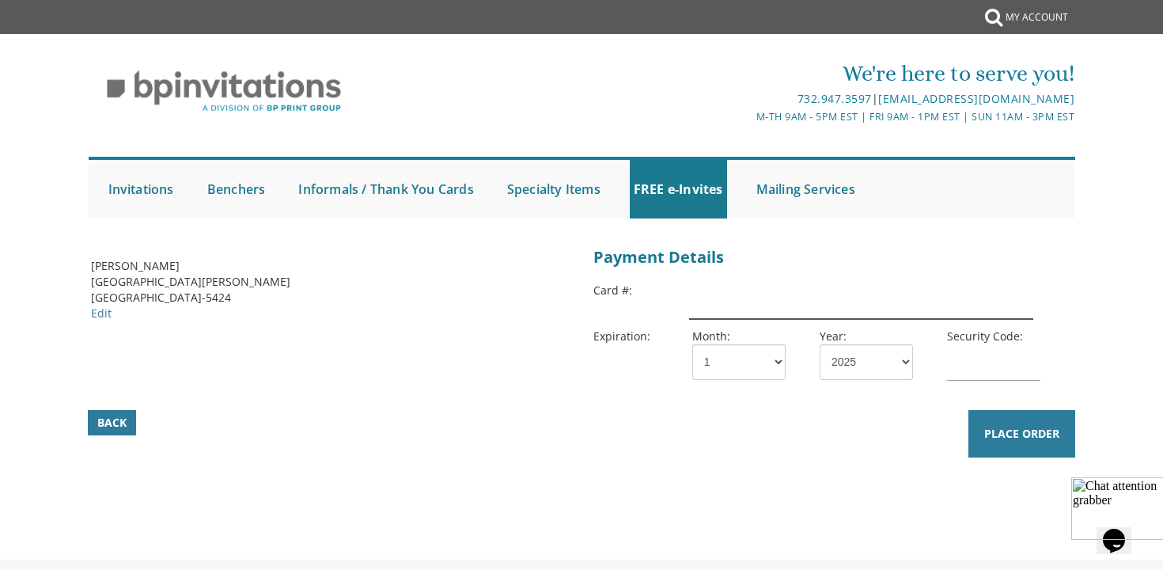
click at [755, 303] on input "text" at bounding box center [861, 300] width 344 height 36
type input "4037840125166502"
select select "26"
click at [961, 357] on input "text" at bounding box center [993, 362] width 93 height 36
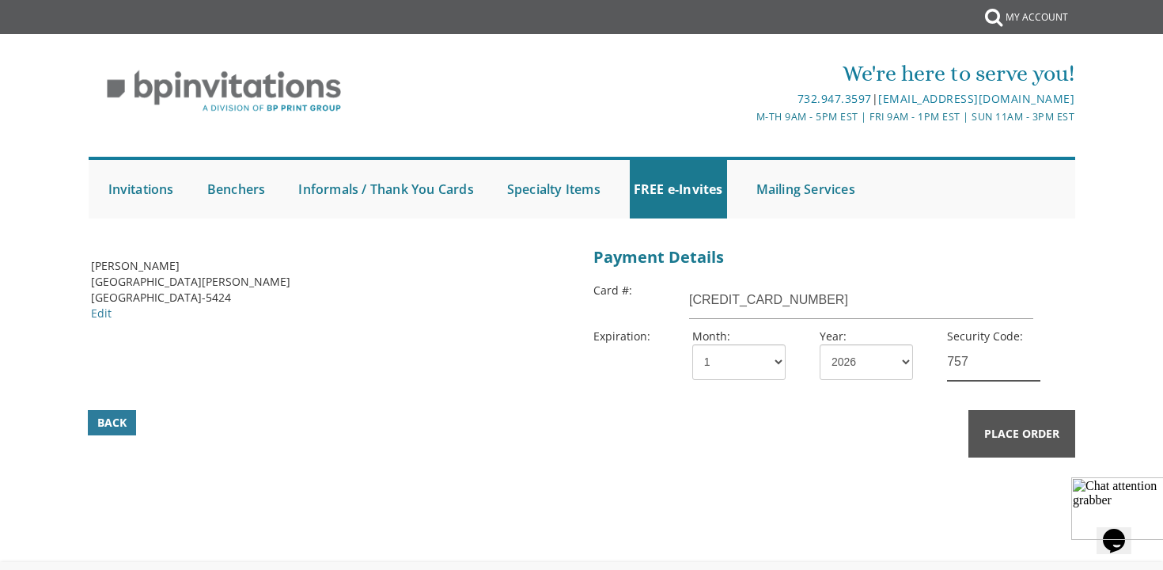
type input "757"
click at [1018, 438] on span "Place Order" at bounding box center [1021, 434] width 75 height 16
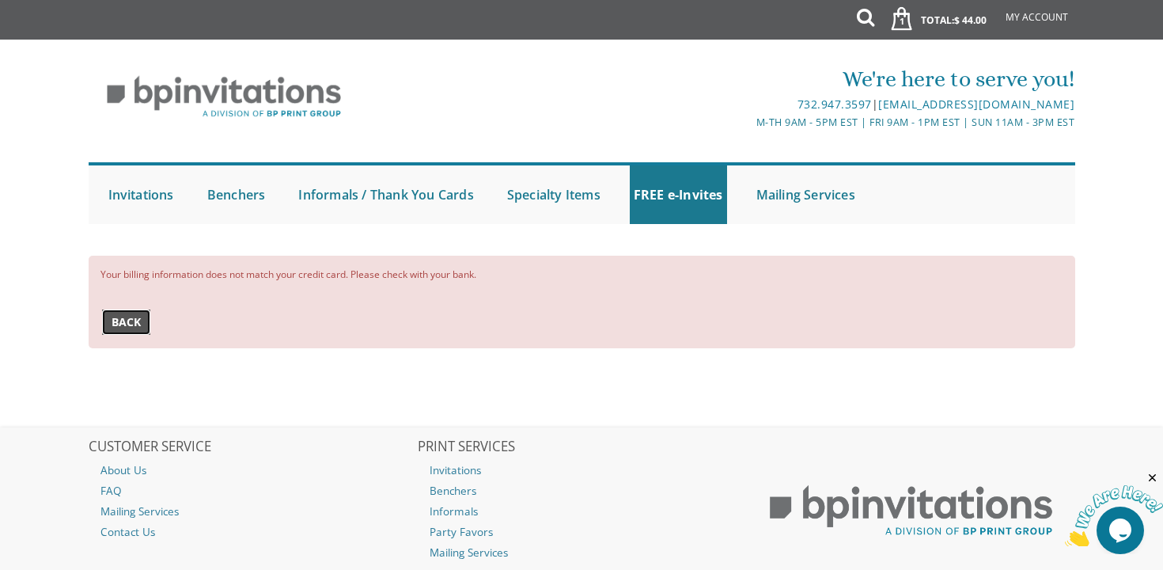
click at [124, 321] on span "Back" at bounding box center [126, 322] width 29 height 16
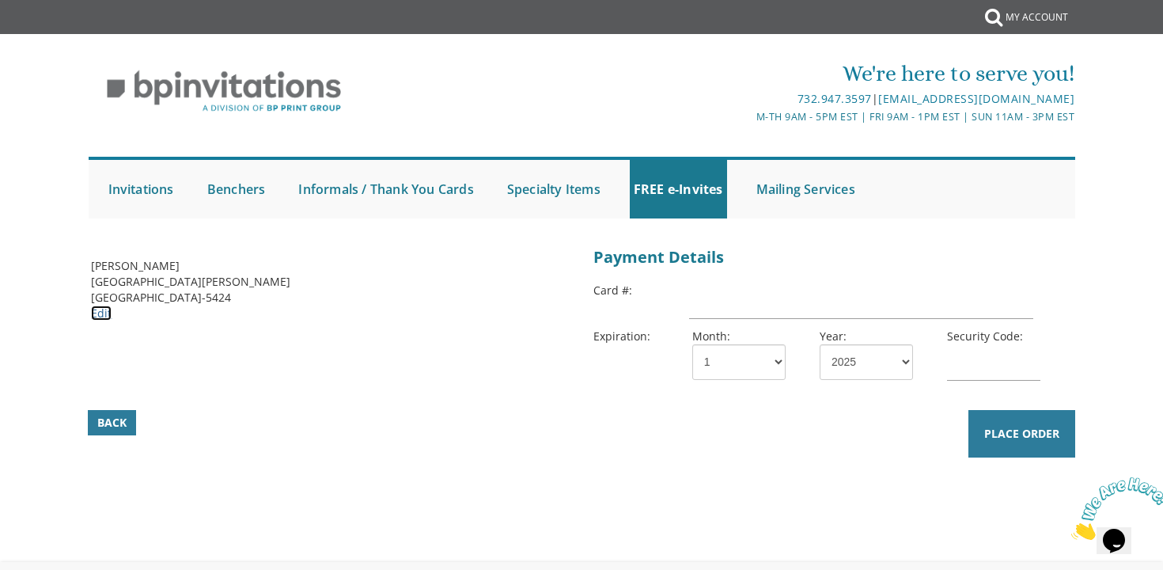
click at [103, 306] on link "Edit" at bounding box center [101, 312] width 21 height 15
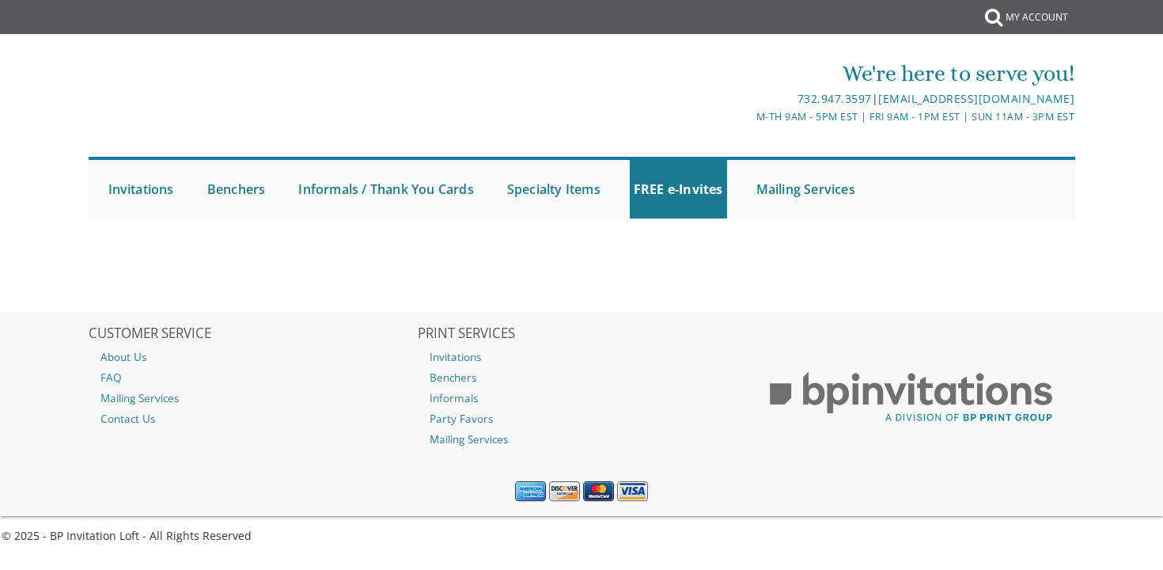
select select
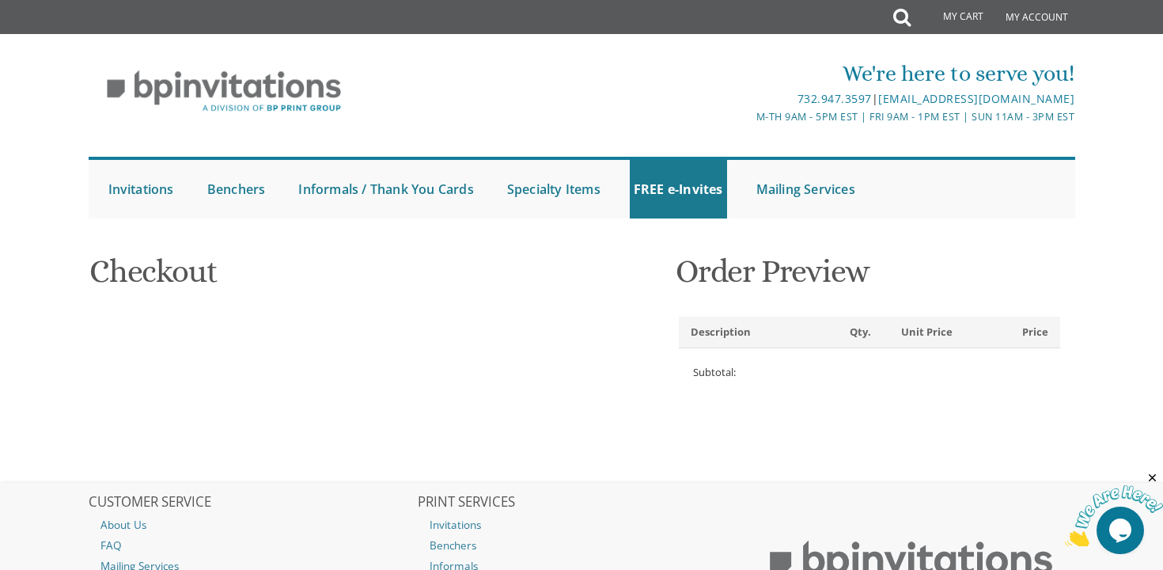
type input "Esther"
type input "Mendelson"
type input "779A MARLIN AVE"
type input "LAKEWOOD"
type input "08701-5424"
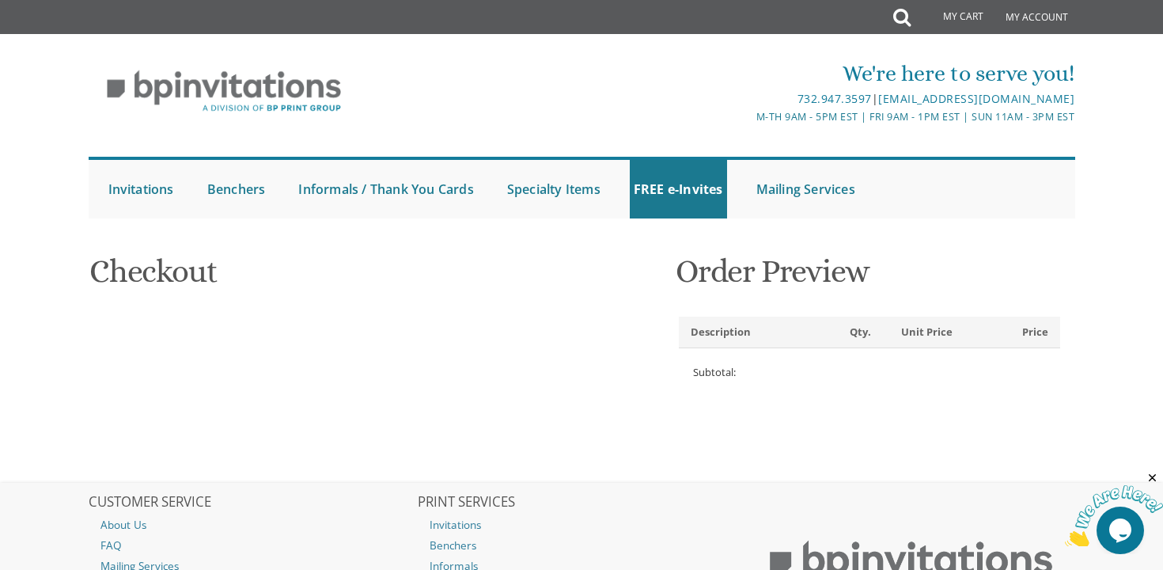
select select "US"
select select "NJ"
type input "9523567852"
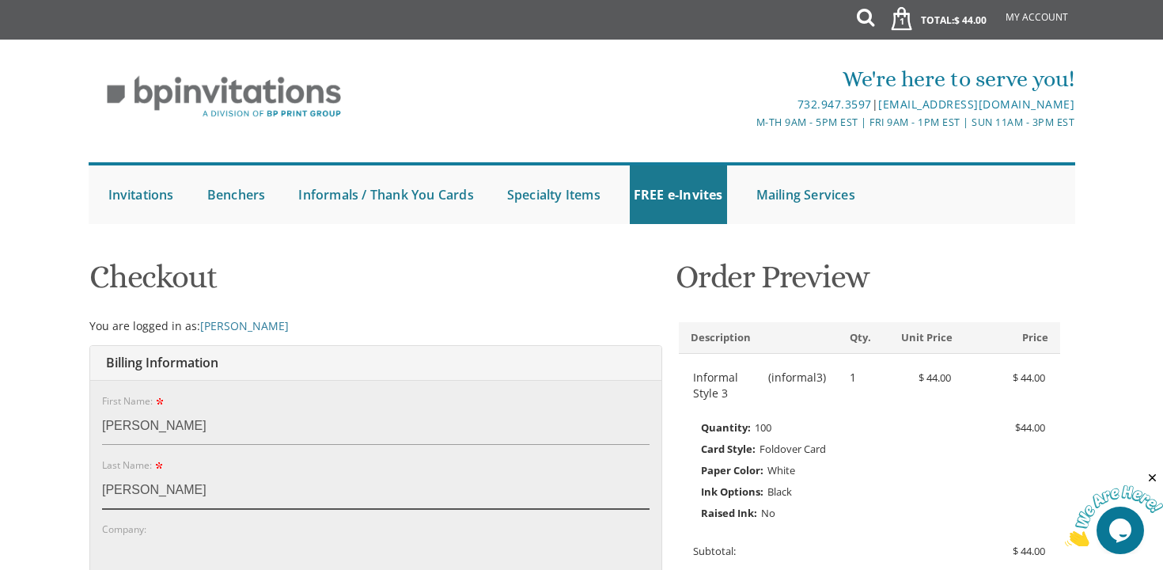
click at [145, 490] on input "Mendelson" at bounding box center [375, 490] width 547 height 36
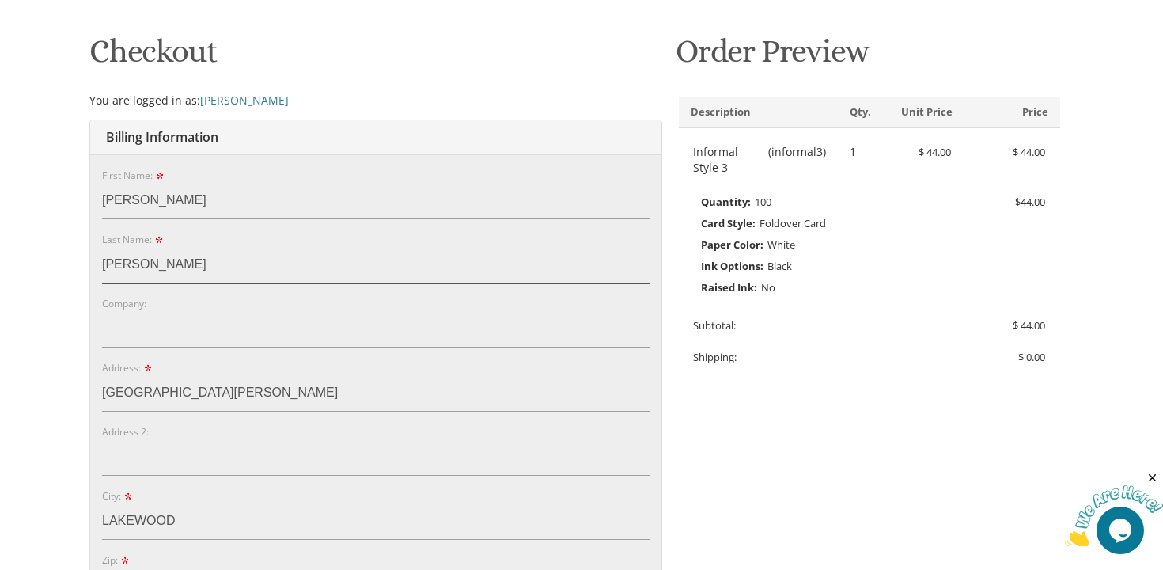
scroll to position [254, 0]
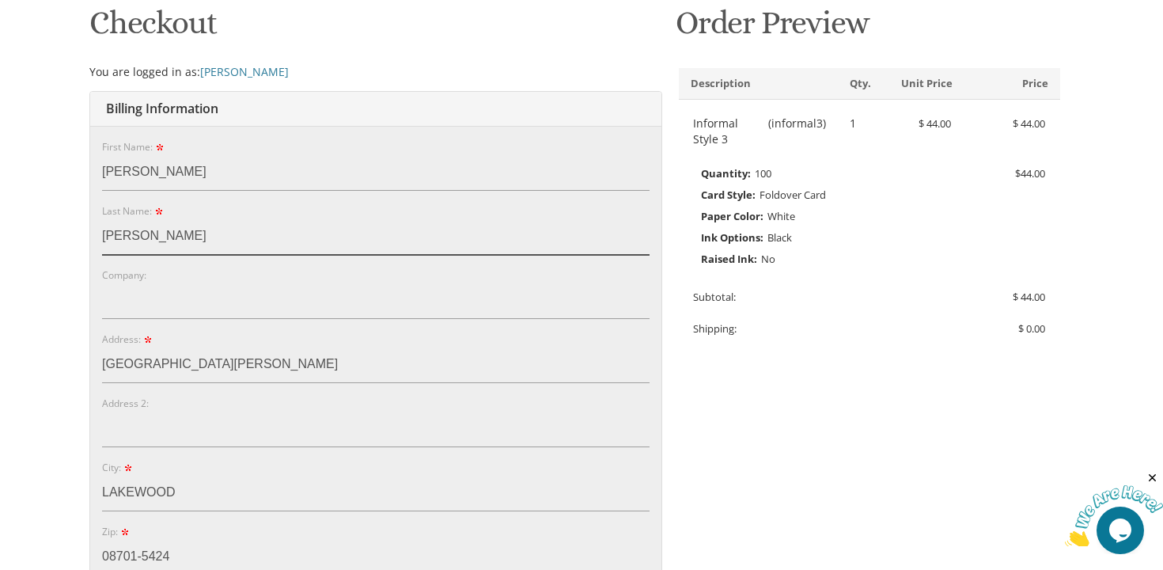
type input "Sherman"
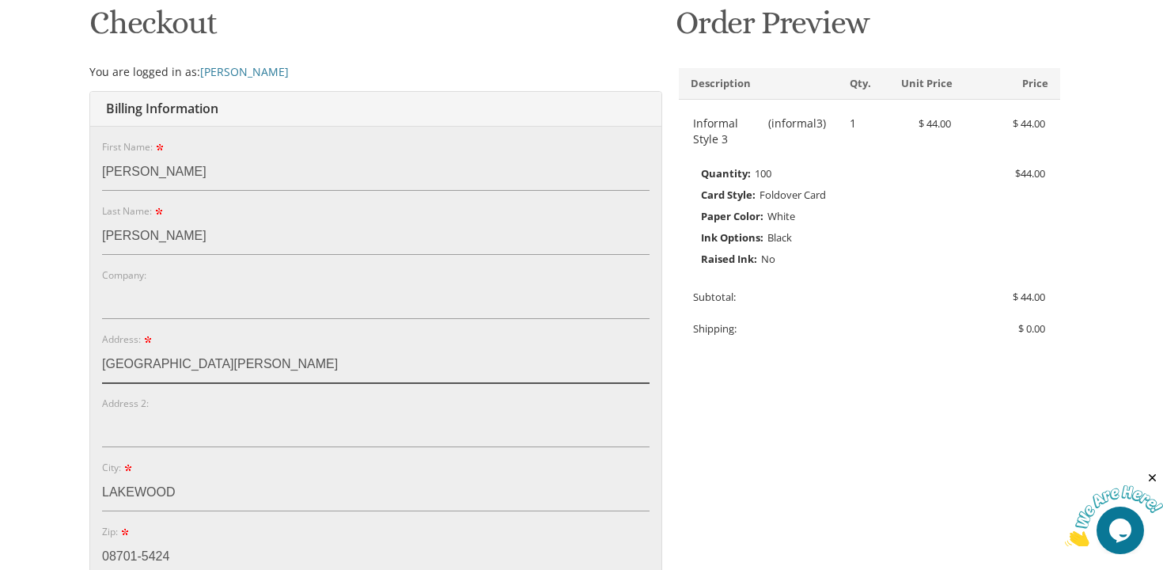
click at [129, 356] on input "[GEOGRAPHIC_DATA][PERSON_NAME]" at bounding box center [375, 364] width 547 height 36
type input "2659 Joppa Ave"
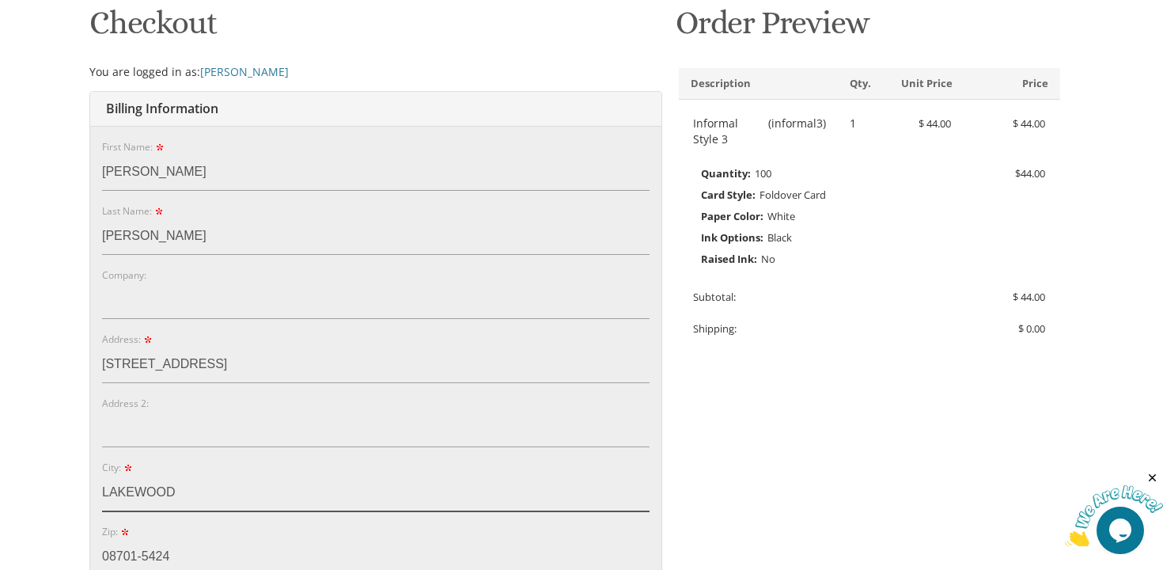
click at [132, 485] on input "LAKEWOOD" at bounding box center [375, 493] width 547 height 36
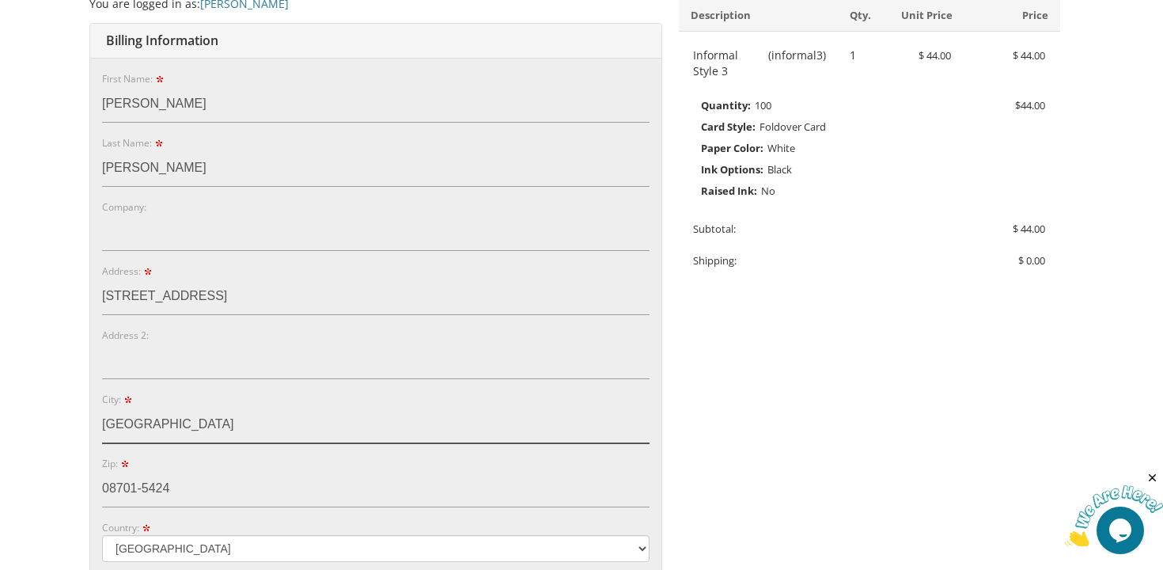
scroll to position [331, 0]
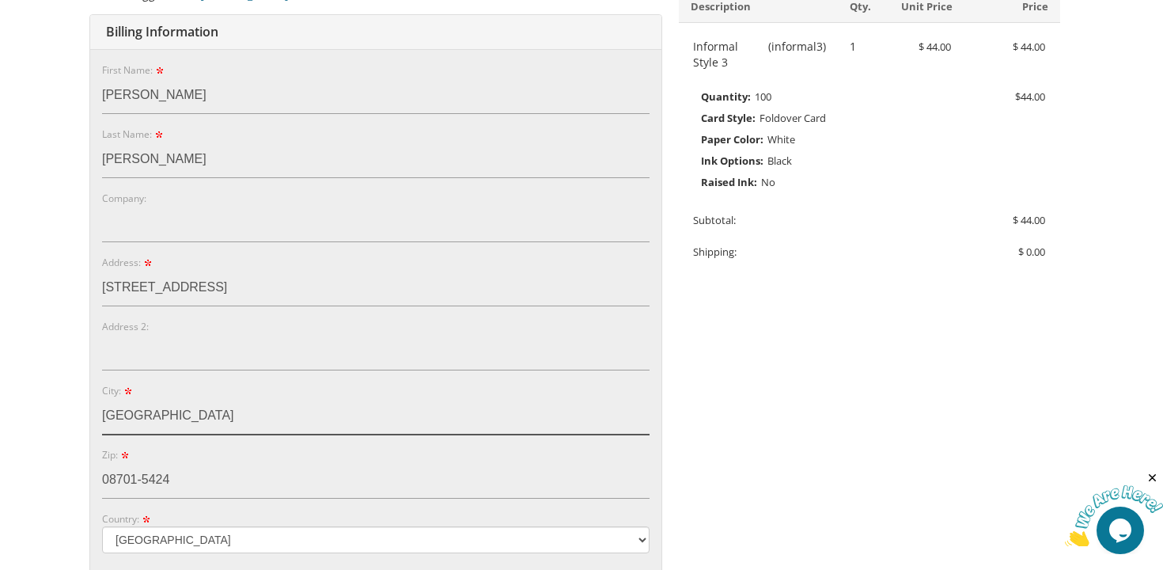
type input "Minneapolis"
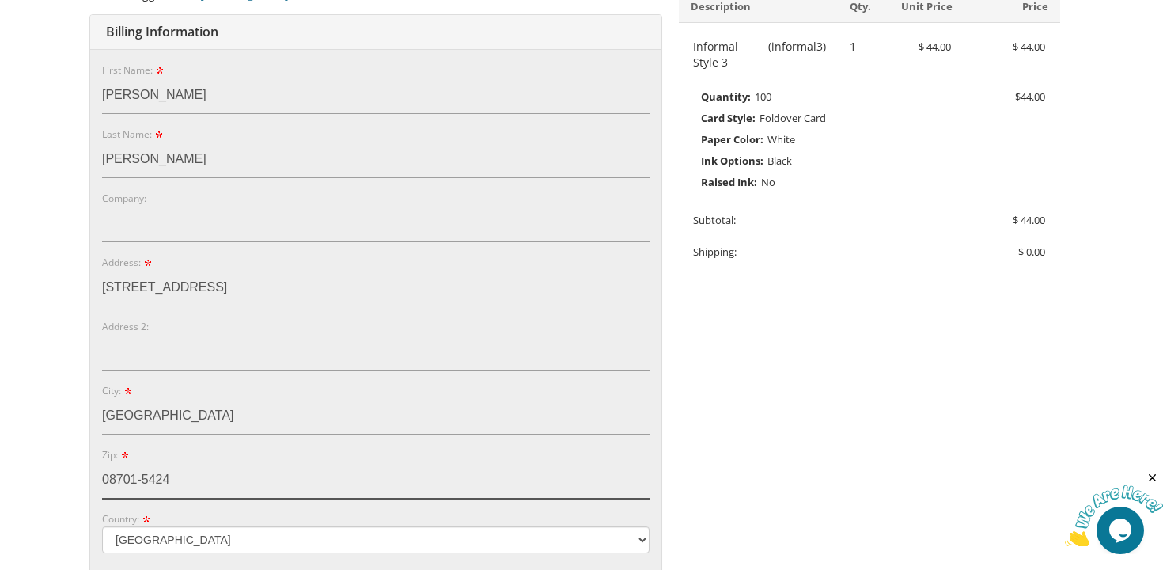
click at [146, 484] on input "08701-5424" at bounding box center [375, 480] width 547 height 36
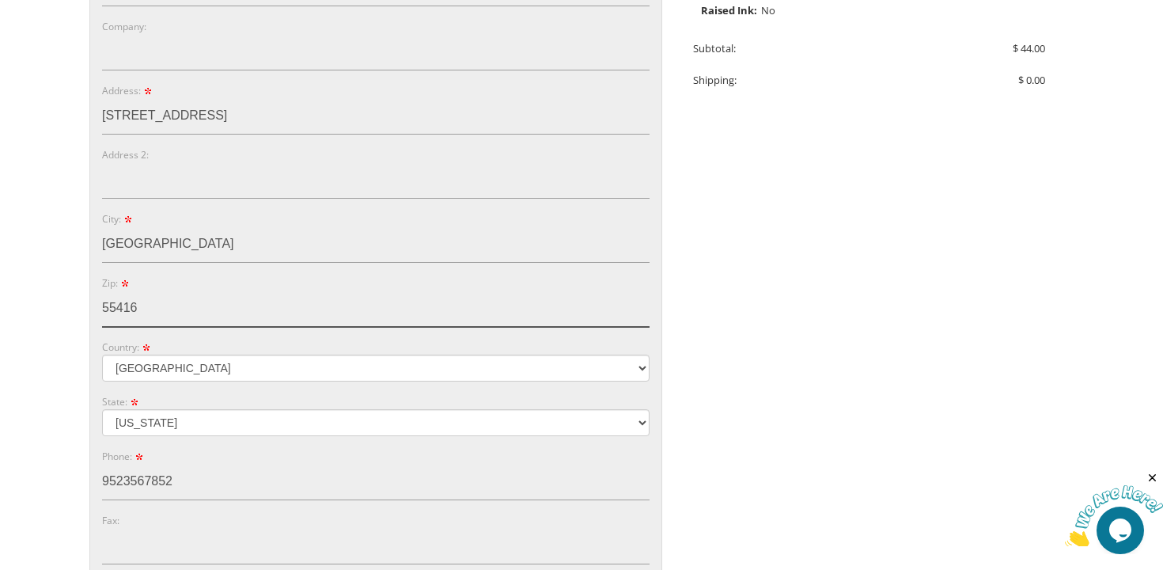
scroll to position [509, 0]
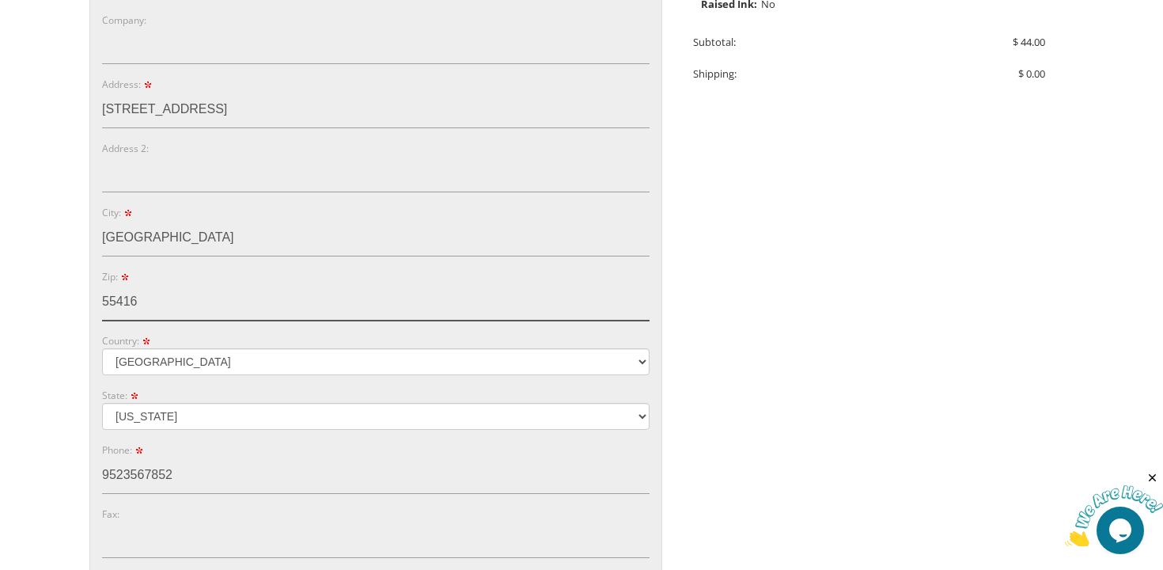
type input "55416"
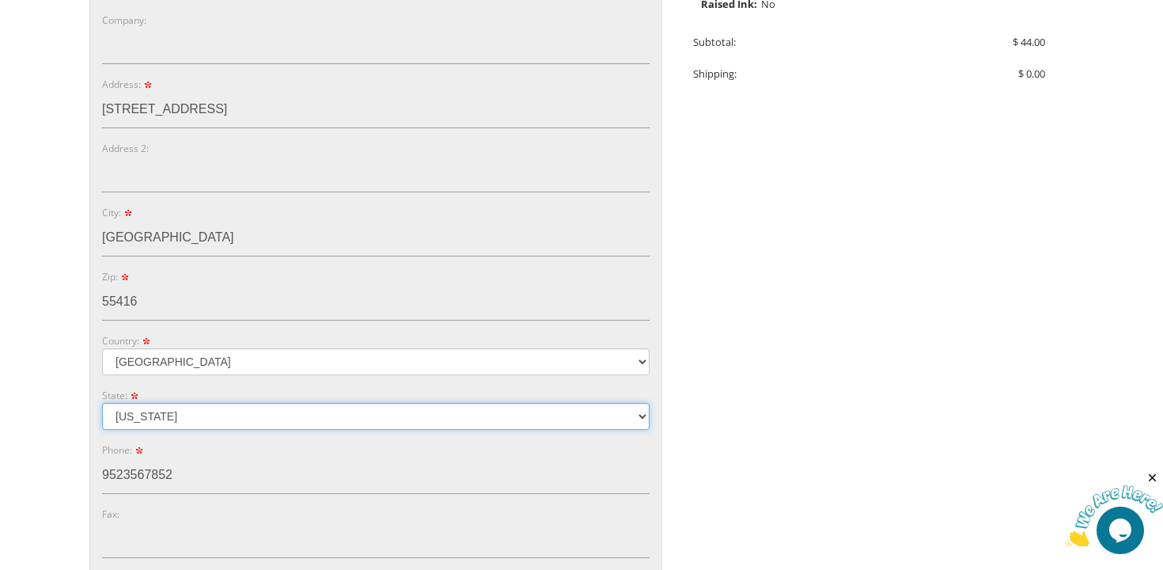
click at [116, 414] on select "Alabama Alaska Guam" at bounding box center [375, 416] width 547 height 27
select select "MN"
click at [102, 403] on select "Alabama Alaska Guam" at bounding box center [375, 416] width 547 height 27
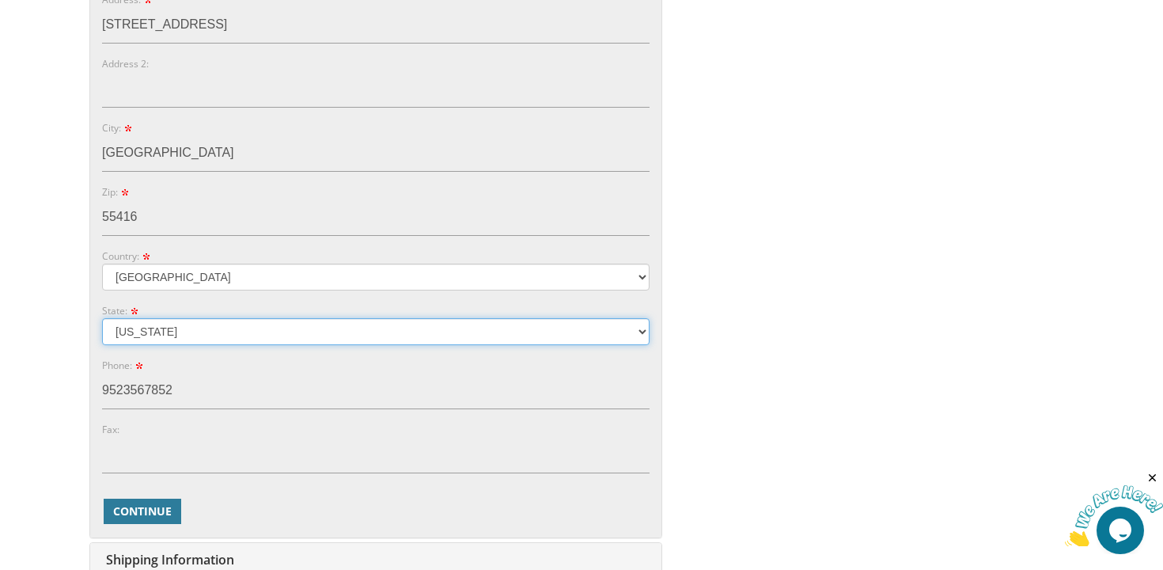
scroll to position [598, 0]
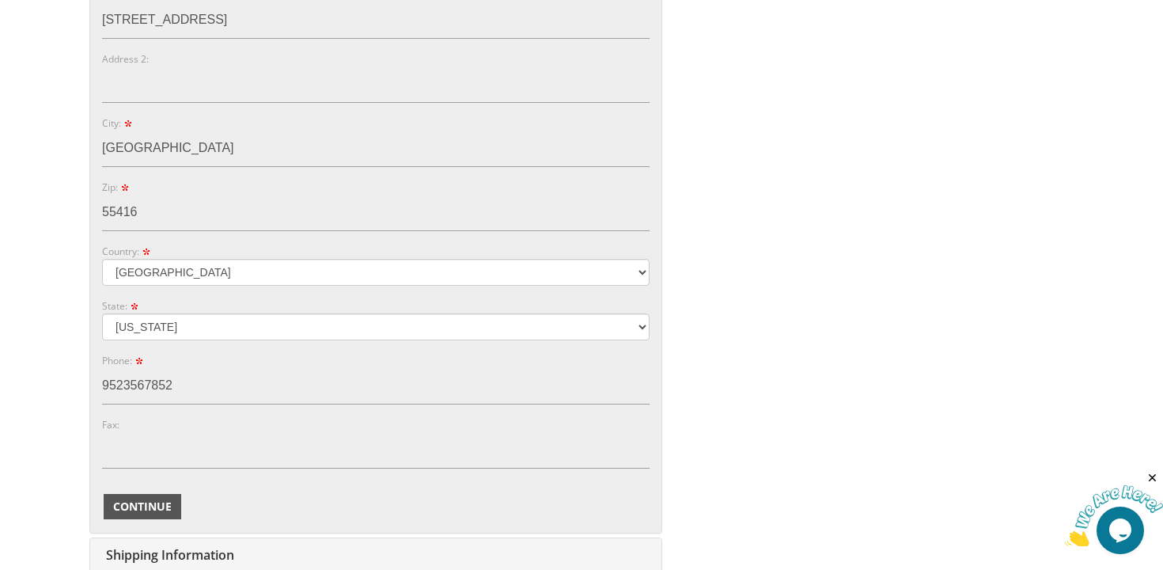
click at [150, 510] on span "Continue" at bounding box center [142, 506] width 59 height 16
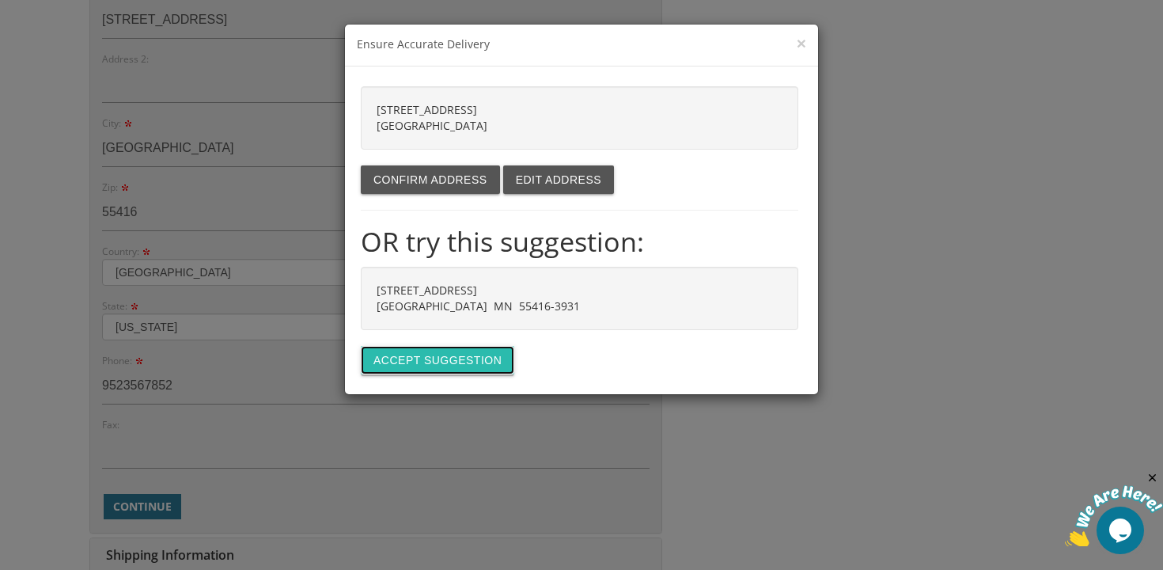
click at [451, 355] on button "Accept suggestion" at bounding box center [437, 360] width 153 height 28
type input "[STREET_ADDRESS]"
type input "MINNEAPOLIS"
type input "55416-3931"
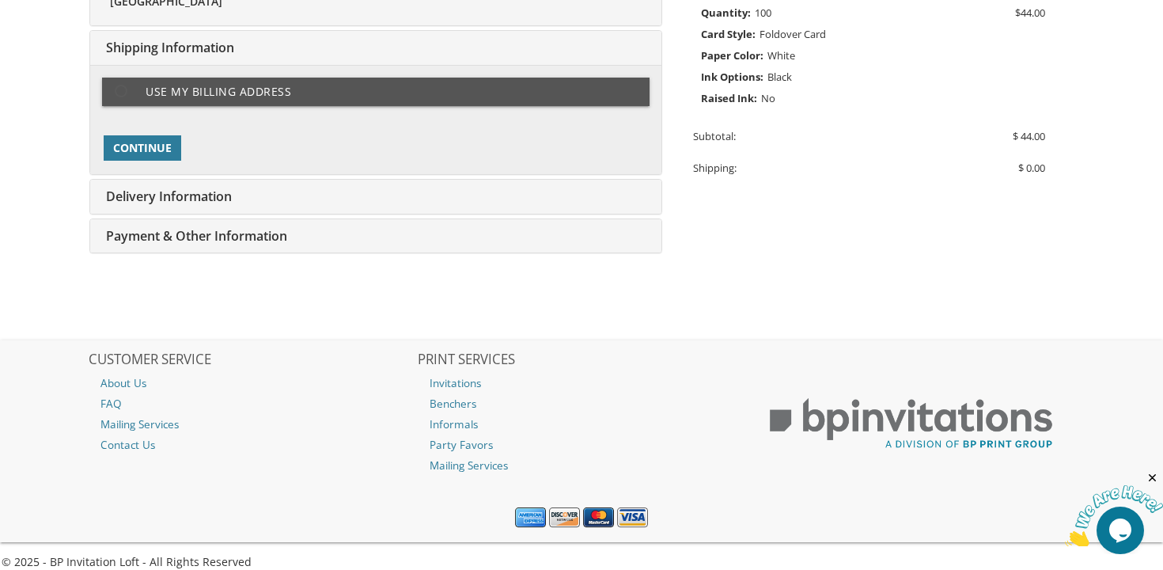
scroll to position [415, 0]
type input "esherman5402@gmail.com"
type input "[GEOGRAPHIC_DATA][PERSON_NAME]"
type input "LAKEWOOD"
type input "08701-5424"
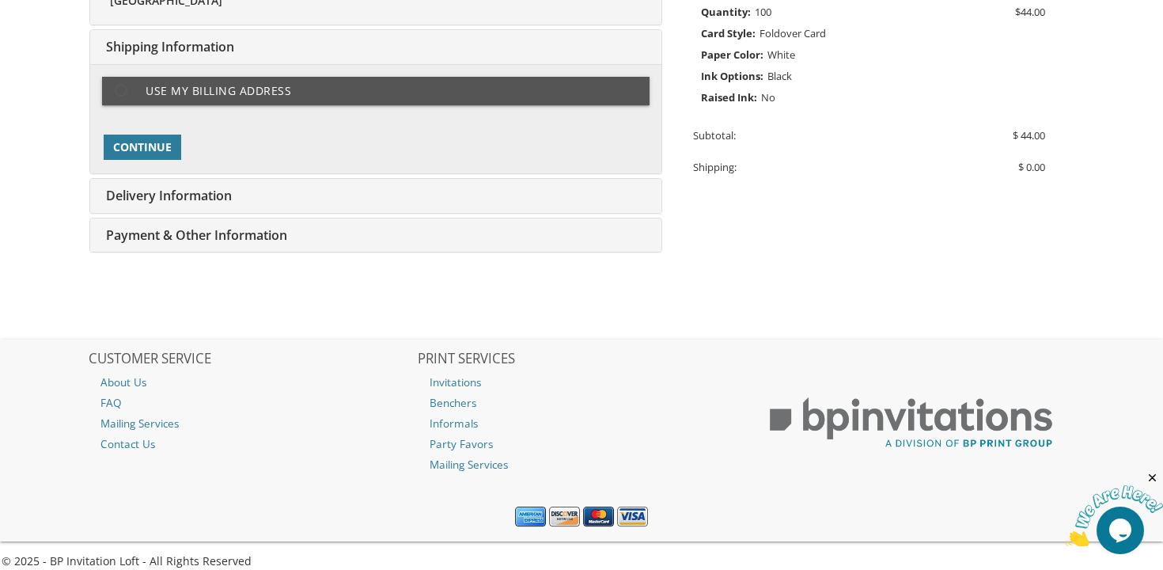
type input "9523567852"
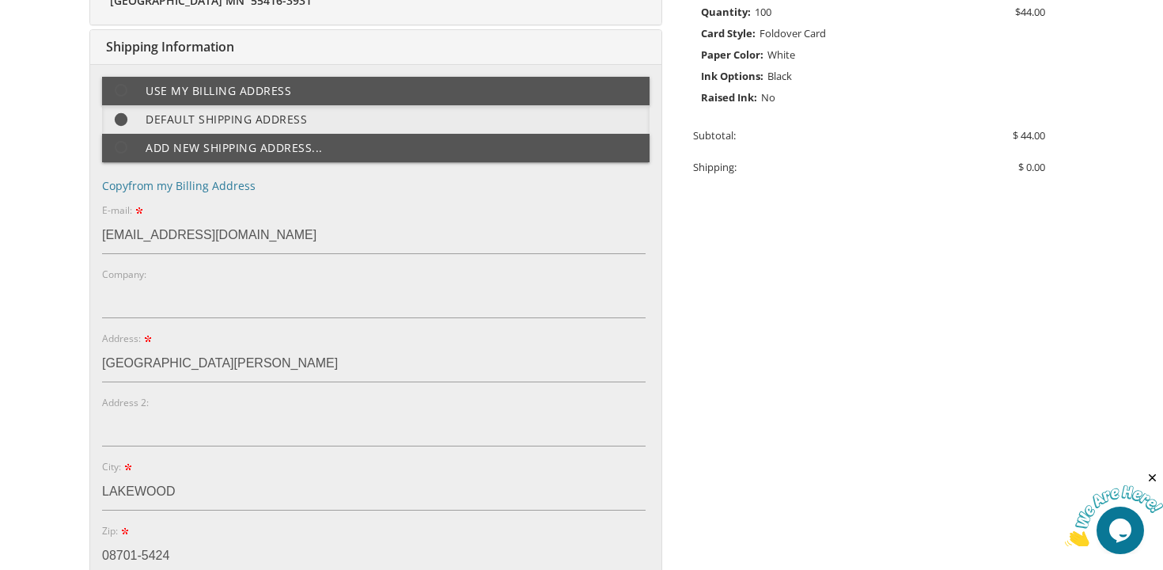
click at [68, 108] on body "My Cart 1 Total: $ 44.00 $ 44.00 Informal Style 3 Qty. 1" at bounding box center [581, 436] width 1163 height 1702
click at [771, 250] on div "You are currently editing Order #. To place a new order you must exit editing m…" at bounding box center [581, 401] width 989 height 1138
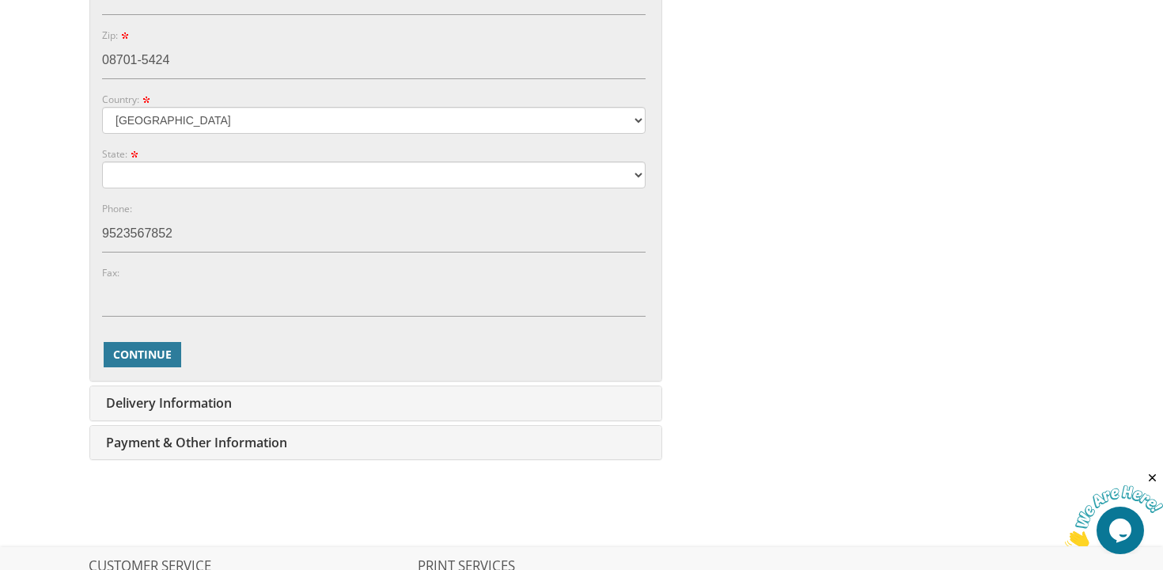
scroll to position [932, 0]
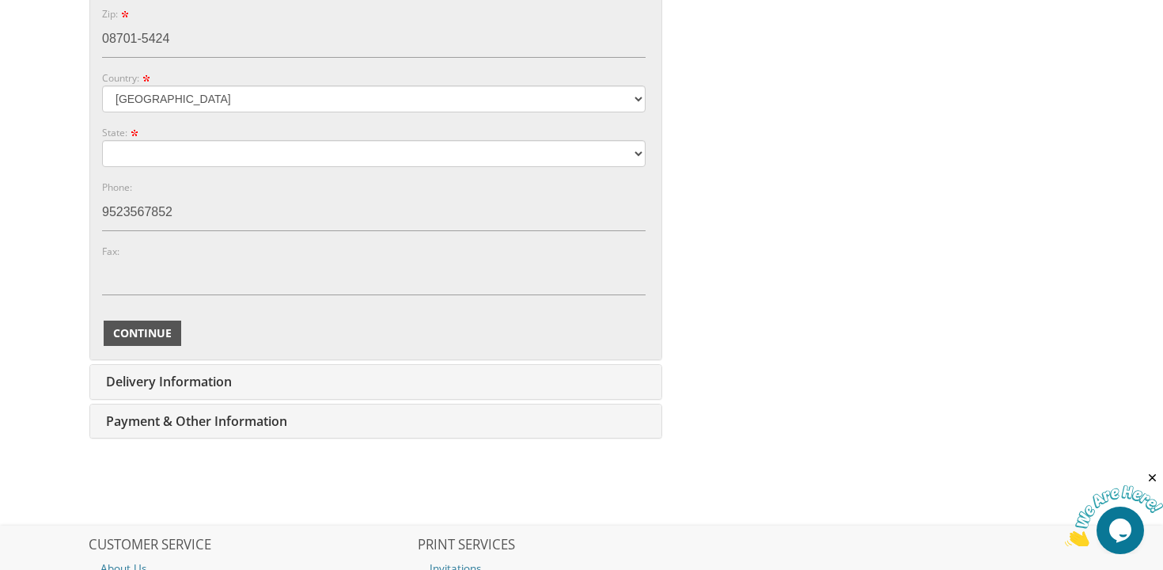
click at [152, 335] on span "Continue" at bounding box center [142, 333] width 59 height 16
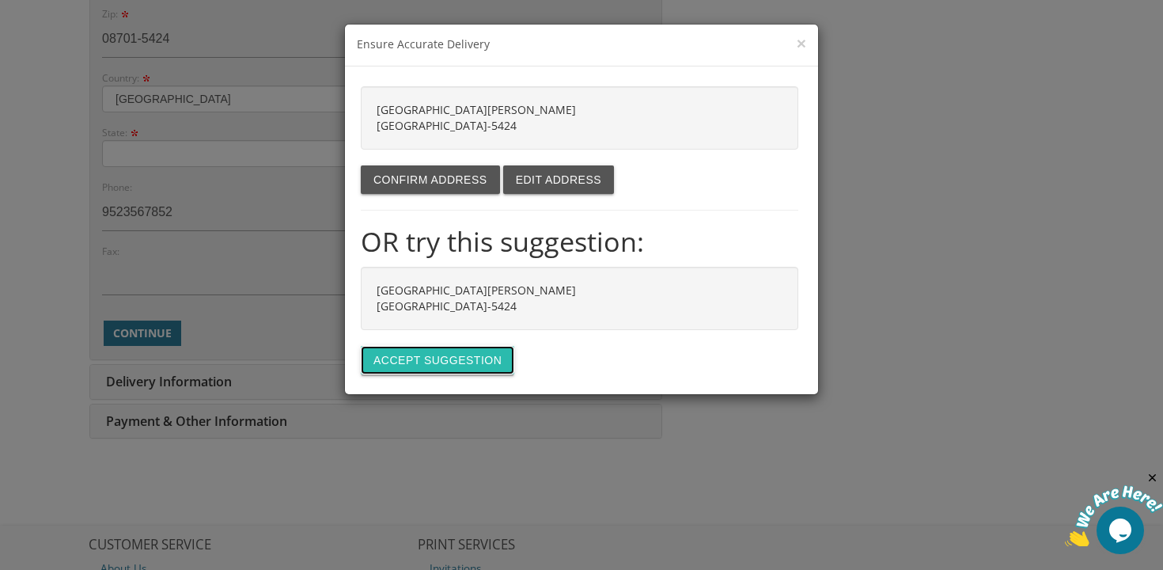
click at [407, 358] on button "Accept suggestion" at bounding box center [437, 360] width 153 height 28
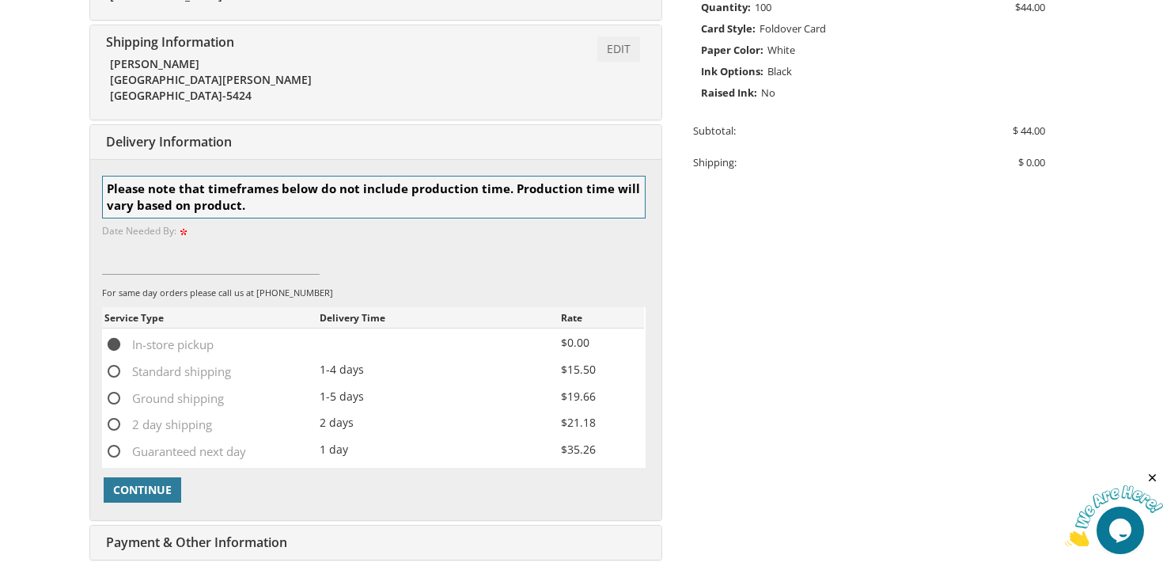
scroll to position [482, 0]
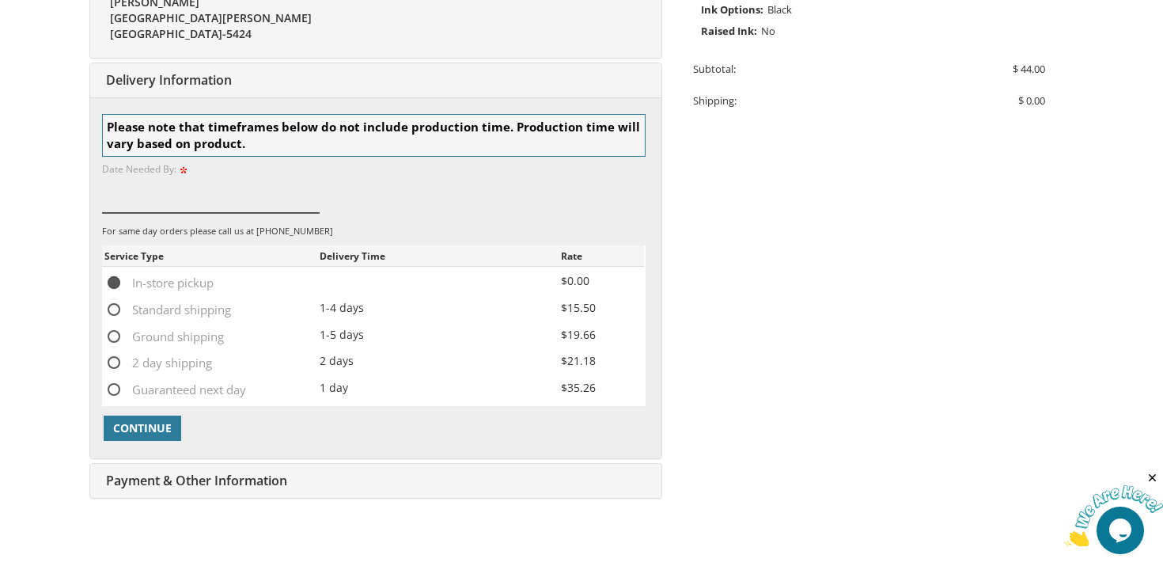
click at [141, 187] on input at bounding box center [211, 194] width 218 height 36
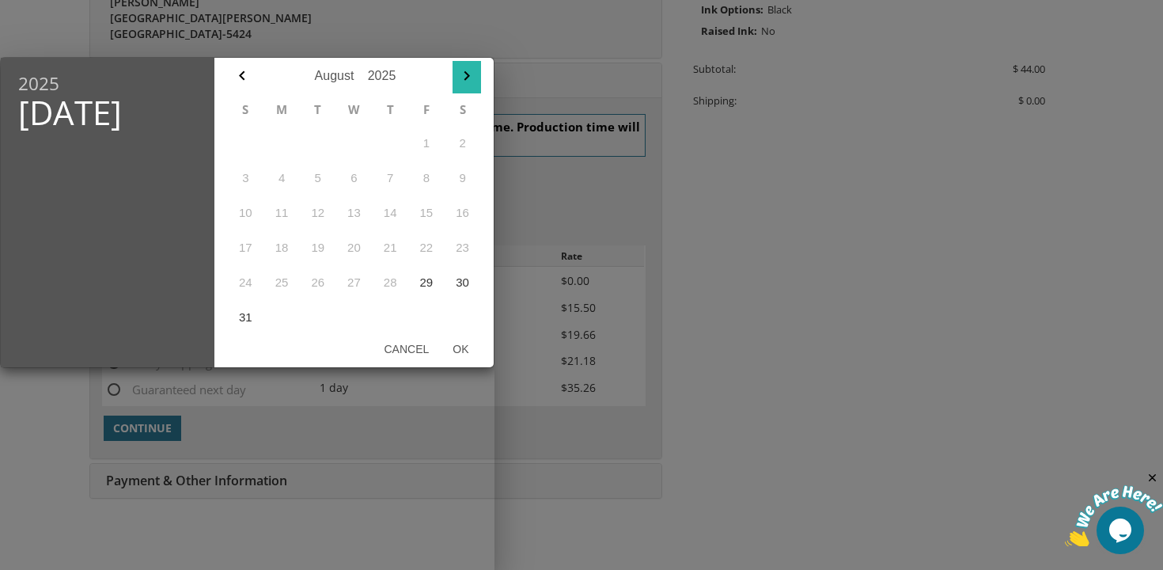
click at [460, 74] on icon "button" at bounding box center [466, 75] width 19 height 19
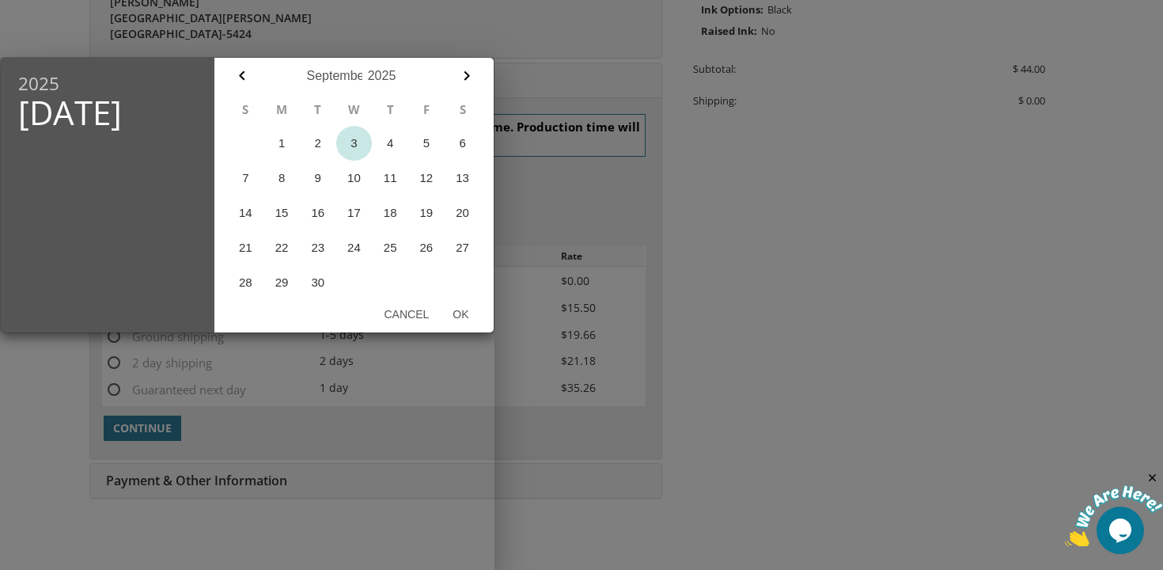
click at [348, 150] on button "3" at bounding box center [354, 143] width 36 height 35
click at [318, 150] on button "2" at bounding box center [318, 143] width 36 height 35
click at [462, 311] on button "Ok" at bounding box center [461, 314] width 40 height 28
type input "Sep 02, 2025"
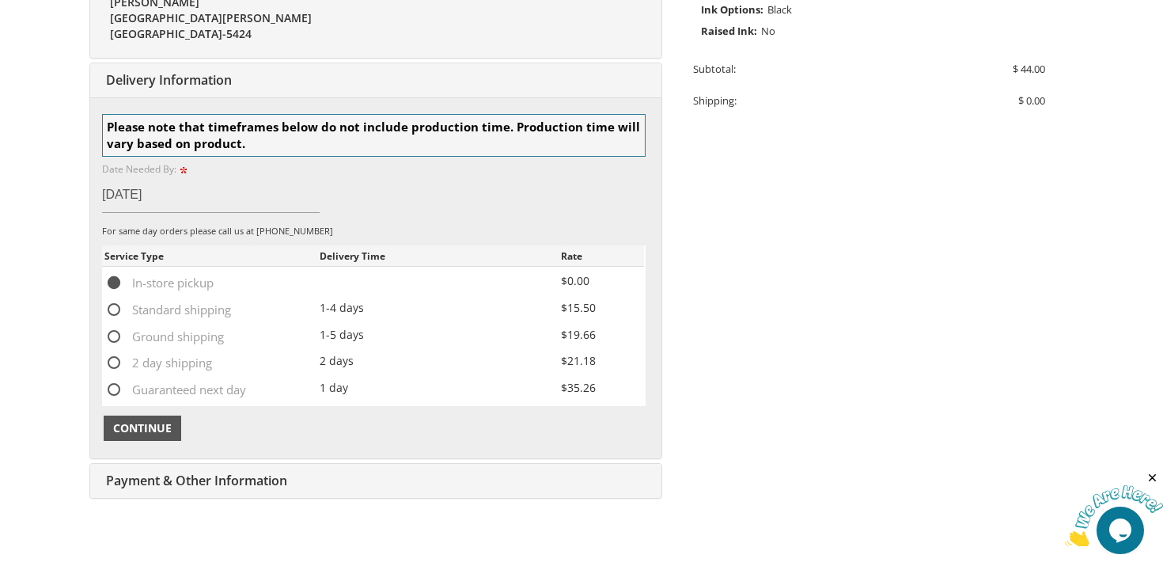
click at [161, 437] on button "Continue" at bounding box center [143, 427] width 78 height 25
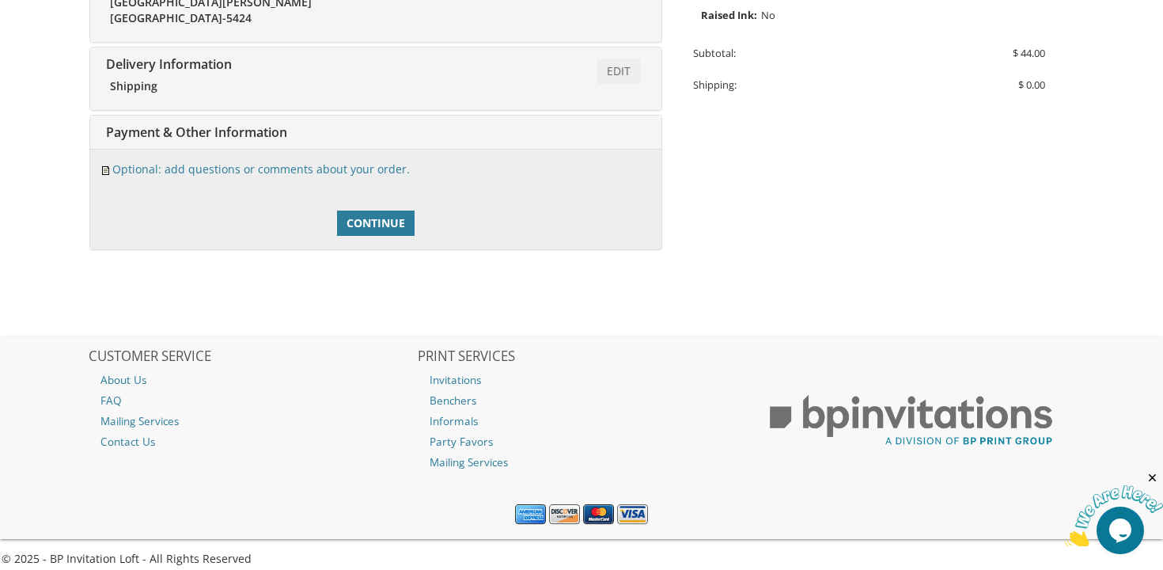
scroll to position [509, 0]
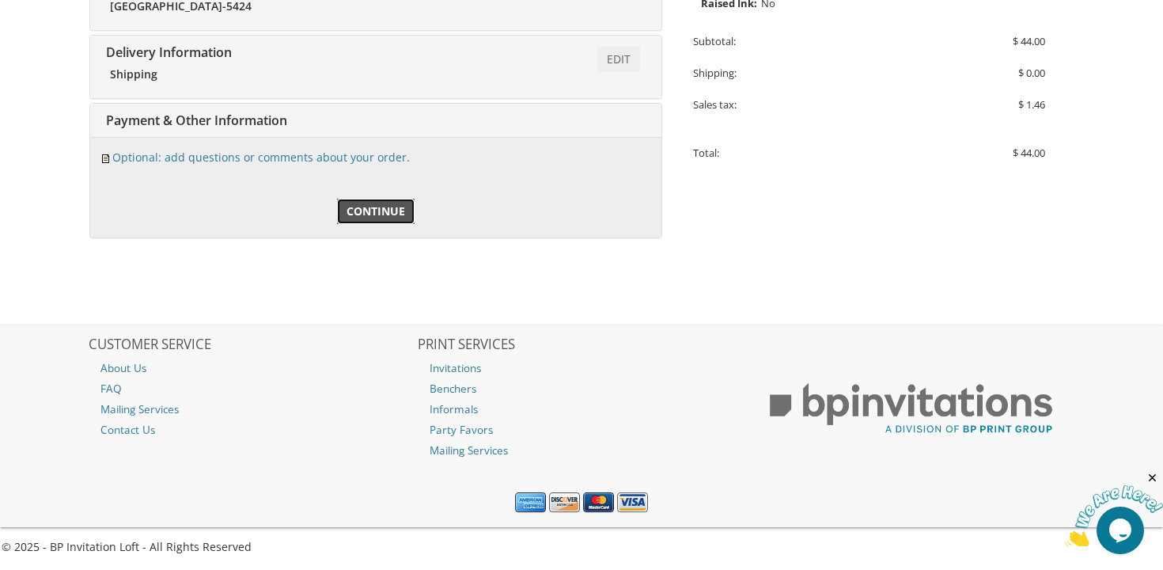
click at [383, 206] on span "Continue" at bounding box center [375, 211] width 59 height 16
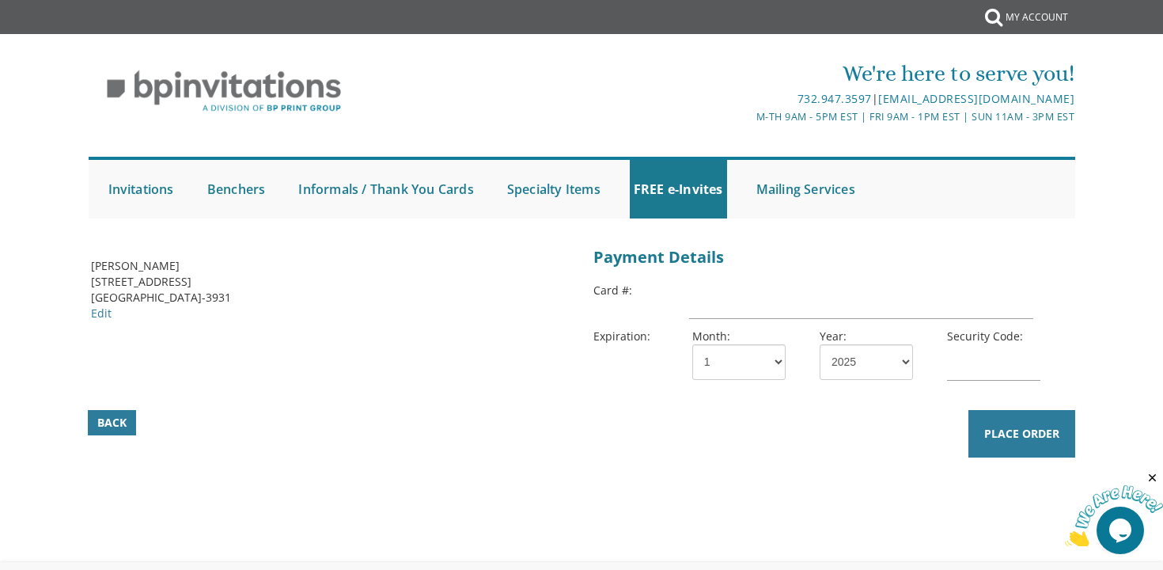
click at [783, 343] on div "Month: 1 2 3 4 5 6 7 8 9 10 11 12" at bounding box center [743, 353] width 127 height 51
click at [704, 294] on input "text" at bounding box center [861, 300] width 344 height 36
type input "[CREDIT_CARD_NUMBER]"
select select "26"
click at [956, 356] on input "text" at bounding box center [993, 362] width 93 height 36
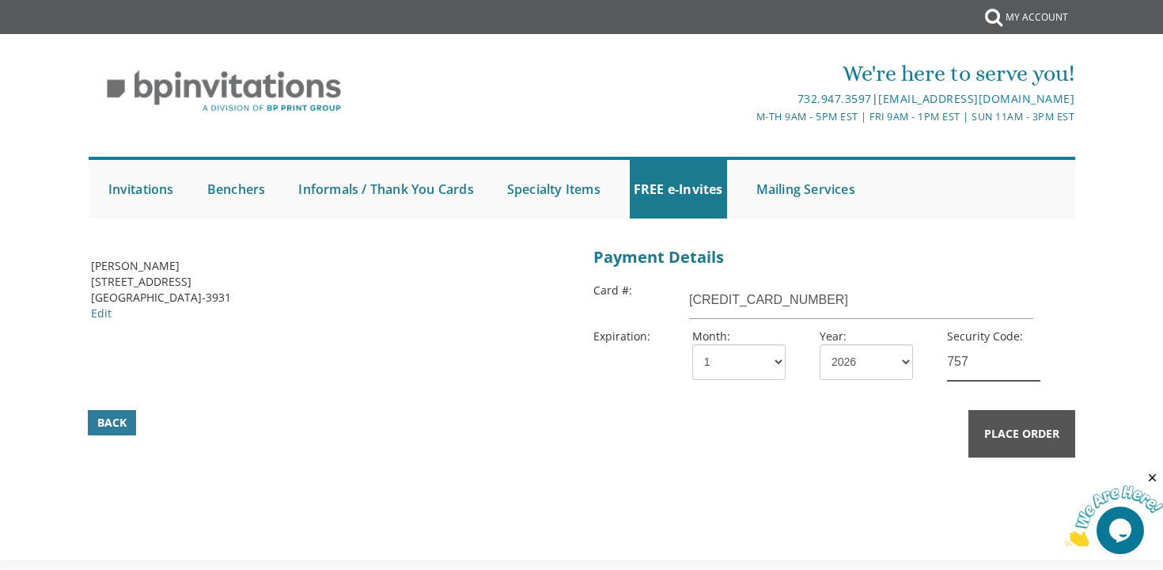
type input "757"
click at [1013, 430] on span "Place Order" at bounding box center [1021, 434] width 75 height 16
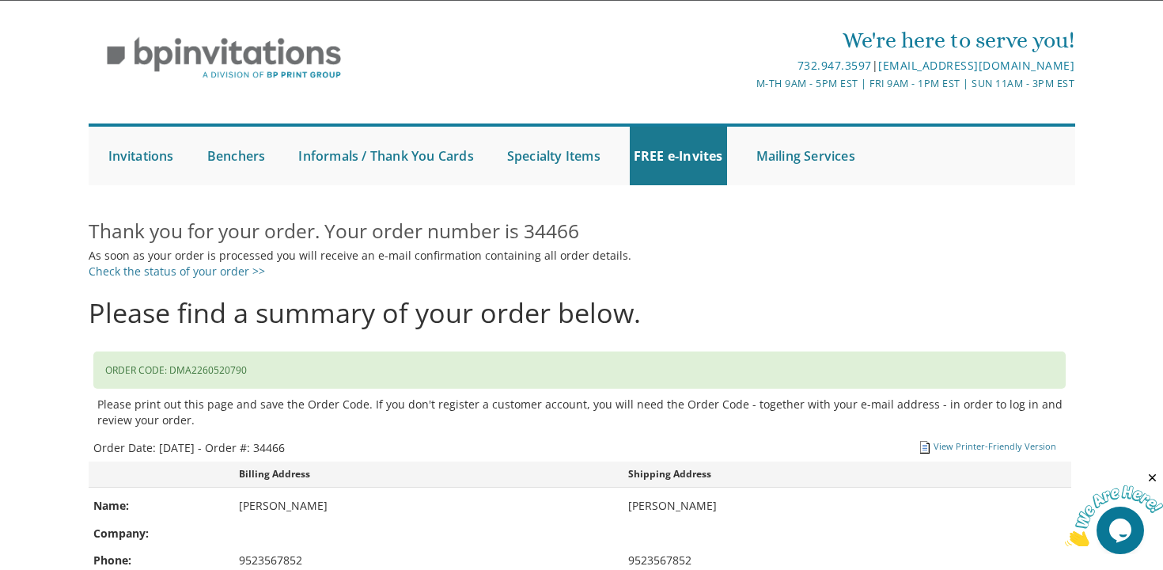
scroll to position [40, 0]
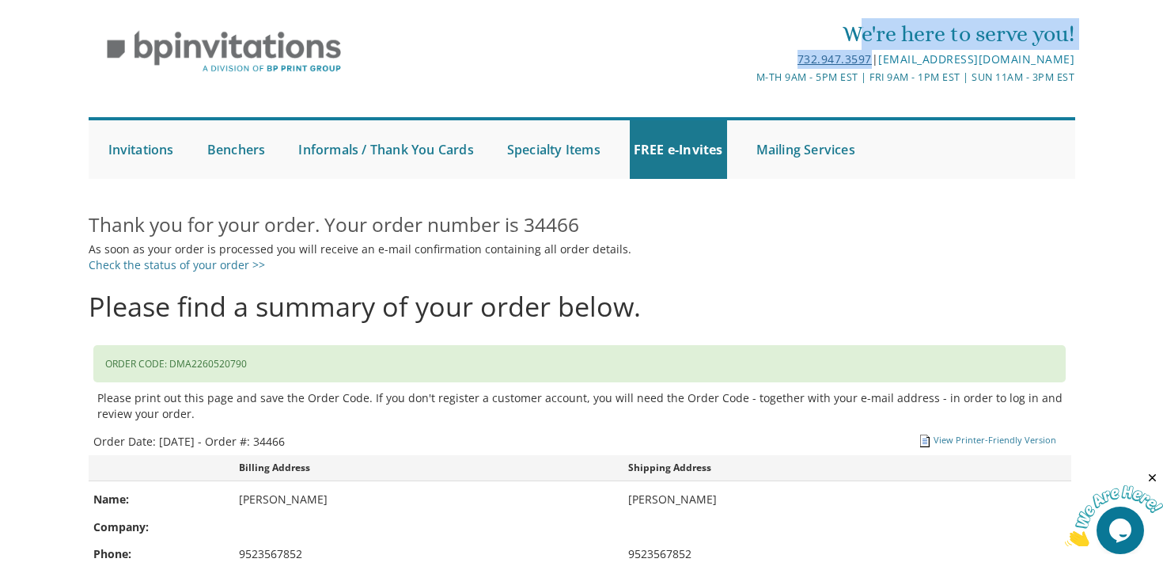
drag, startPoint x: 788, startPoint y: 55, endPoint x: 859, endPoint y: 65, distance: 71.8
click at [859, 65] on div "732.947.3597 | [EMAIL_ADDRESS][DOMAIN_NAME]" at bounding box center [746, 59] width 657 height 19
click at [715, 53] on div "732.947.3597 | [EMAIL_ADDRESS][DOMAIN_NAME]" at bounding box center [746, 59] width 657 height 19
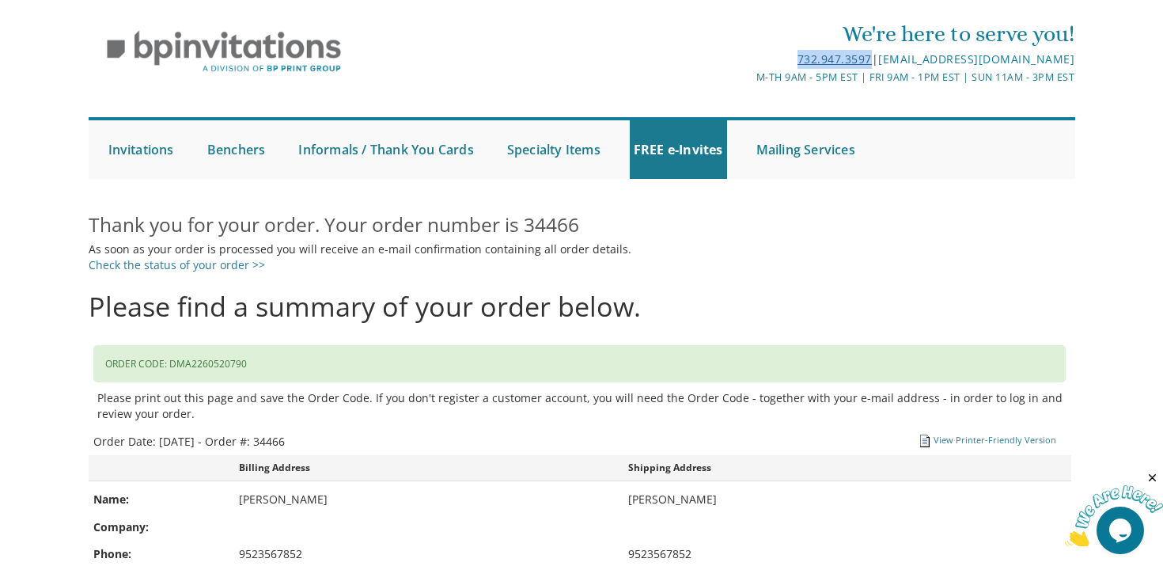
drag, startPoint x: 784, startPoint y: 59, endPoint x: 861, endPoint y: 60, distance: 77.5
click at [861, 61] on div "732.947.3597 | [EMAIL_ADDRESS][DOMAIN_NAME]" at bounding box center [746, 59] width 657 height 19
click at [732, 49] on div "We're here to serve you!" at bounding box center [746, 34] width 657 height 32
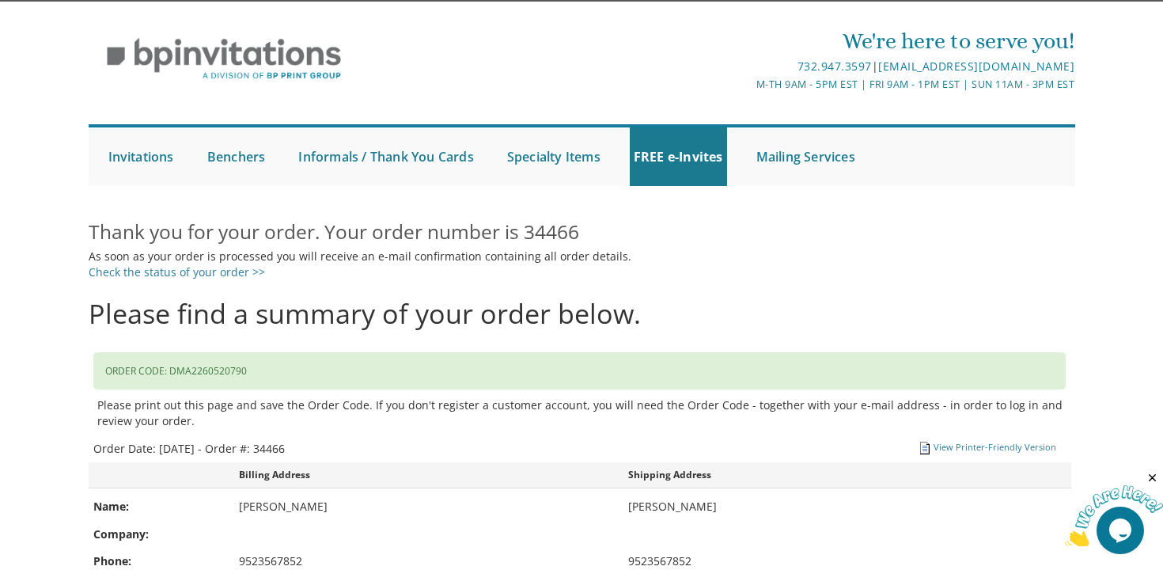
scroll to position [0, 0]
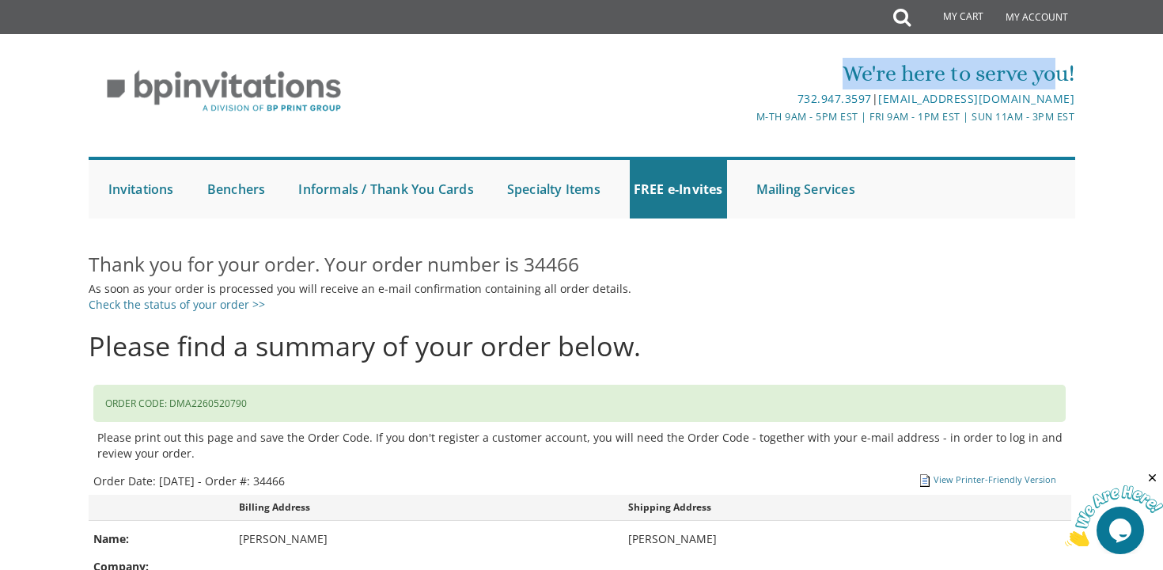
drag, startPoint x: 842, startPoint y: 66, endPoint x: 1058, endPoint y: 69, distance: 216.8
click at [1058, 69] on div "We're here to serve you!" at bounding box center [746, 74] width 657 height 32
drag, startPoint x: 1089, startPoint y: 69, endPoint x: 761, endPoint y: 95, distance: 329.3
click at [760, 94] on div "We're here to serve you! 732.947.3597 | [EMAIL_ADDRESS][DOMAIN_NAME] M-Th 9am -…" at bounding box center [581, 134] width 1163 height 184
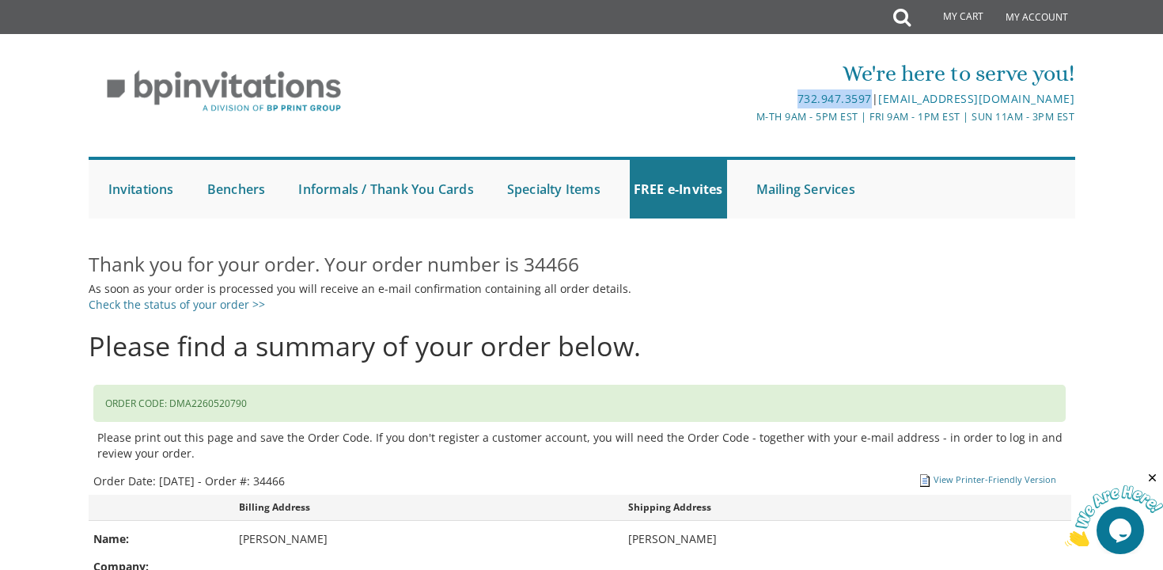
drag, startPoint x: 864, startPoint y: 95, endPoint x: 782, endPoint y: 93, distance: 81.5
click at [782, 93] on div "732.947.3597 | [EMAIL_ADDRESS][DOMAIN_NAME]" at bounding box center [746, 98] width 657 height 19
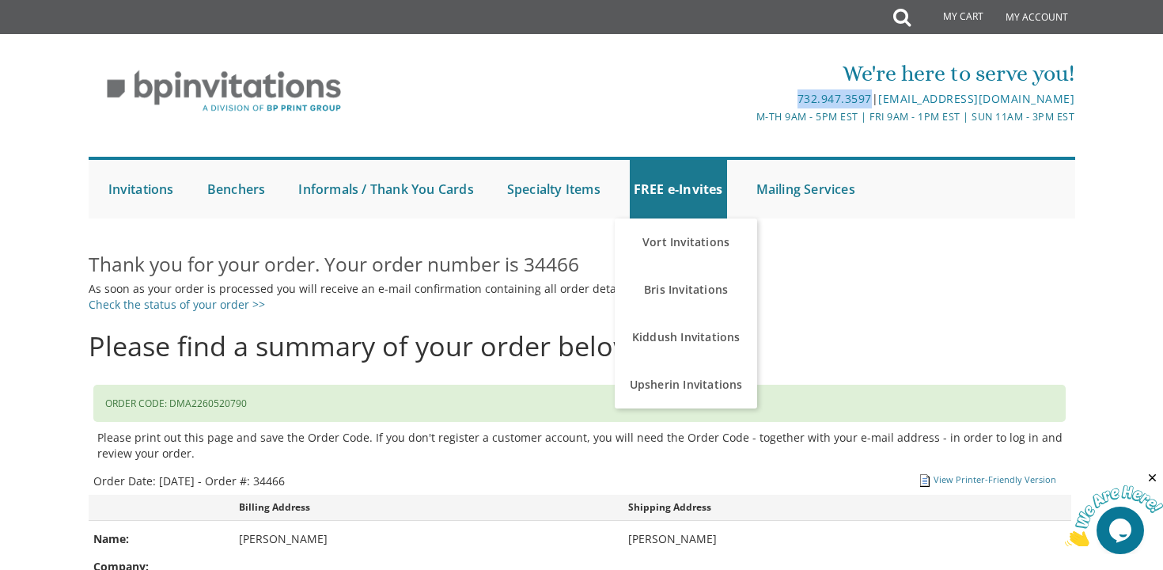
click at [781, 91] on div "732.947.3597 | [EMAIL_ADDRESS][DOMAIN_NAME]" at bounding box center [746, 98] width 657 height 19
